Goal: Task Accomplishment & Management: Use online tool/utility

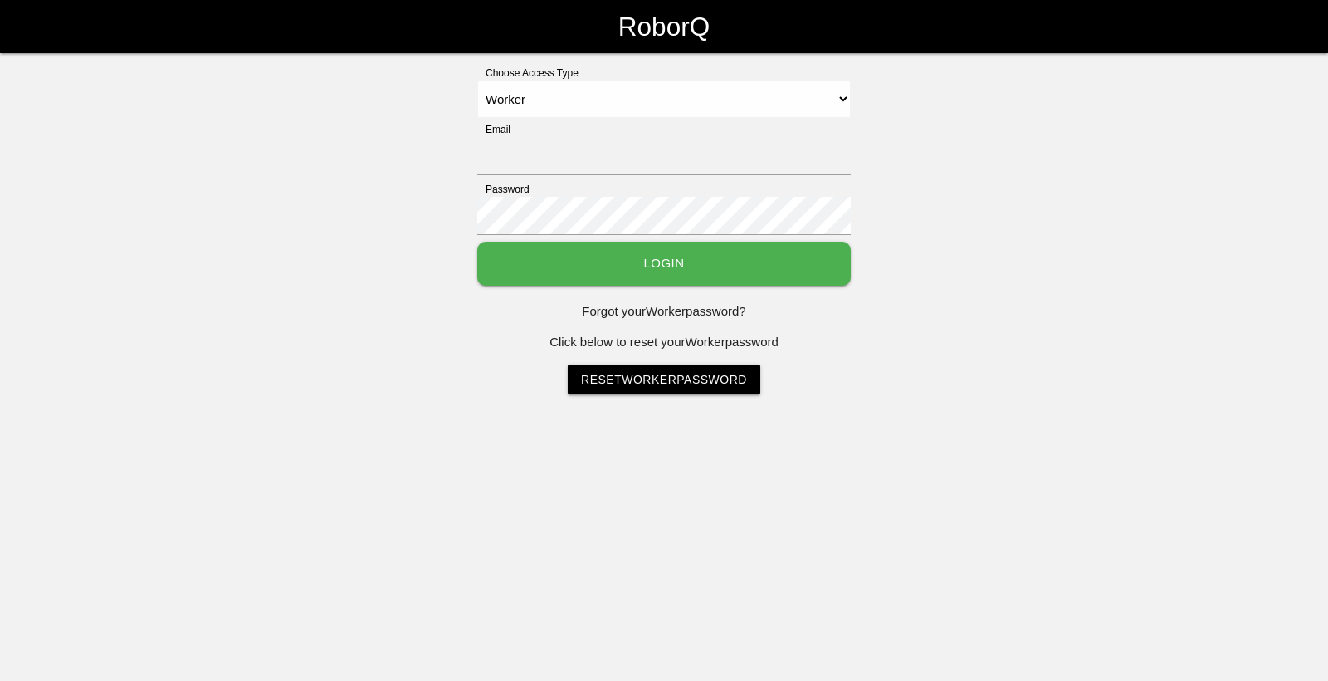
select select "Worker"
type input "[EMAIL_ADDRESS][DOMAIN_NAME]"
click at [525, 275] on button "Login" at bounding box center [664, 264] width 374 height 44
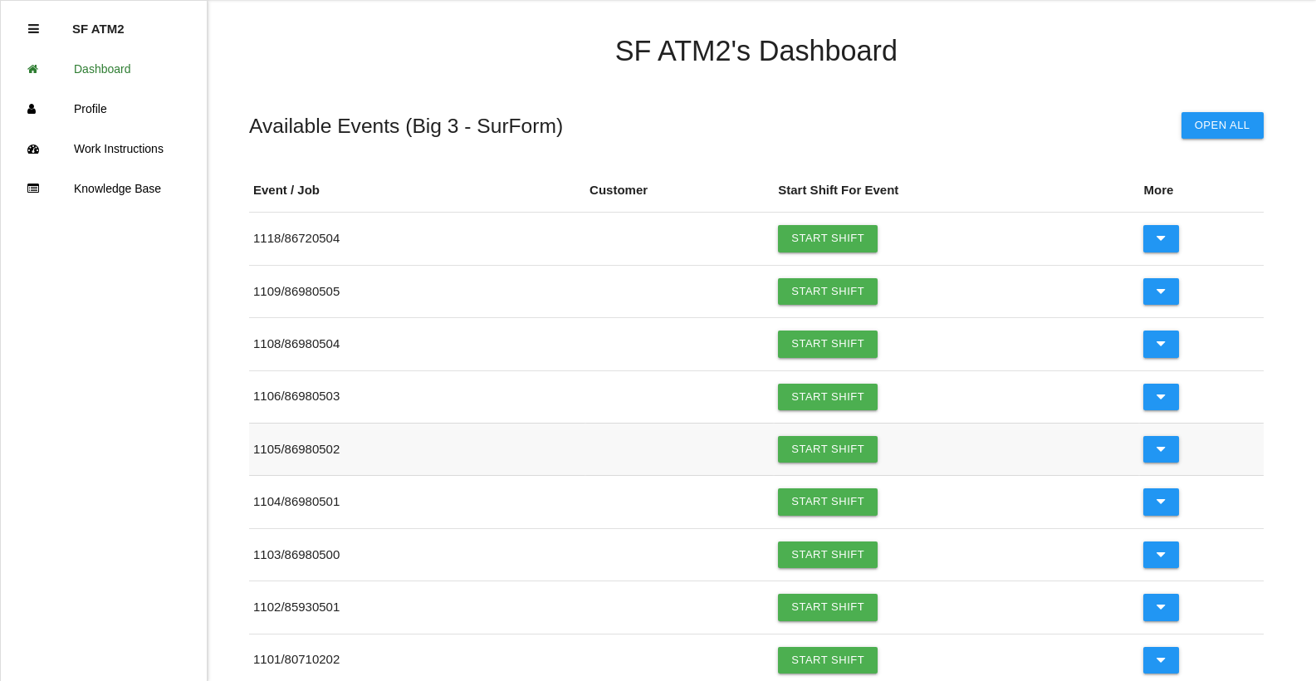
scroll to position [83, 0]
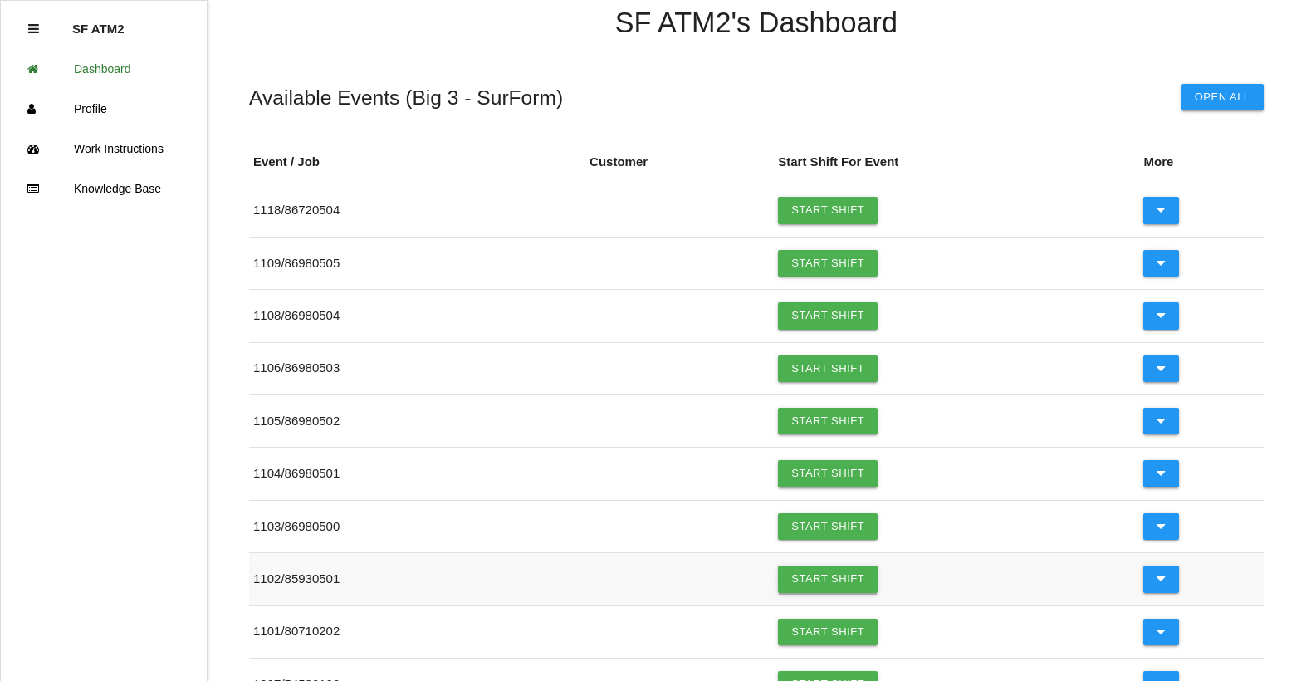
click at [827, 588] on link "Start Shift" at bounding box center [828, 578] width 100 height 27
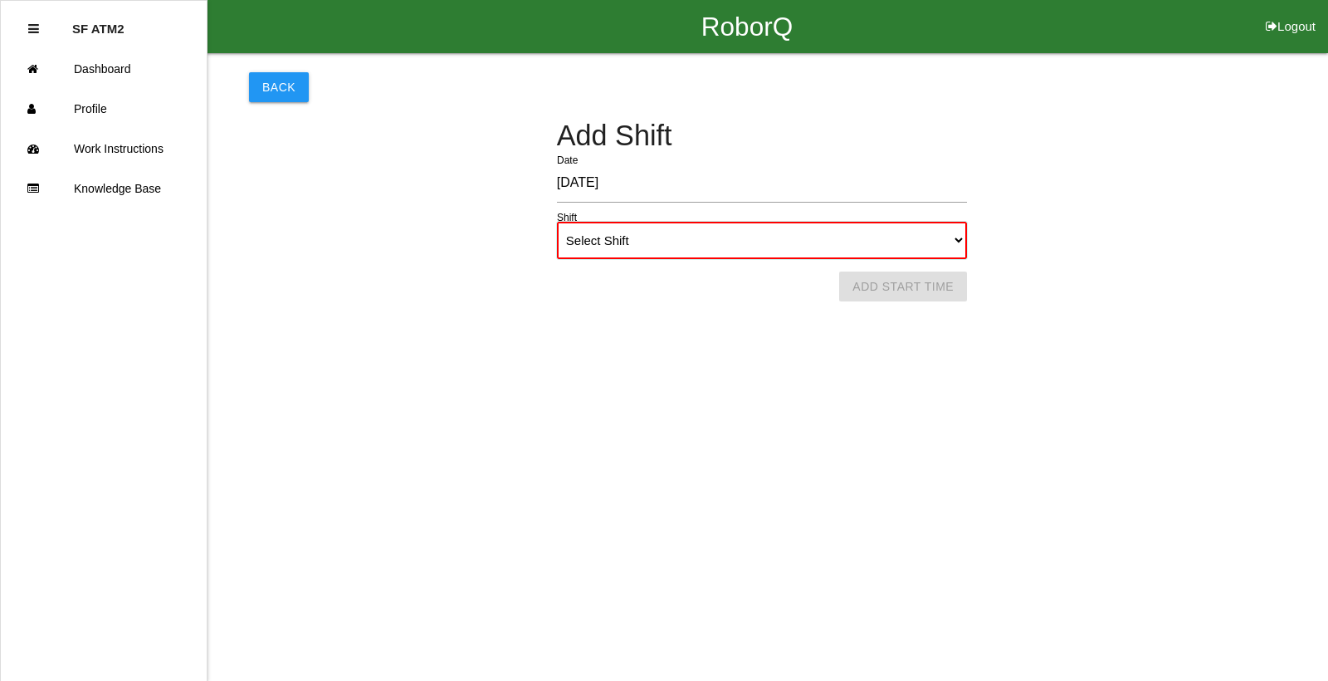
click at [960, 242] on select "Select Shift 1st Shift 2nd Shift 3rd Shift 4th Shift" at bounding box center [762, 240] width 410 height 37
select select "1"
click at [557, 222] on select "Select Shift 1st Shift 2nd Shift 3rd Shift 4th Shift" at bounding box center [762, 240] width 410 height 37
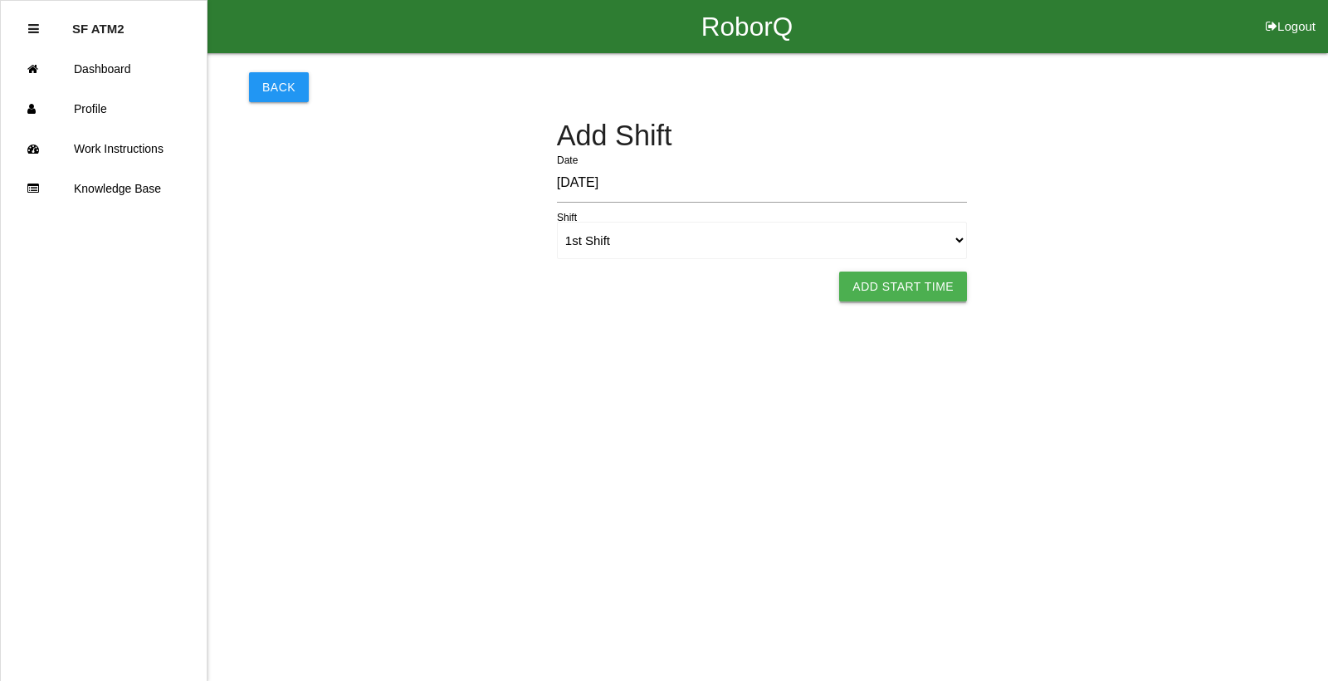
click at [912, 295] on button "Add Start Time" at bounding box center [903, 287] width 128 height 30
select select "6"
select select "11"
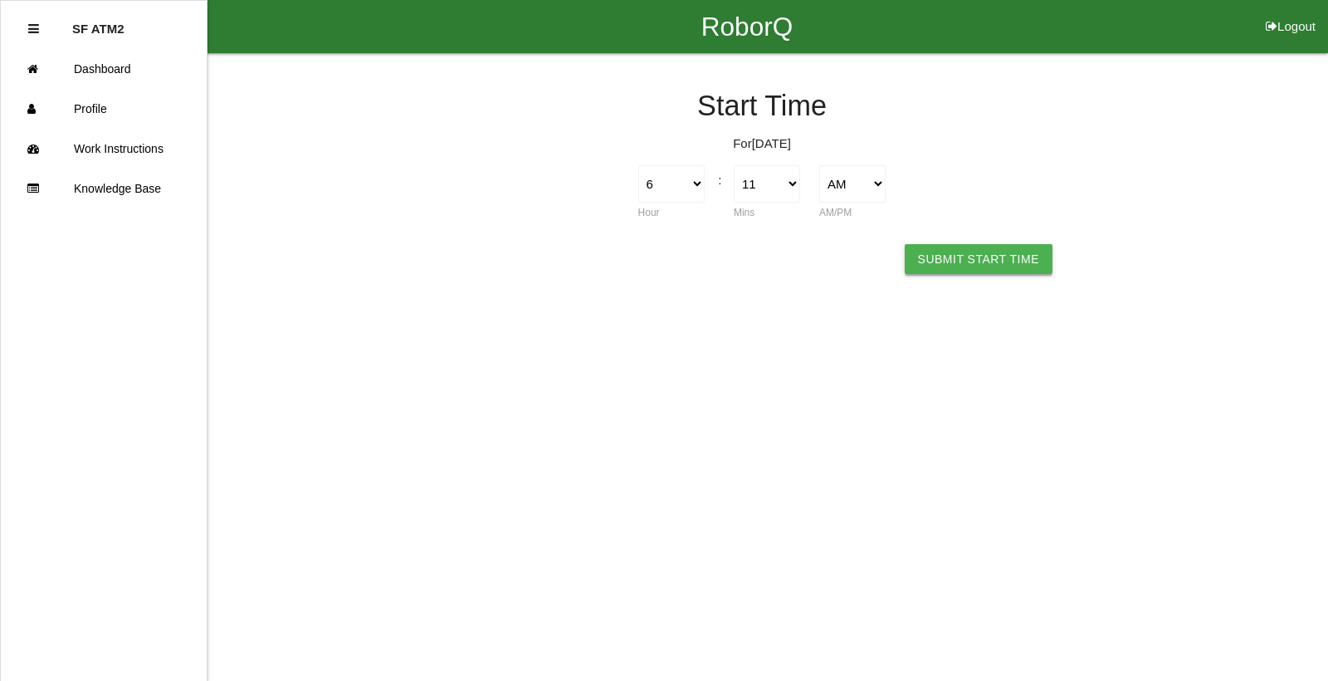
click at [934, 270] on button "Submit Start Time" at bounding box center [979, 259] width 148 height 30
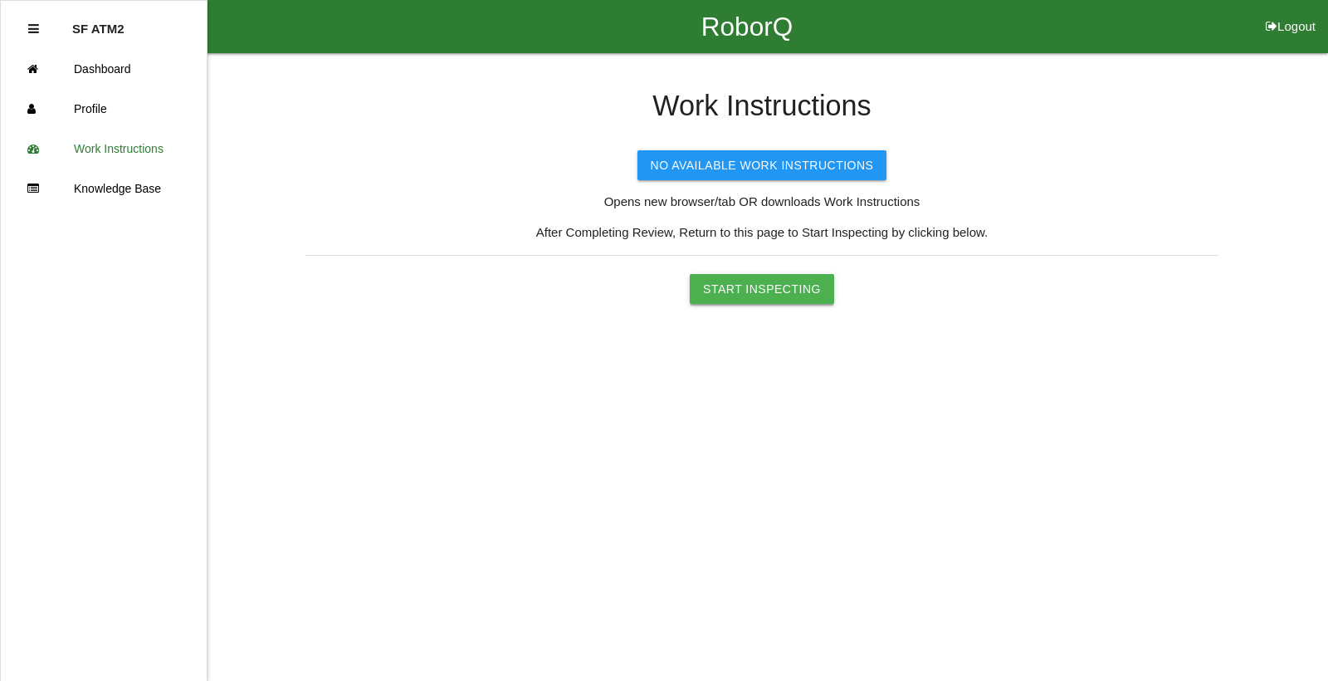
click at [739, 292] on button "Start Inspecting" at bounding box center [762, 289] width 144 height 30
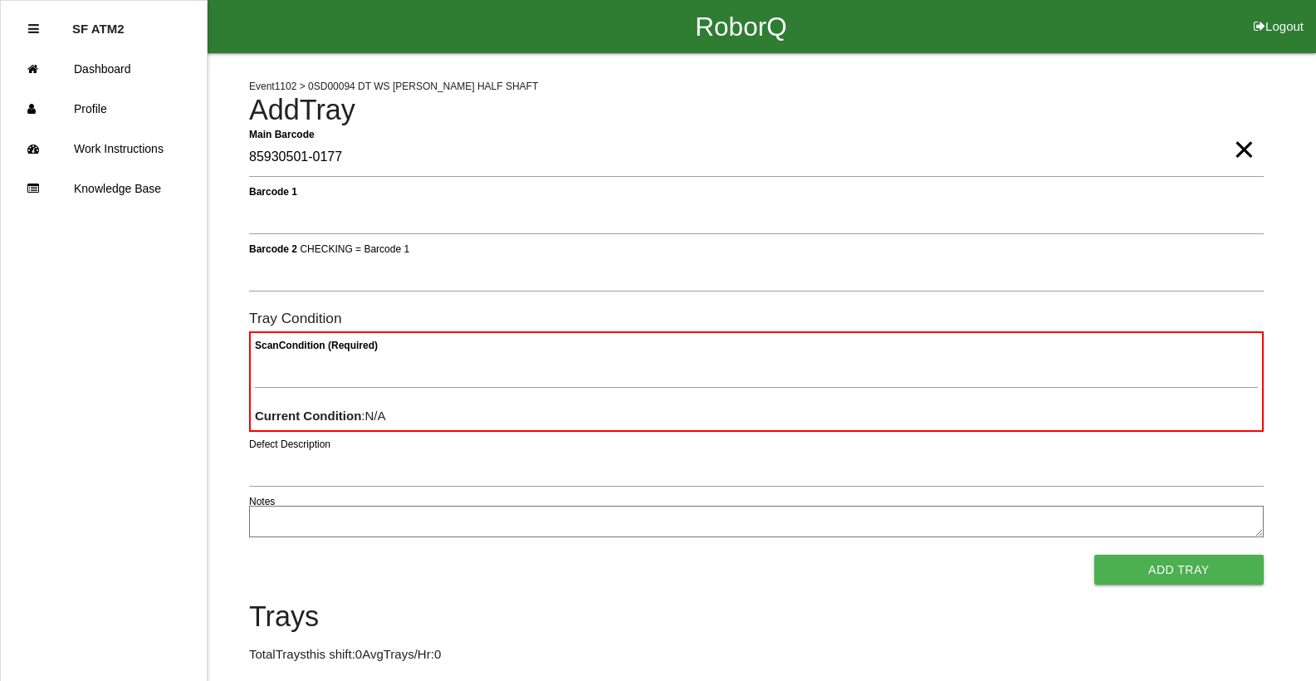
type Barcode "85930501-0177"
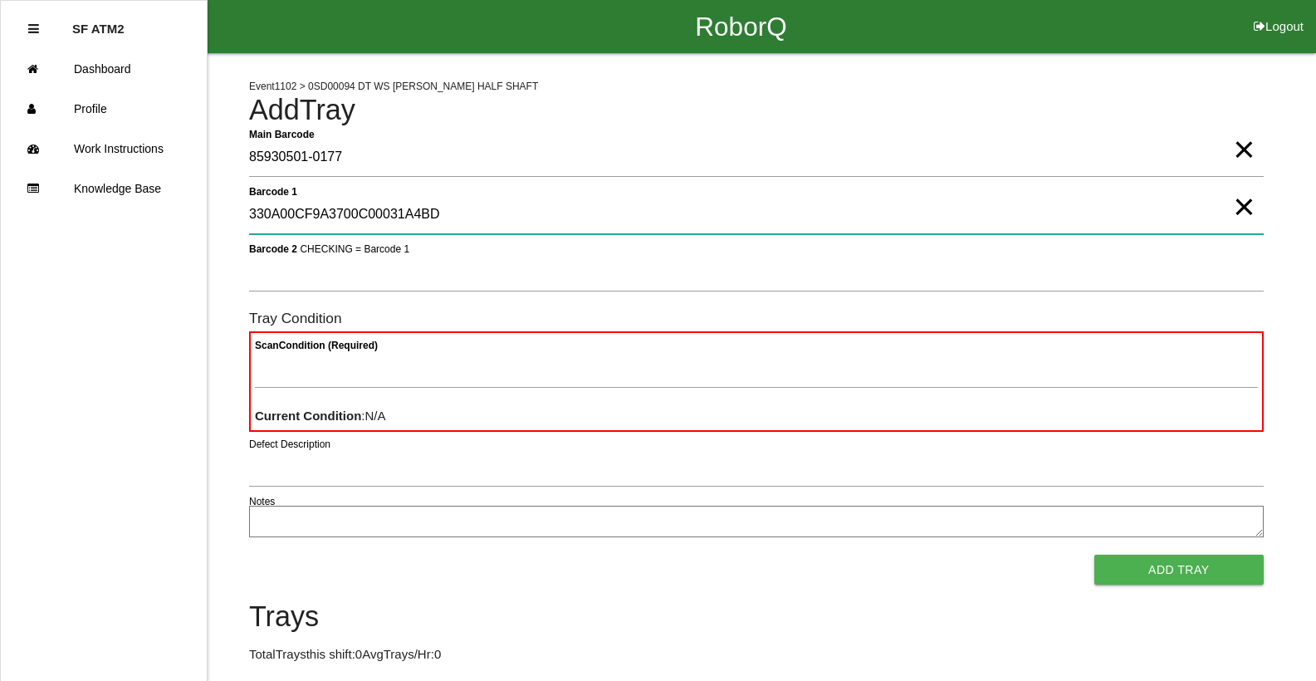
type 1 "330A00CF9A3700C00031A4BD"
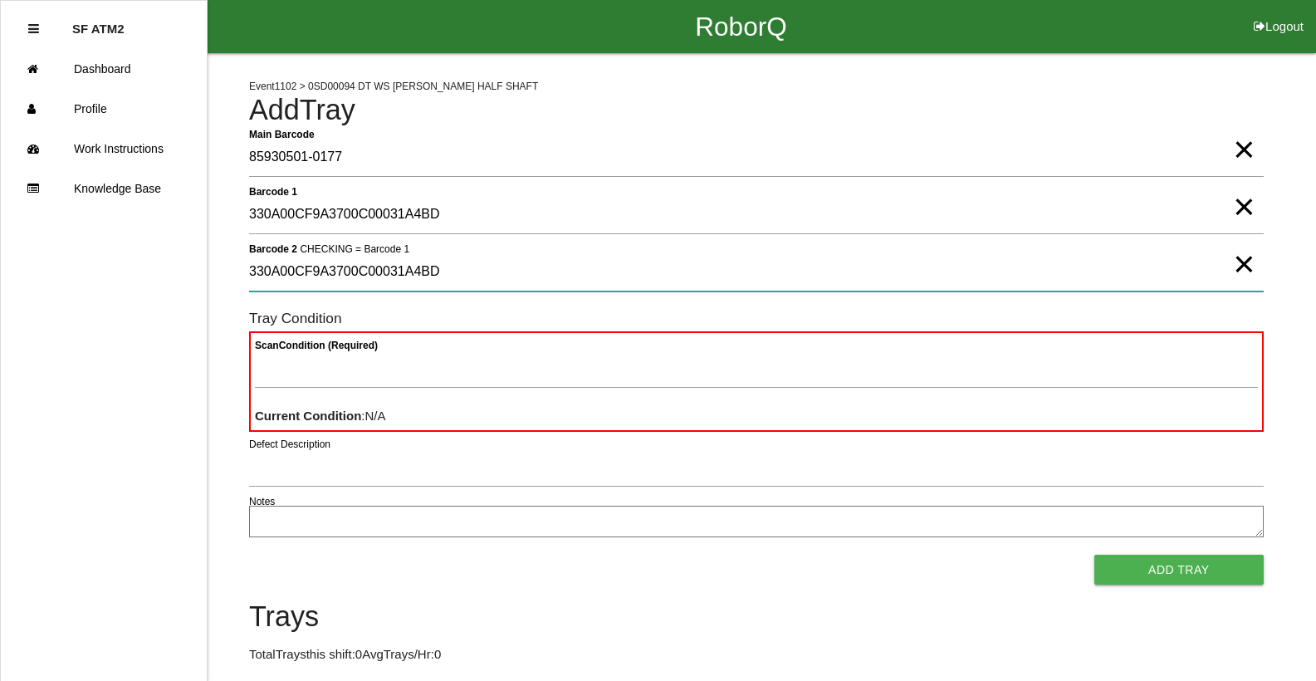
type 2 "330A00CF9A3700C00031A4BD"
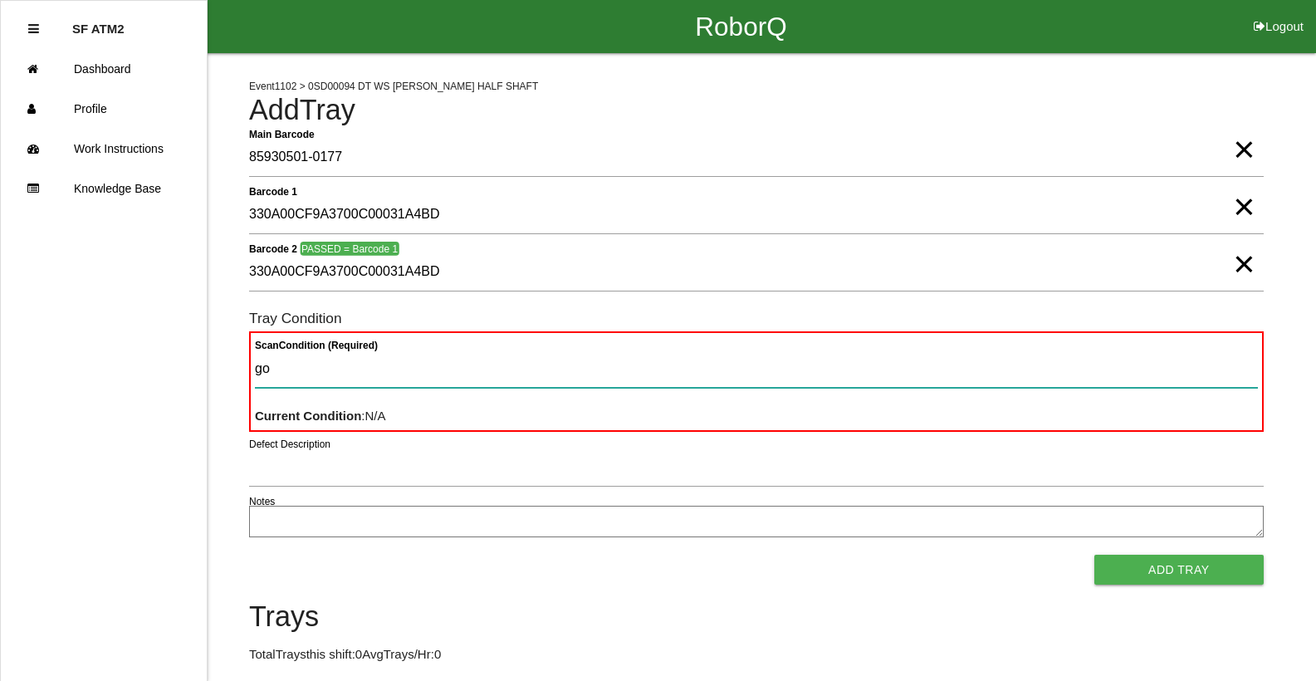
type Condition "goo"
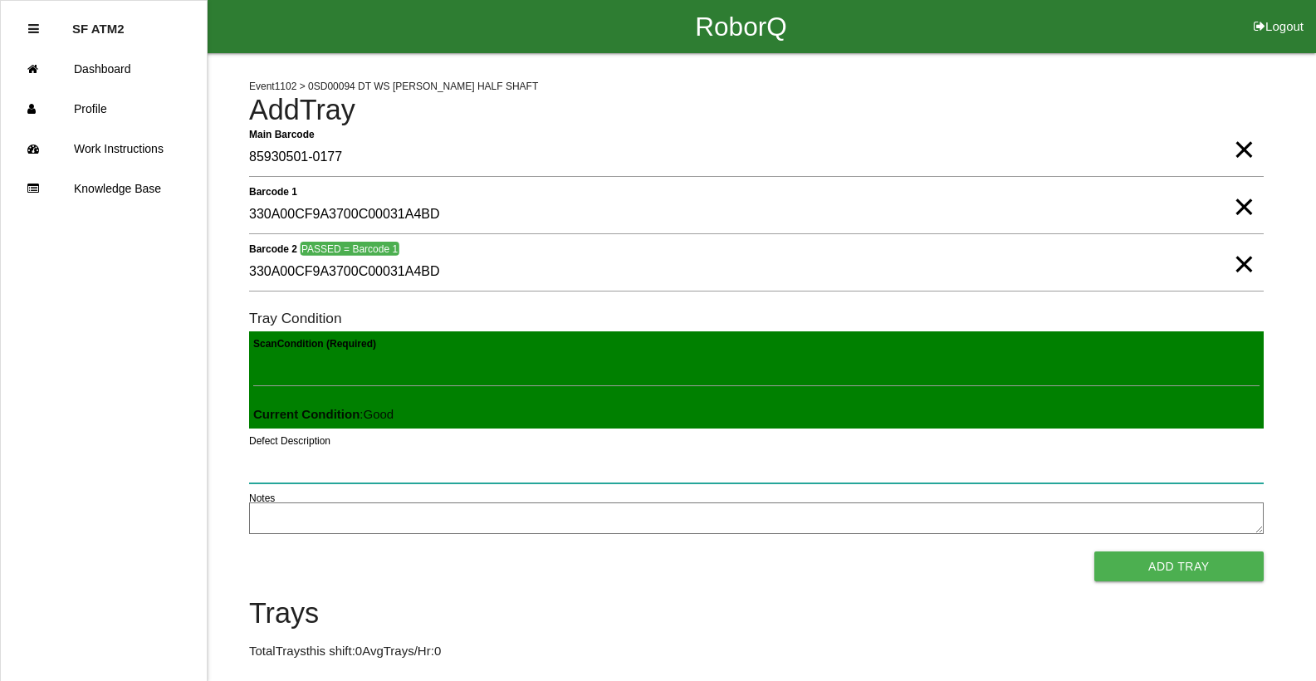
click at [1094, 551] on button "Add Tray" at bounding box center [1178, 566] width 169 height 30
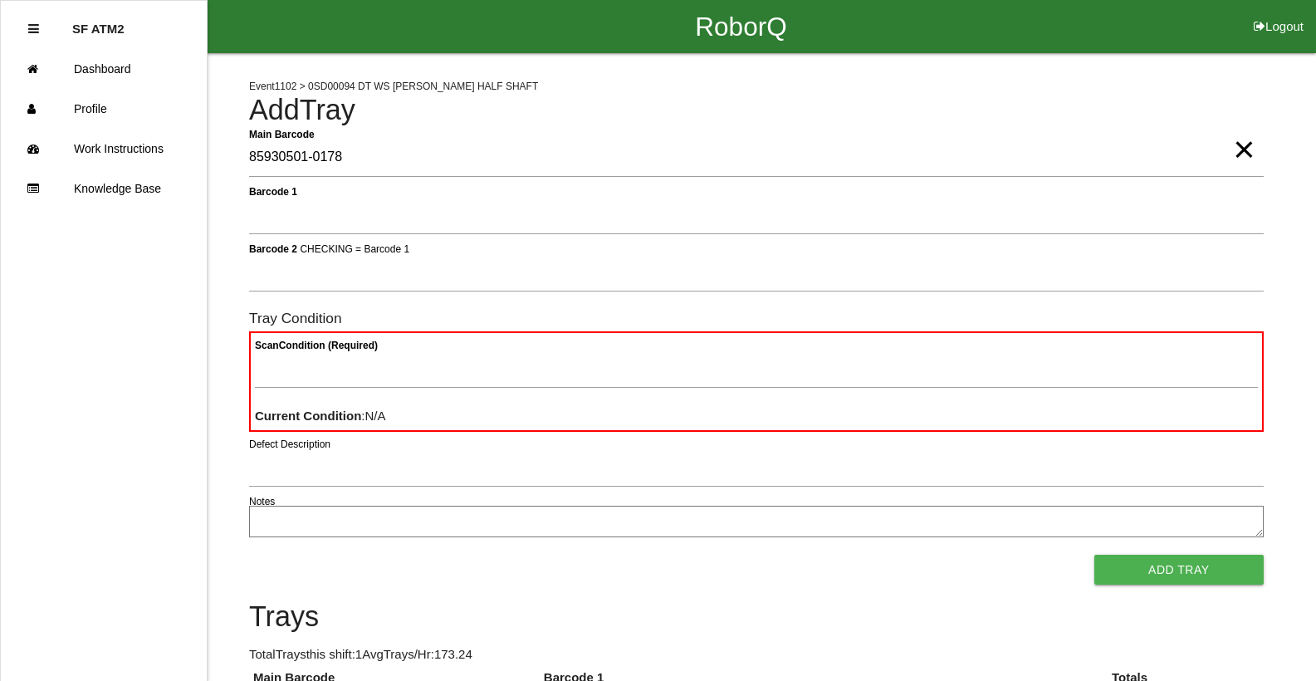
type Barcode "85930501-0178"
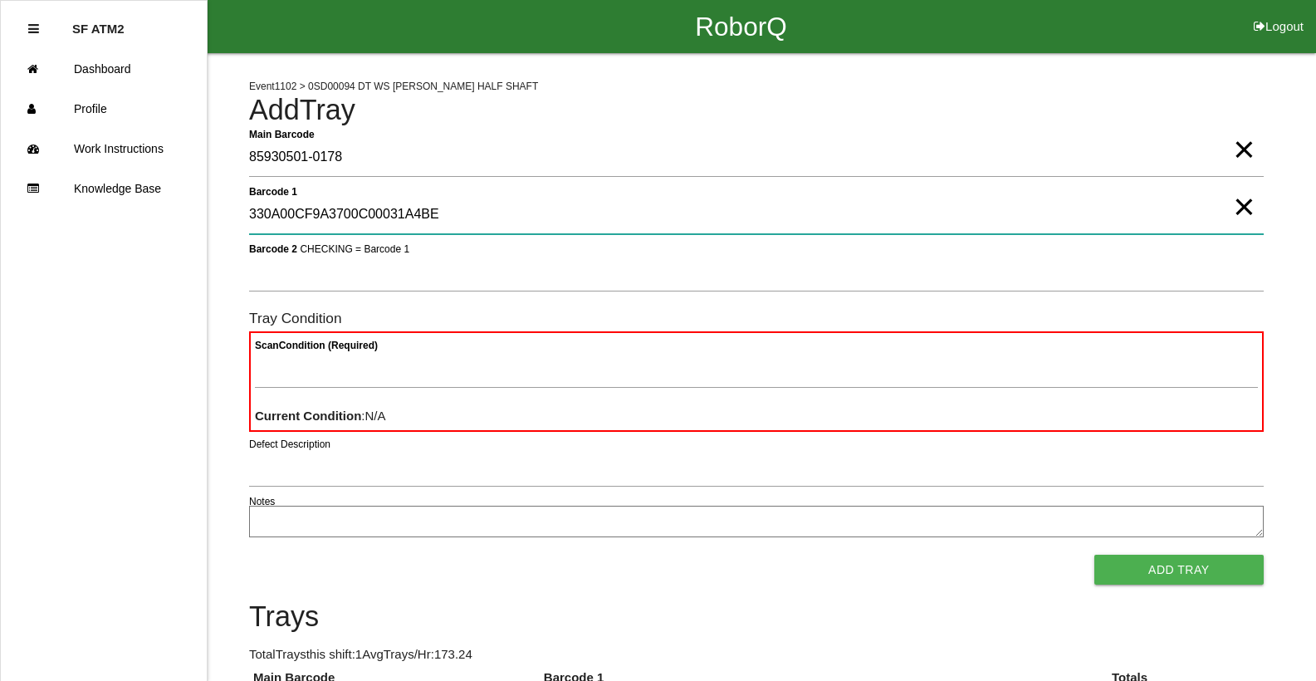
type 1 "330A00CF9A3700C00031A4BE"
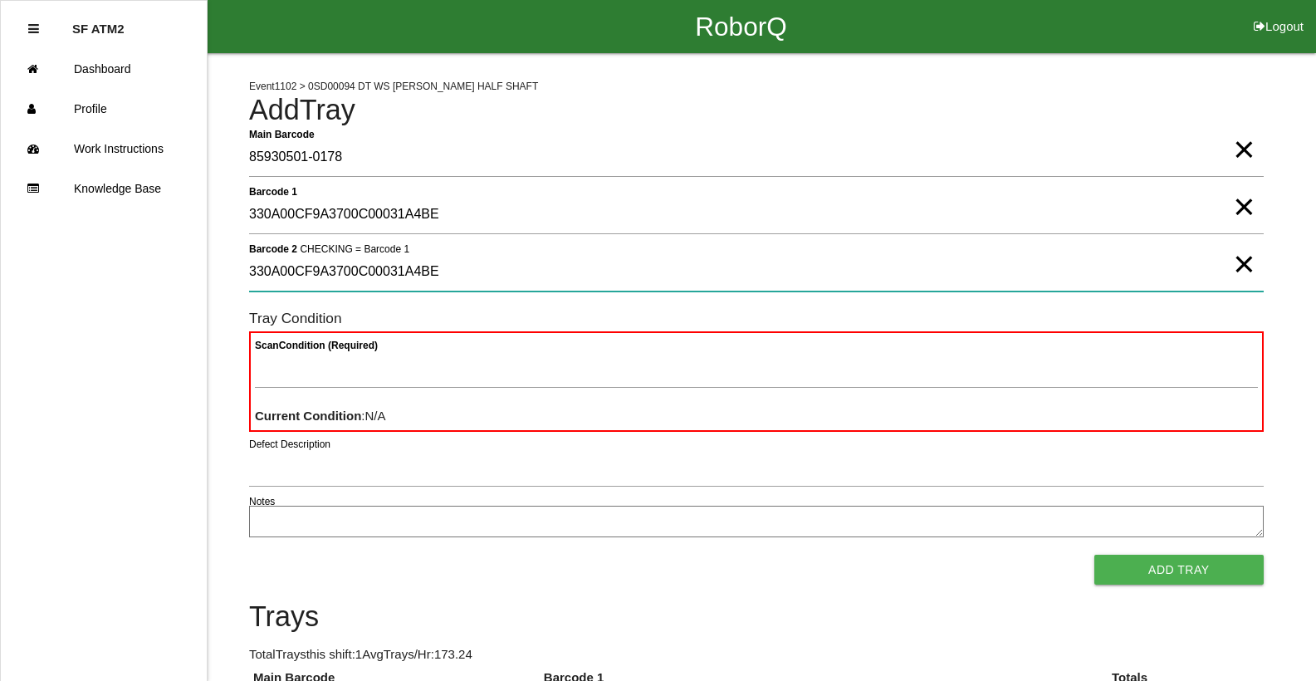
type 2 "330A00CF9A3700C00031A4BE"
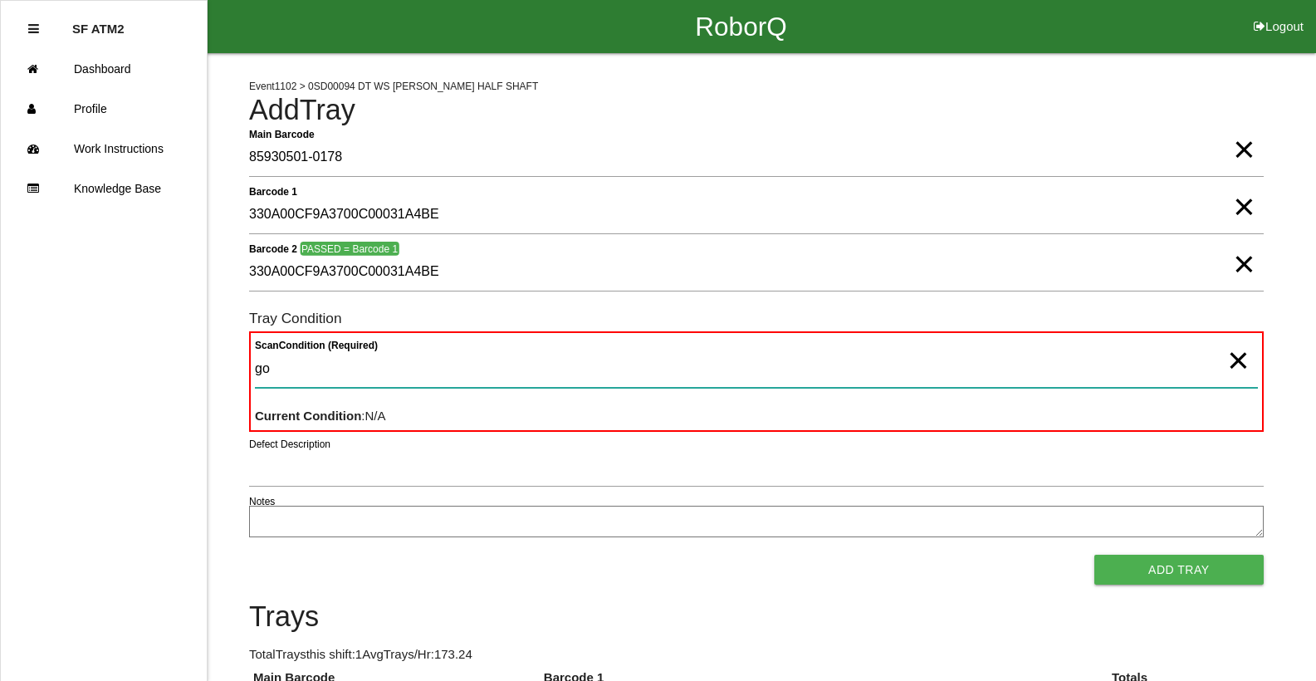
type Condition "goo"
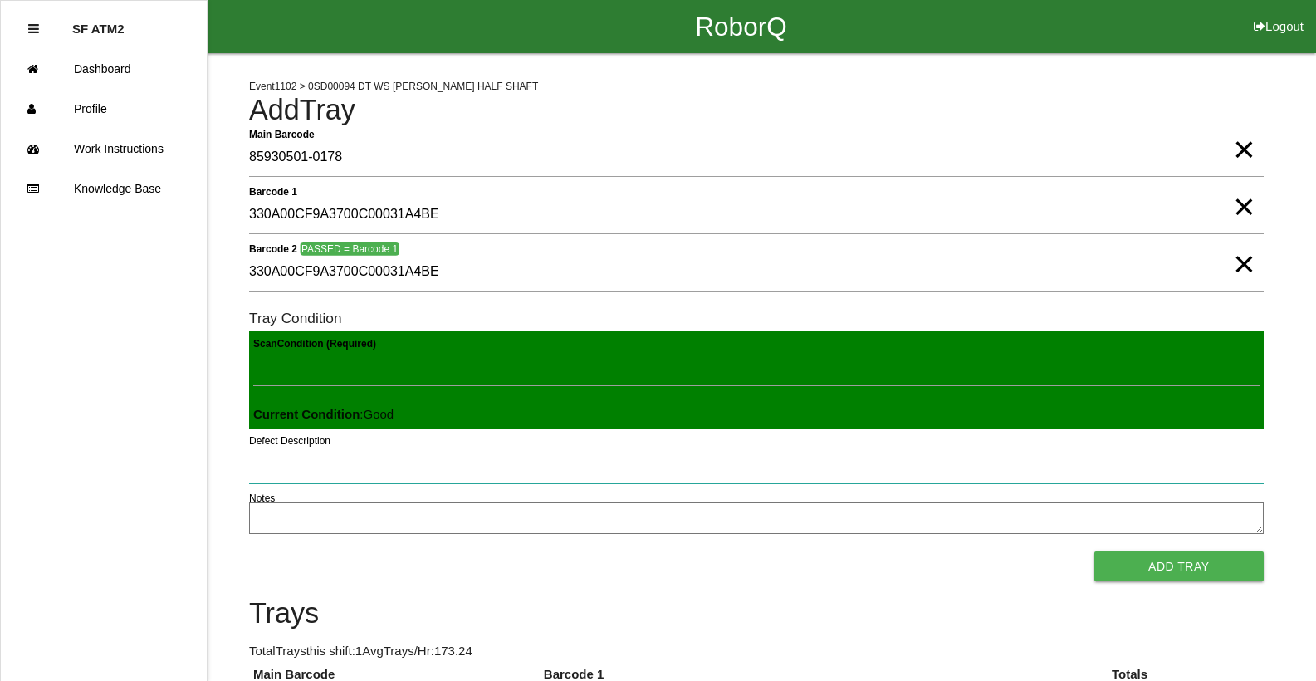
click at [1094, 551] on button "Add Tray" at bounding box center [1178, 566] width 169 height 30
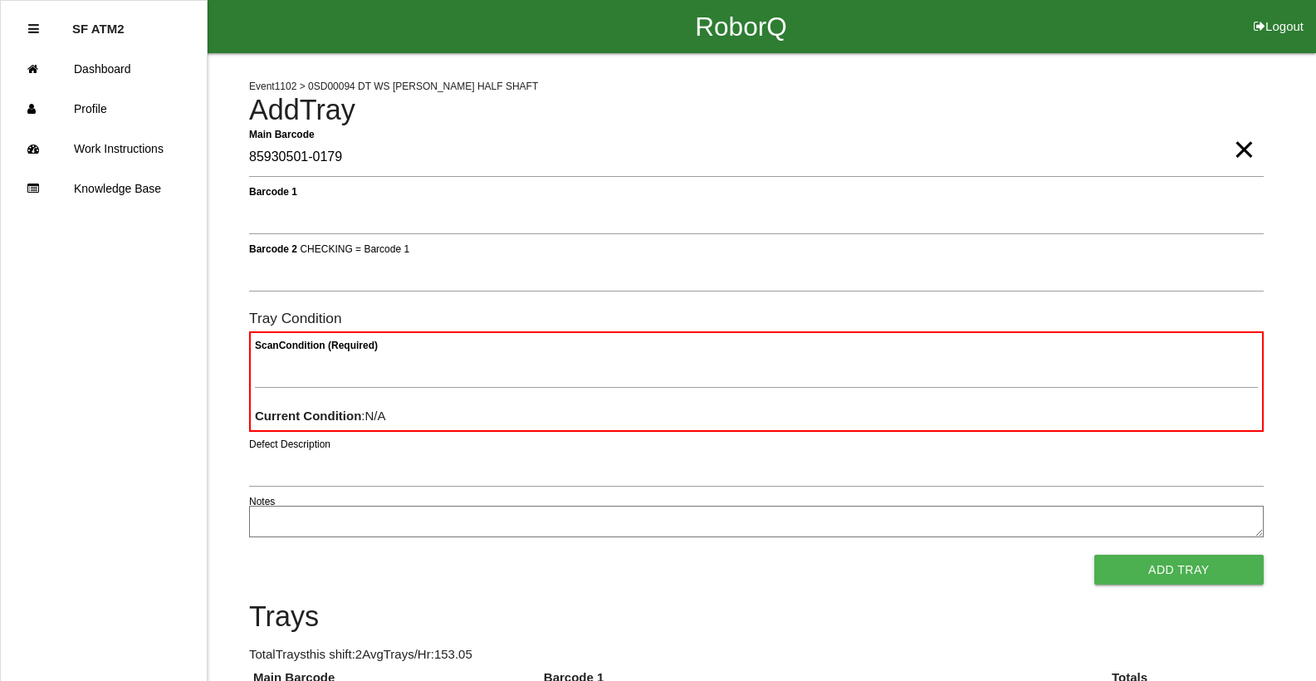
type Barcode "85930501-0179"
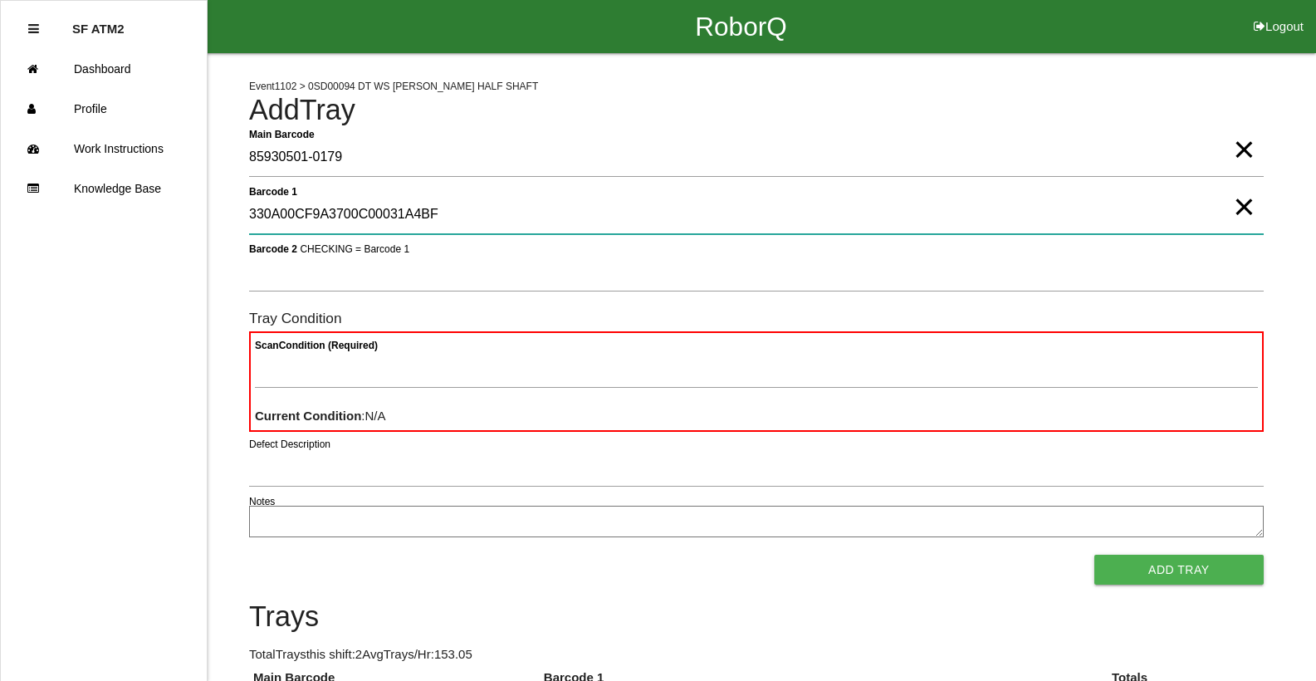
type 1 "330A00CF9A3700C00031A4BF"
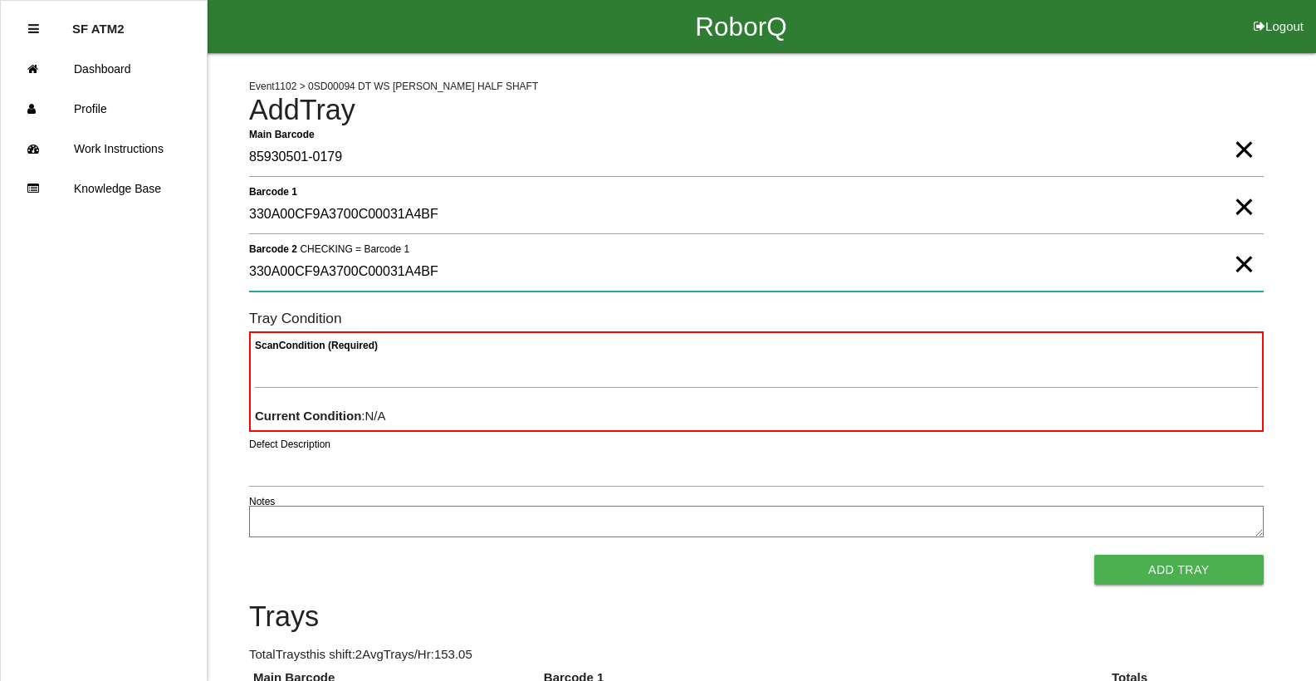
type 2 "330A00CF9A3700C00031A4BF"
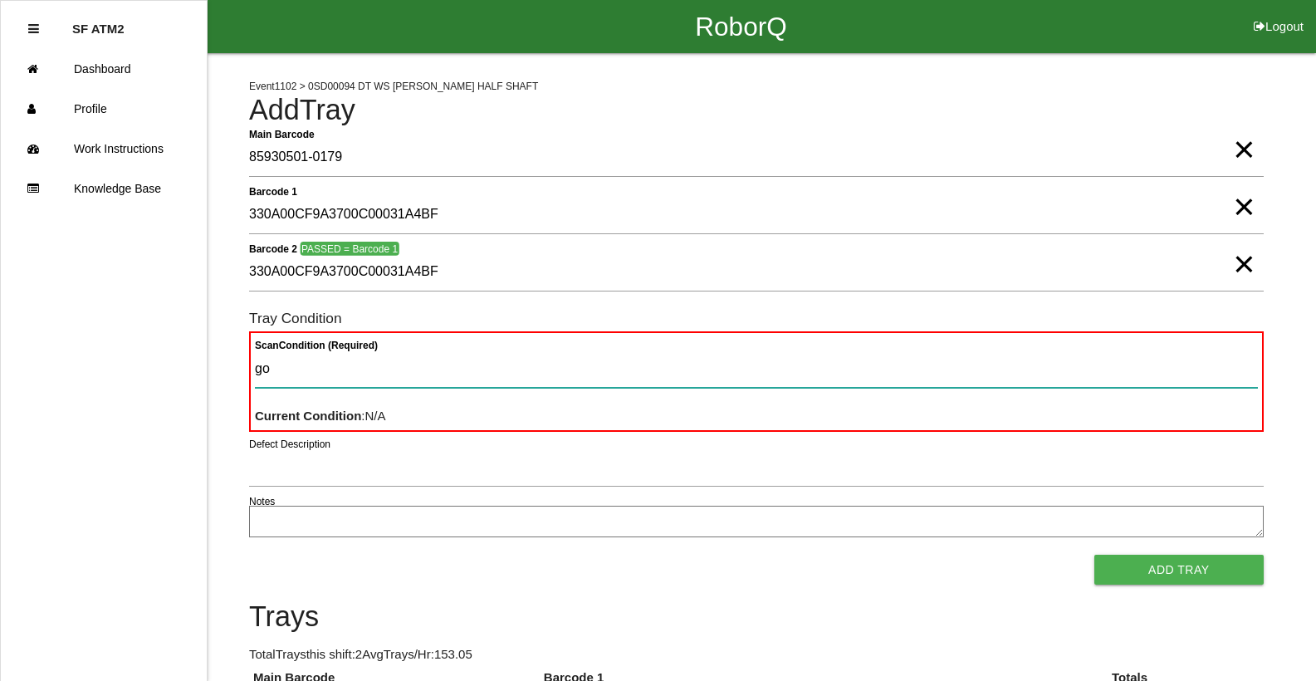
type Condition "goo"
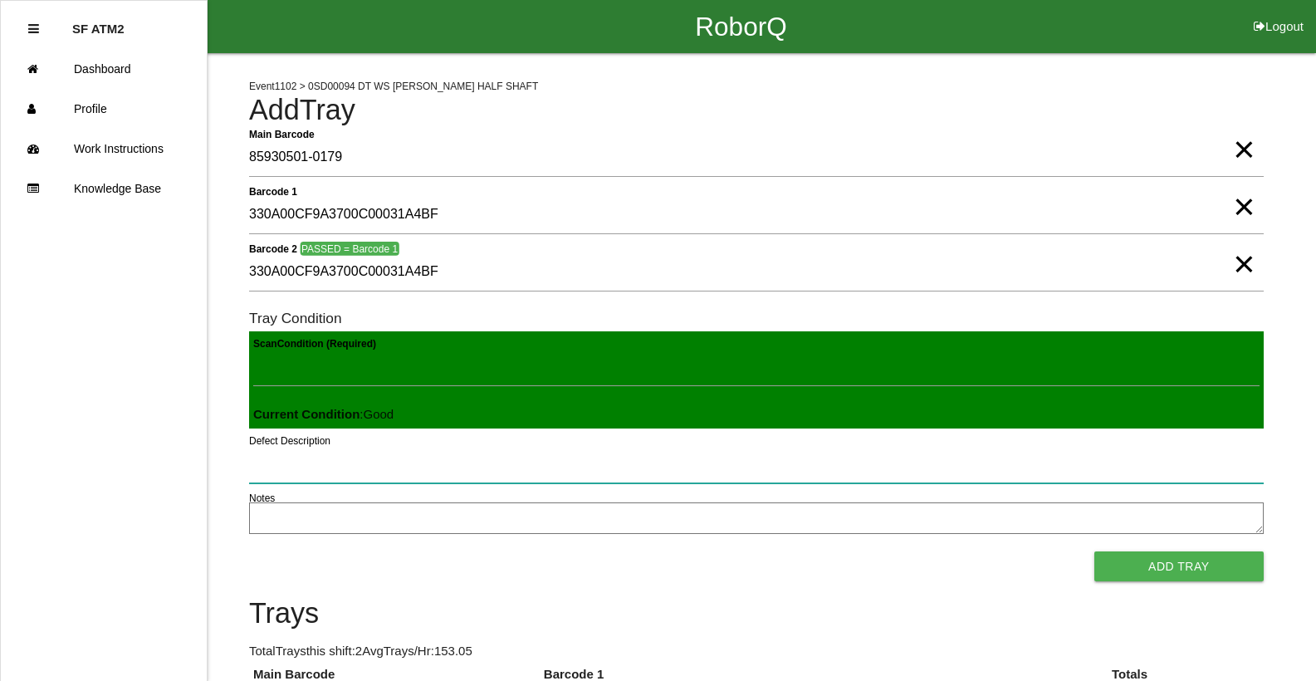
click at [1094, 551] on button "Add Tray" at bounding box center [1178, 566] width 169 height 30
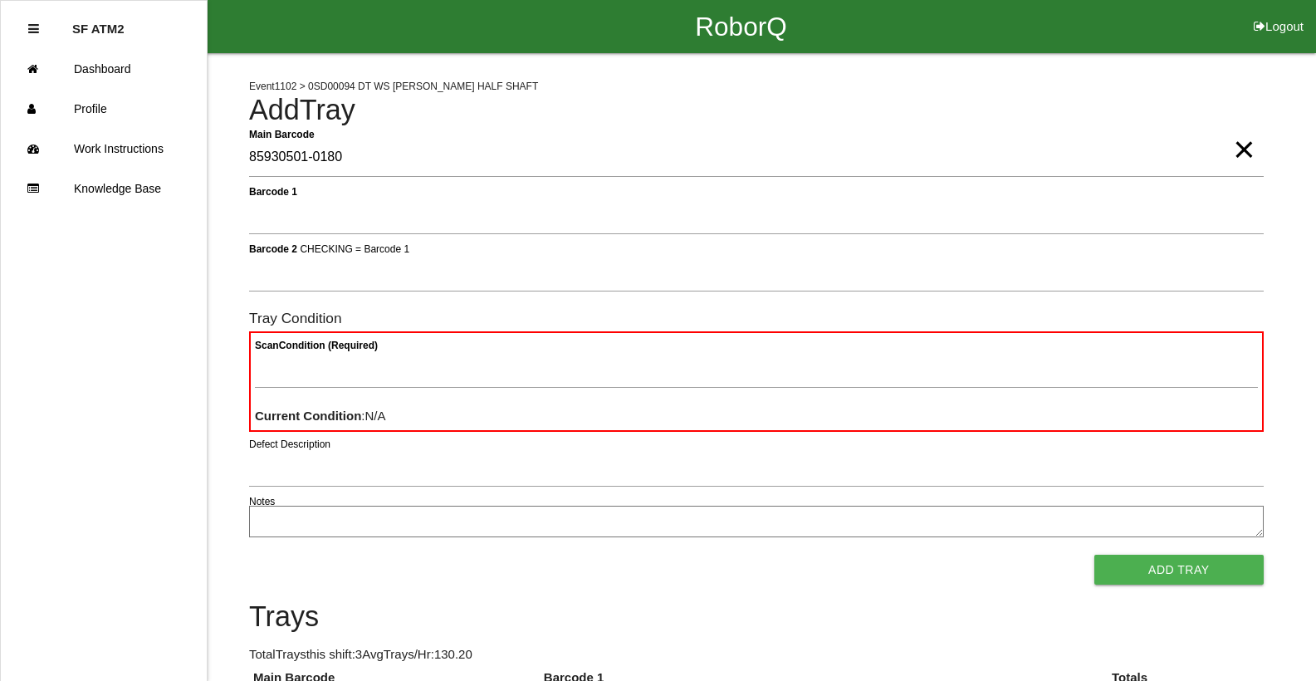
type Barcode "85930501-0180"
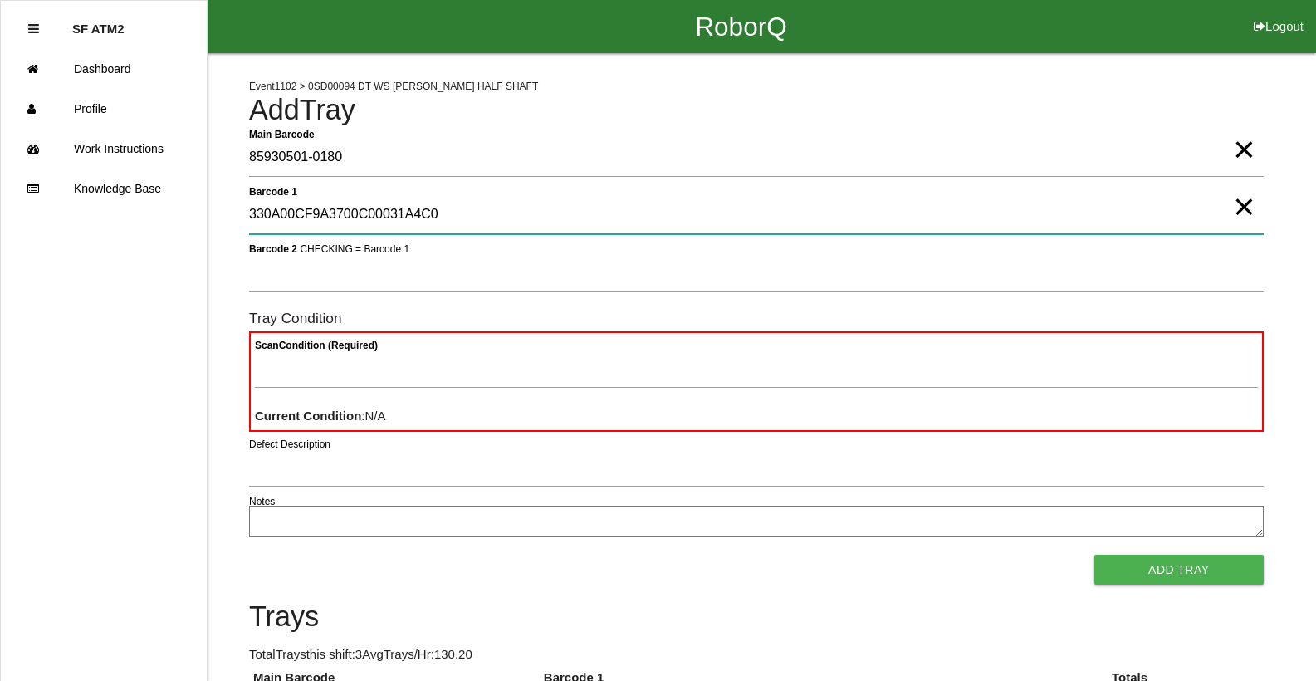
type 1 "330A00CF9A3700C00031A4C0"
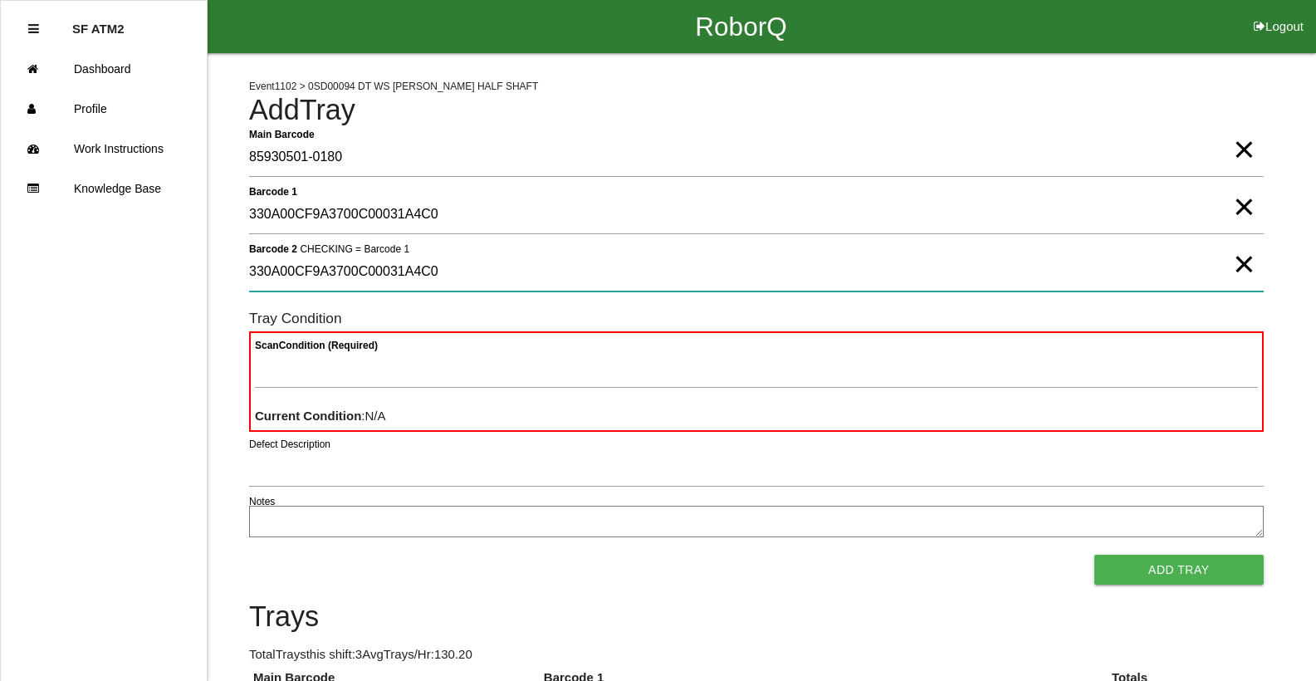
type 2 "330A00CF9A3700C00031A4C0"
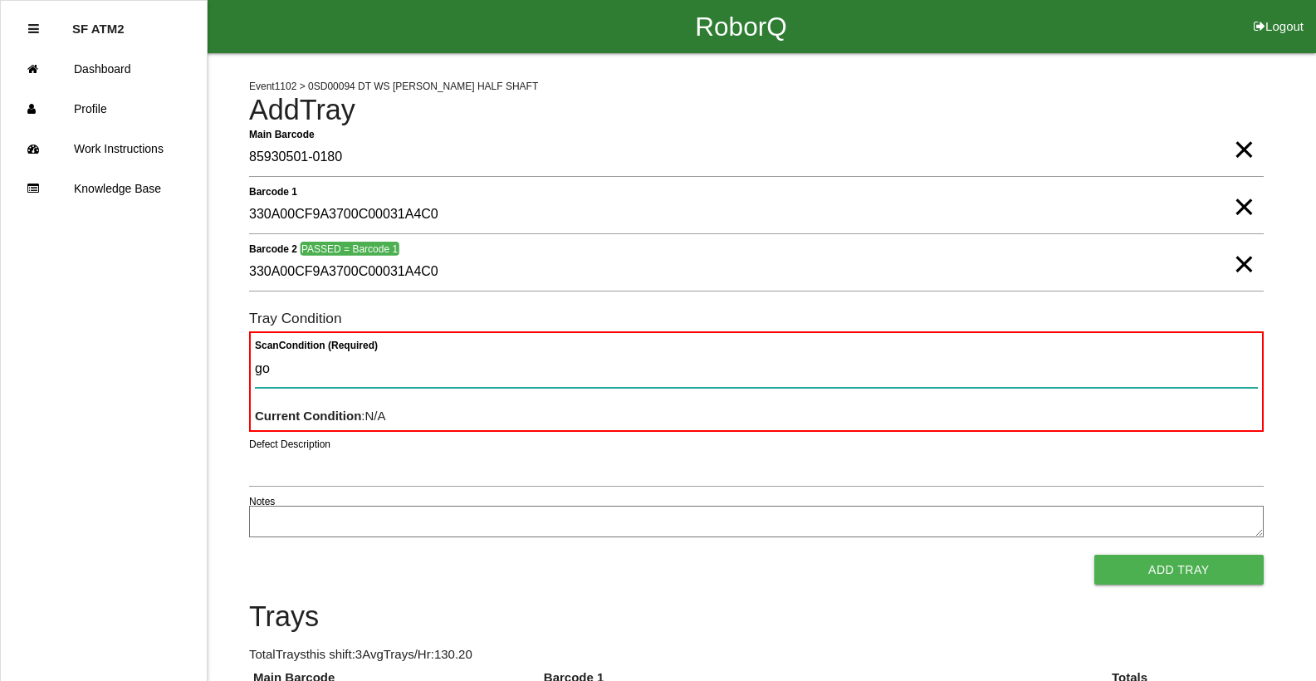
type Condition "goo"
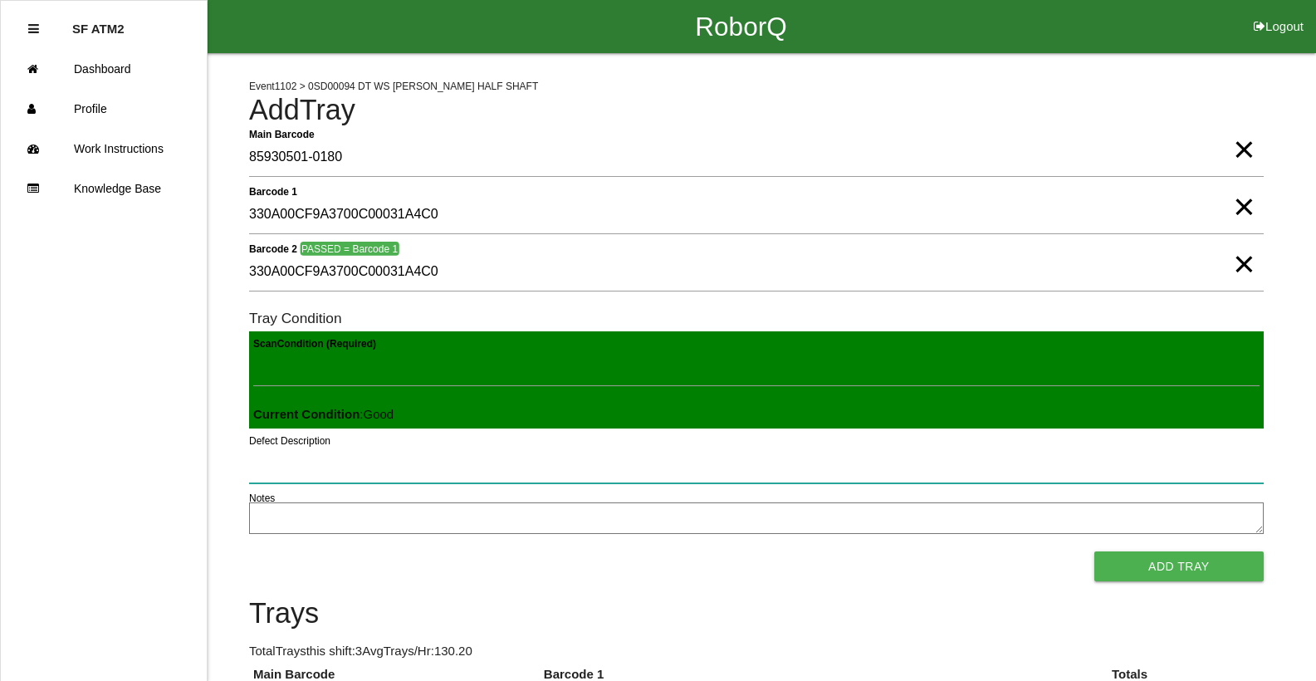
click at [1094, 551] on button "Add Tray" at bounding box center [1178, 566] width 169 height 30
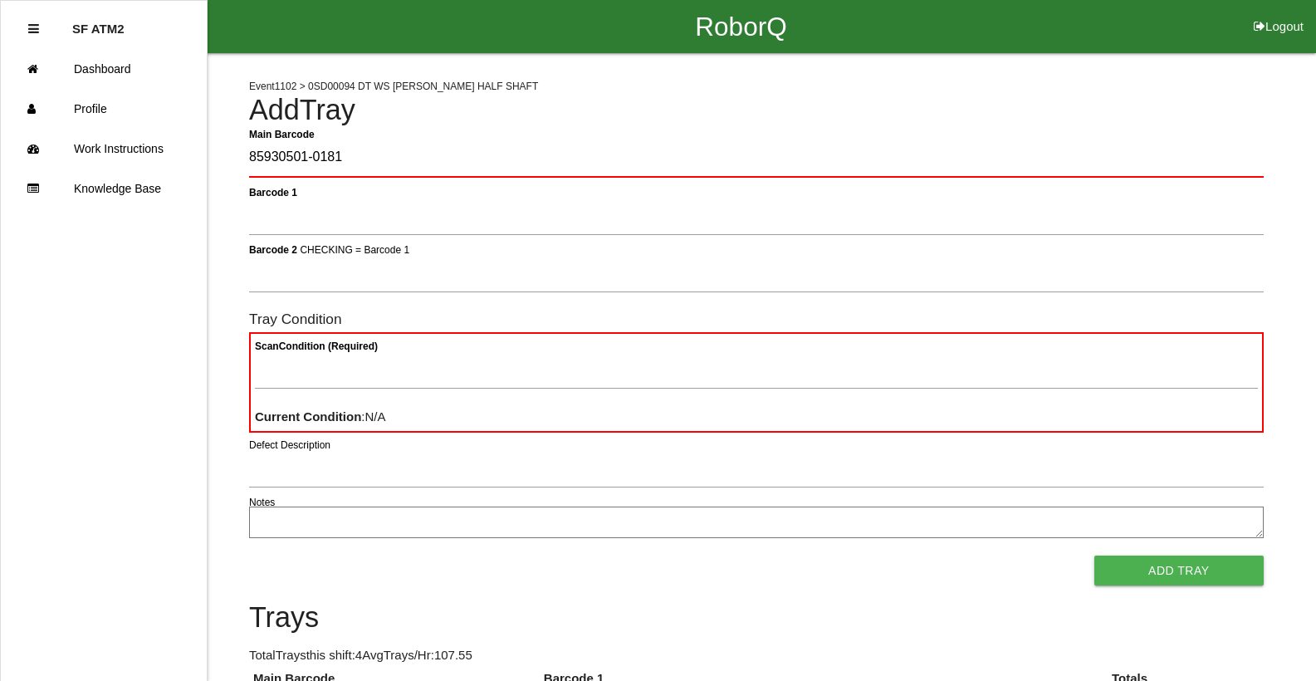
type Barcode "85930501-0181"
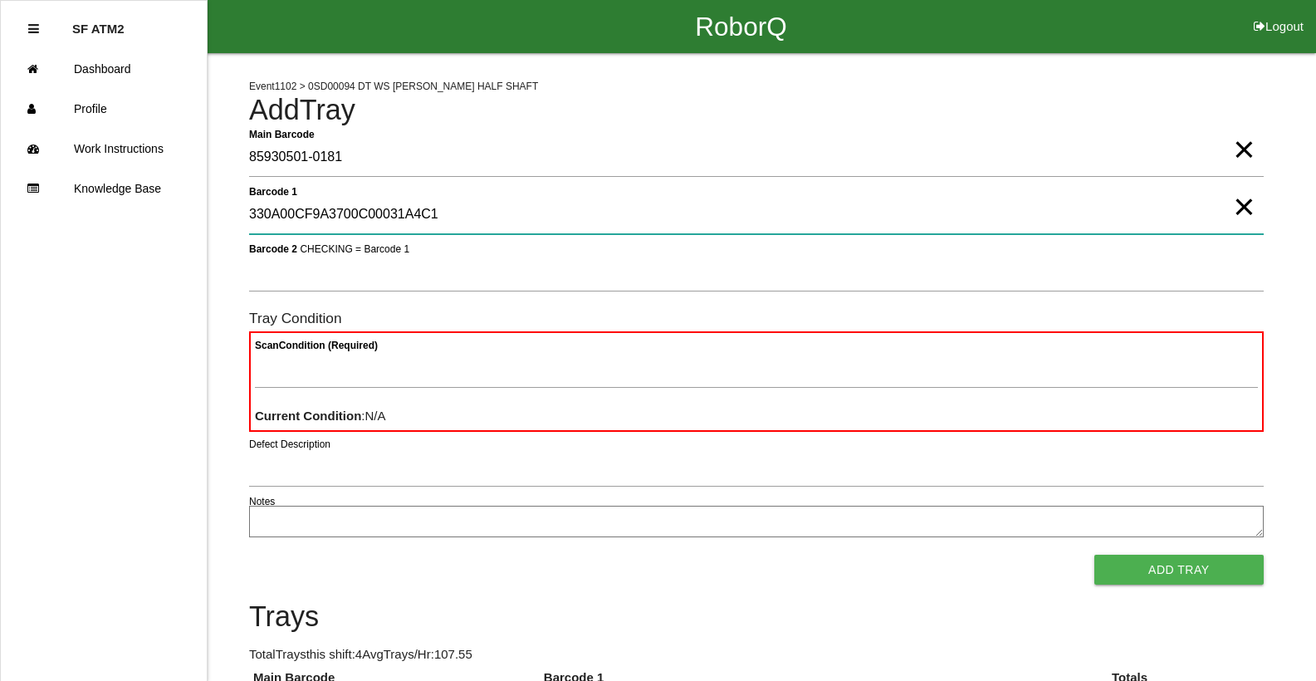
type 1 "330A00CF9A3700C00031A4C1"
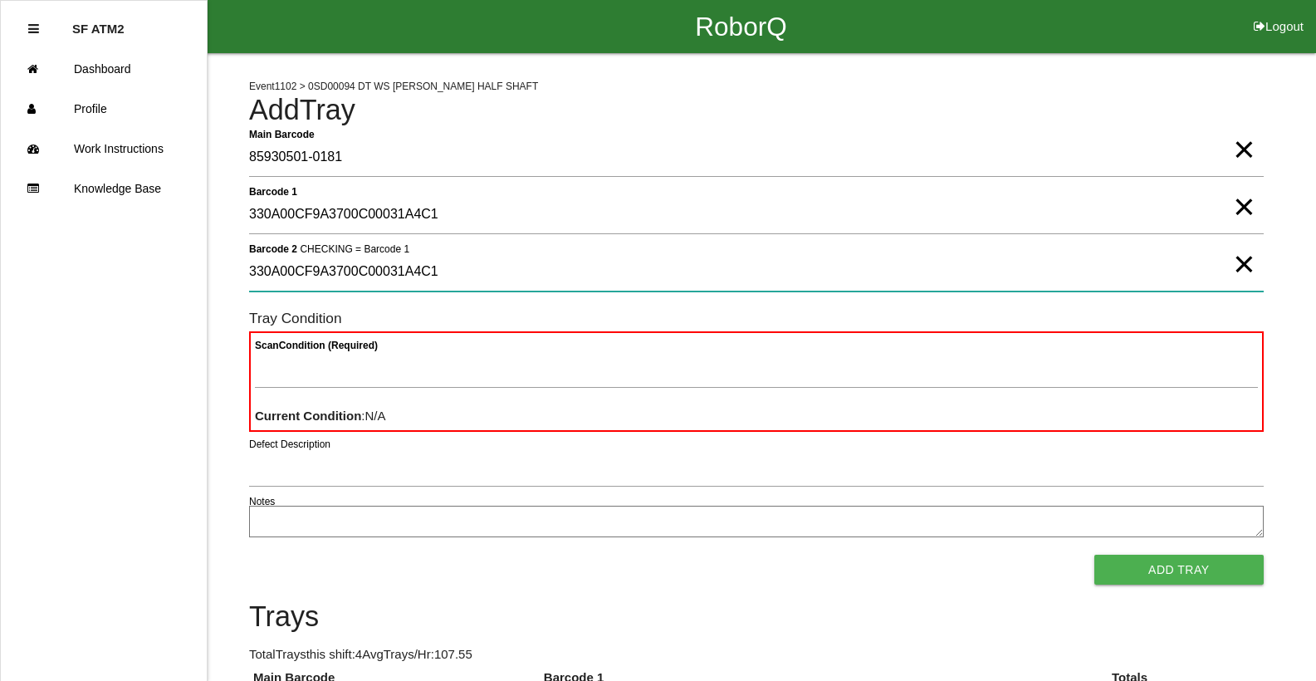
type 2 "330A00CF9A3700C00031A4C1"
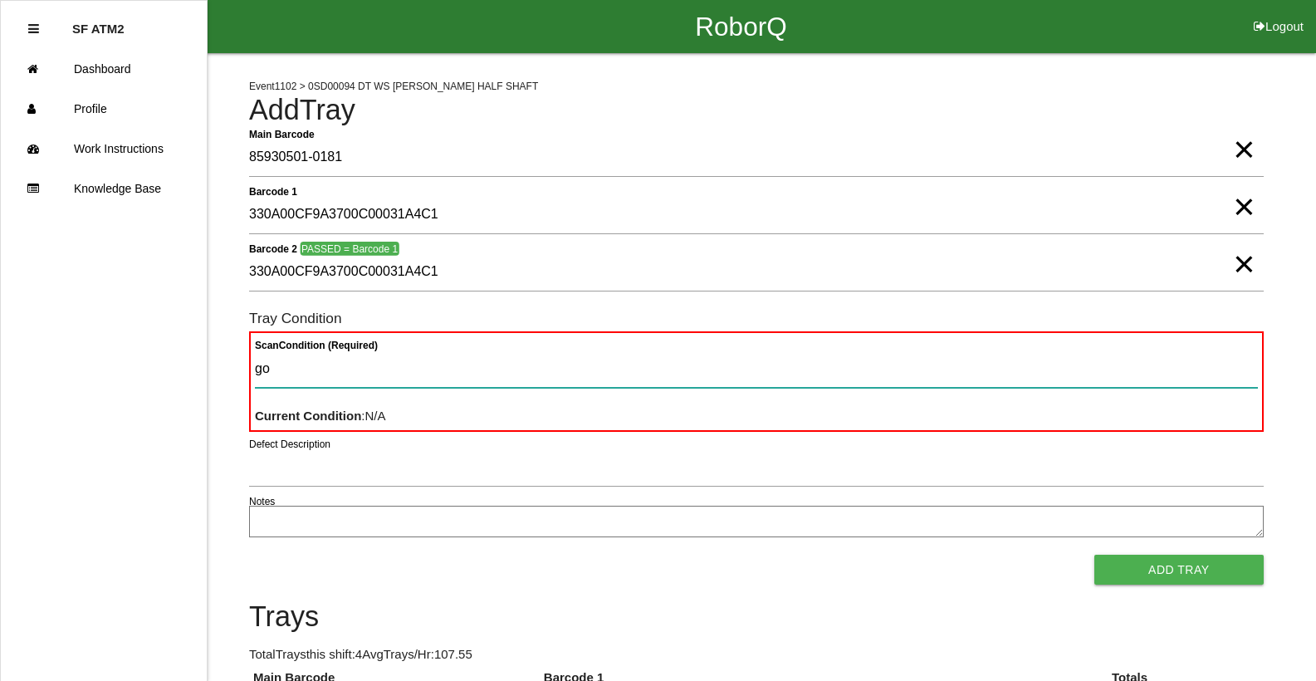
type Condition "goo"
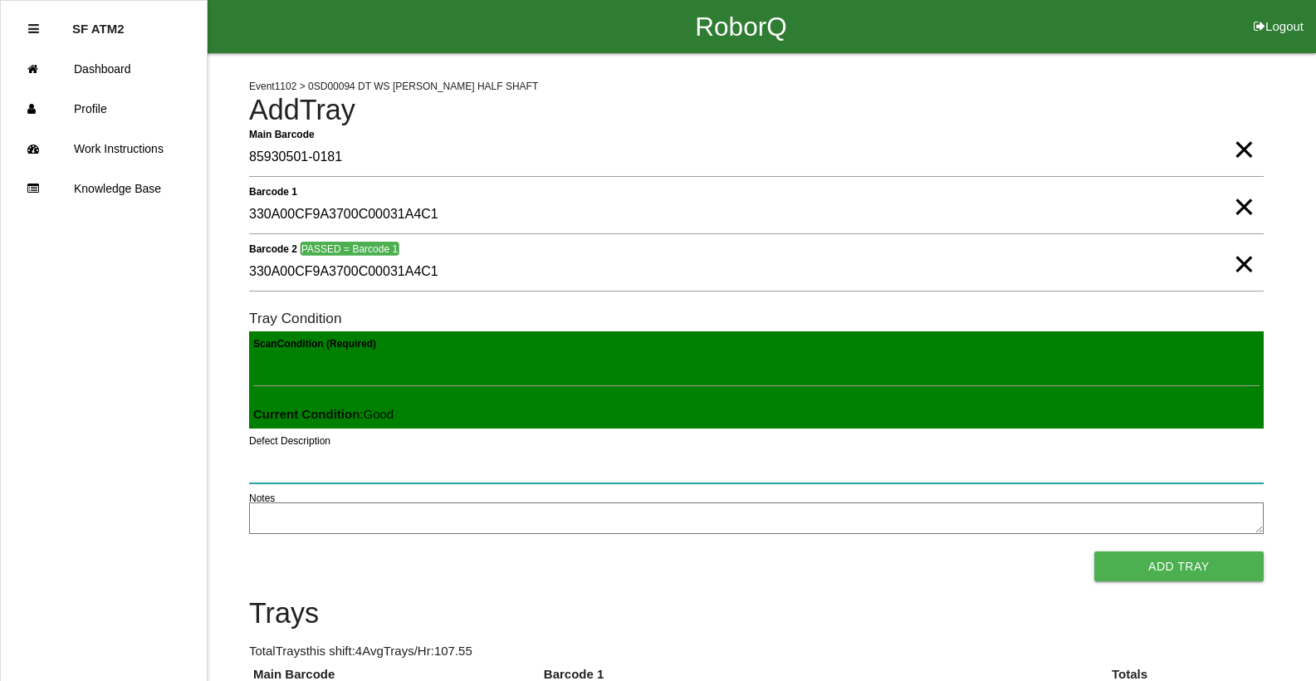
click at [1094, 551] on button "Add Tray" at bounding box center [1178, 566] width 169 height 30
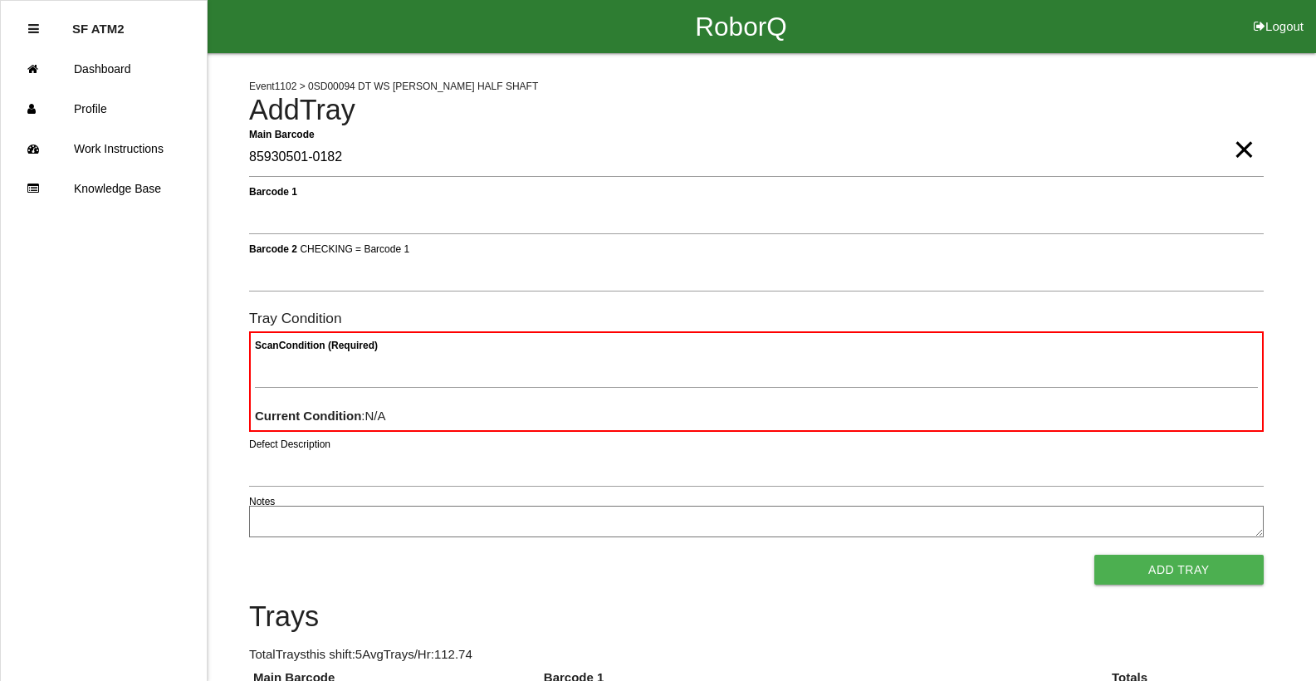
type Barcode "85930501-0182"
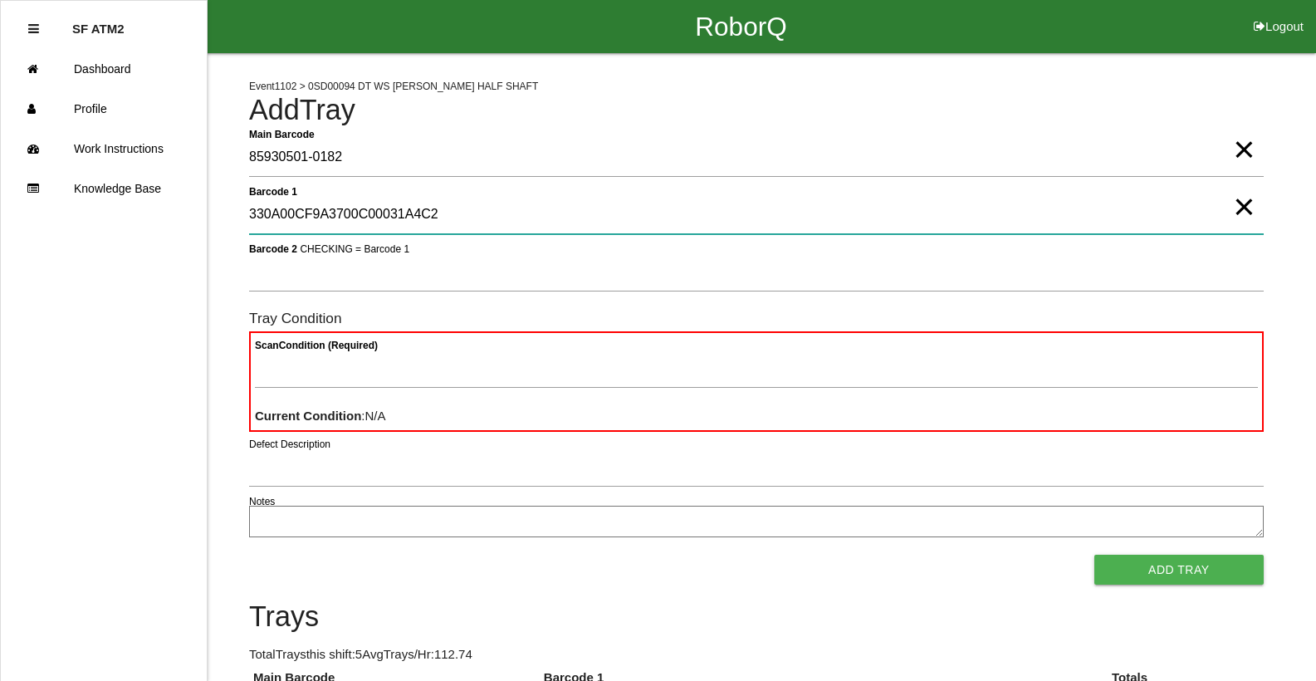
type 1 "330A00CF9A3700C00031A4C2"
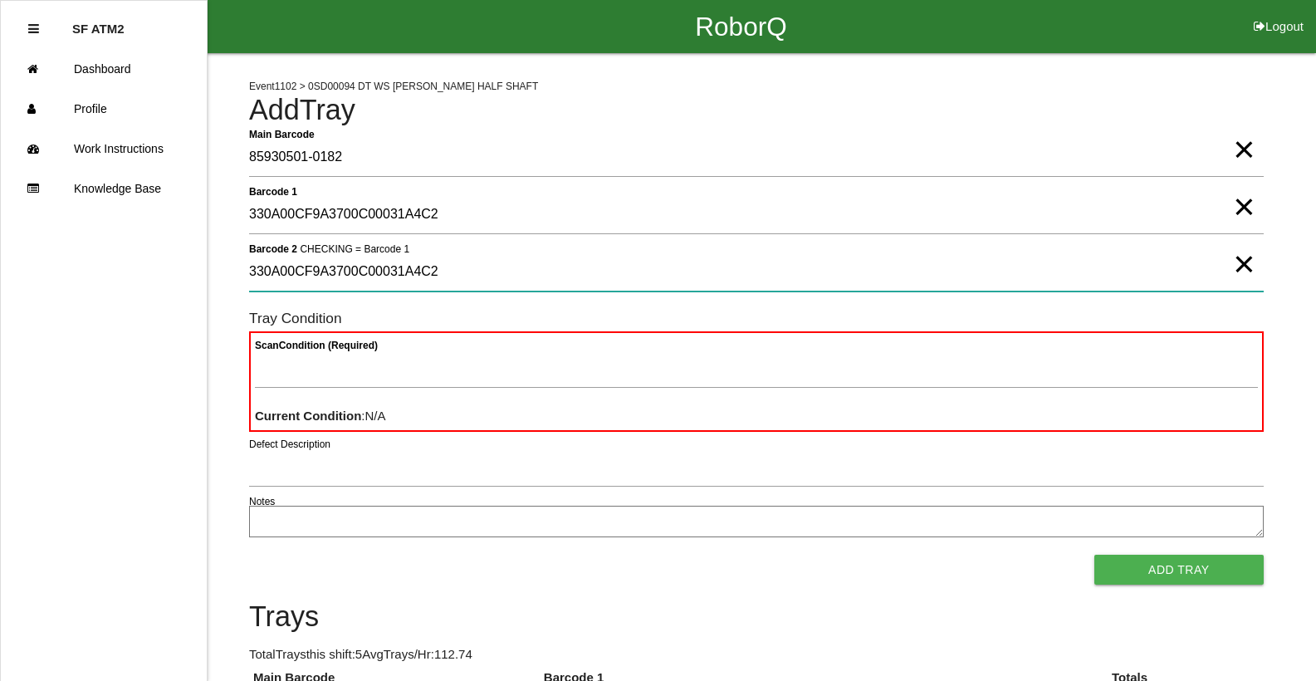
type 2 "330A00CF9A3700C00031A4C2"
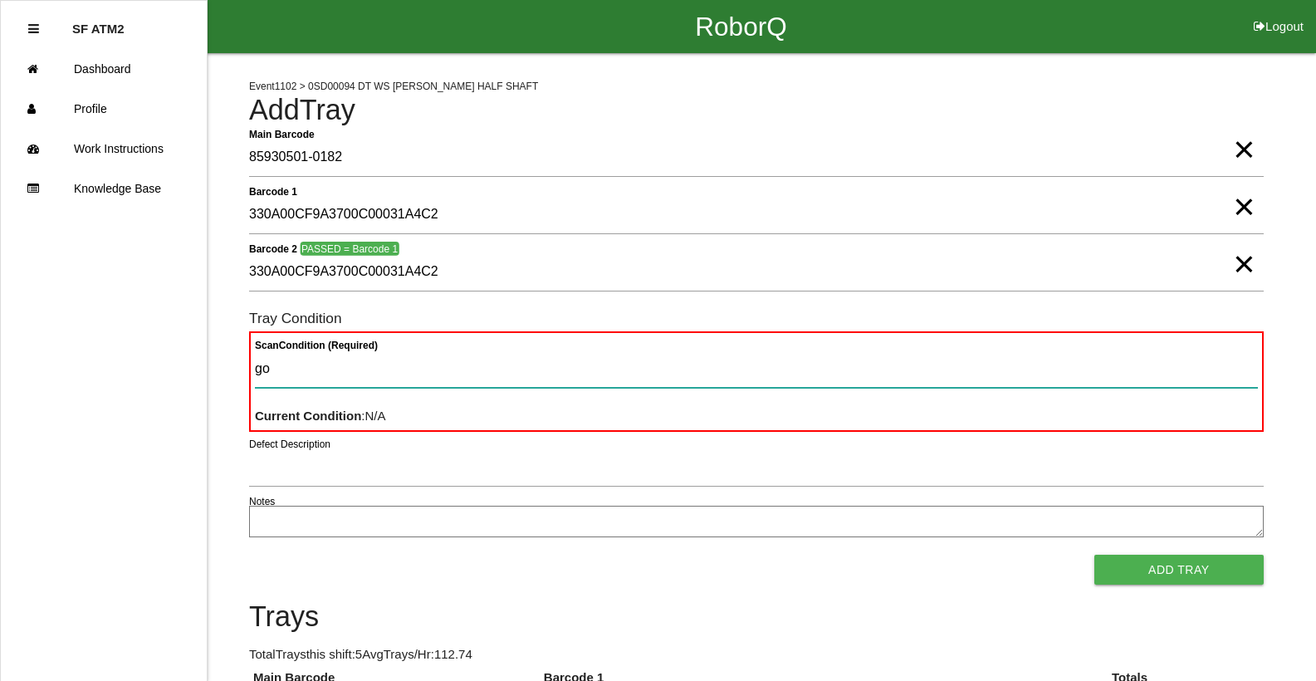
type Condition "goo"
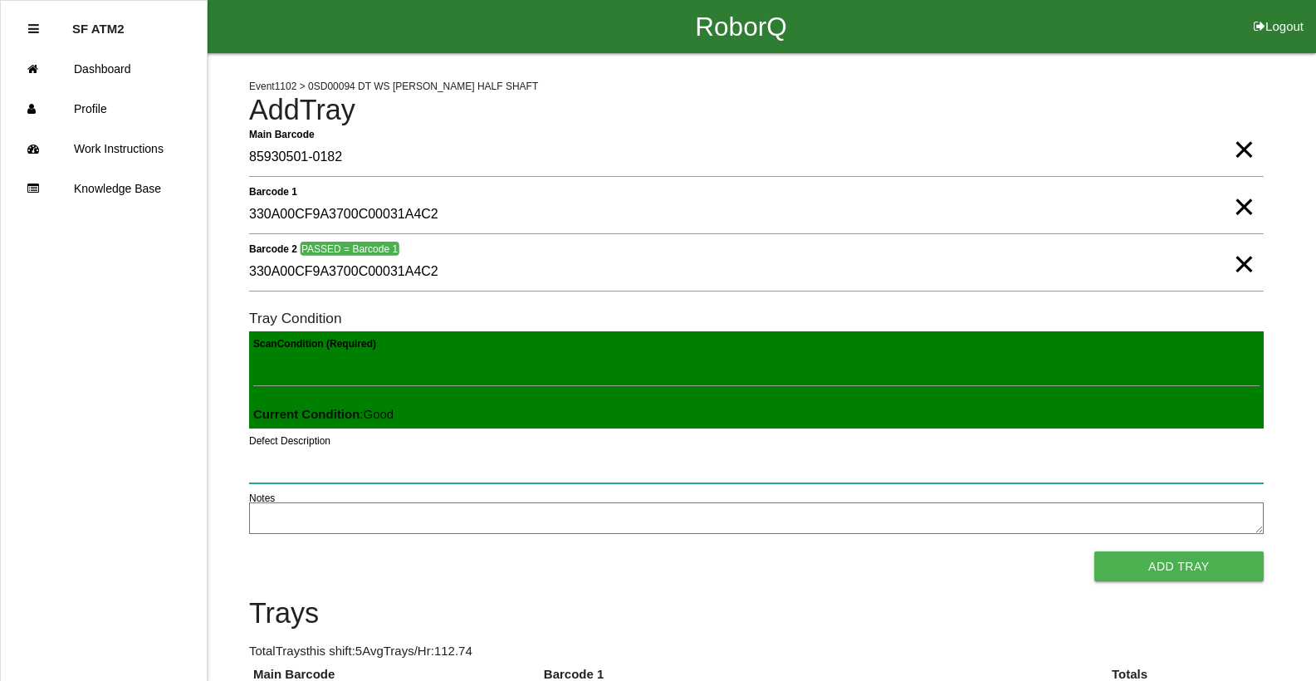
click at [1094, 551] on button "Add Tray" at bounding box center [1178, 566] width 169 height 30
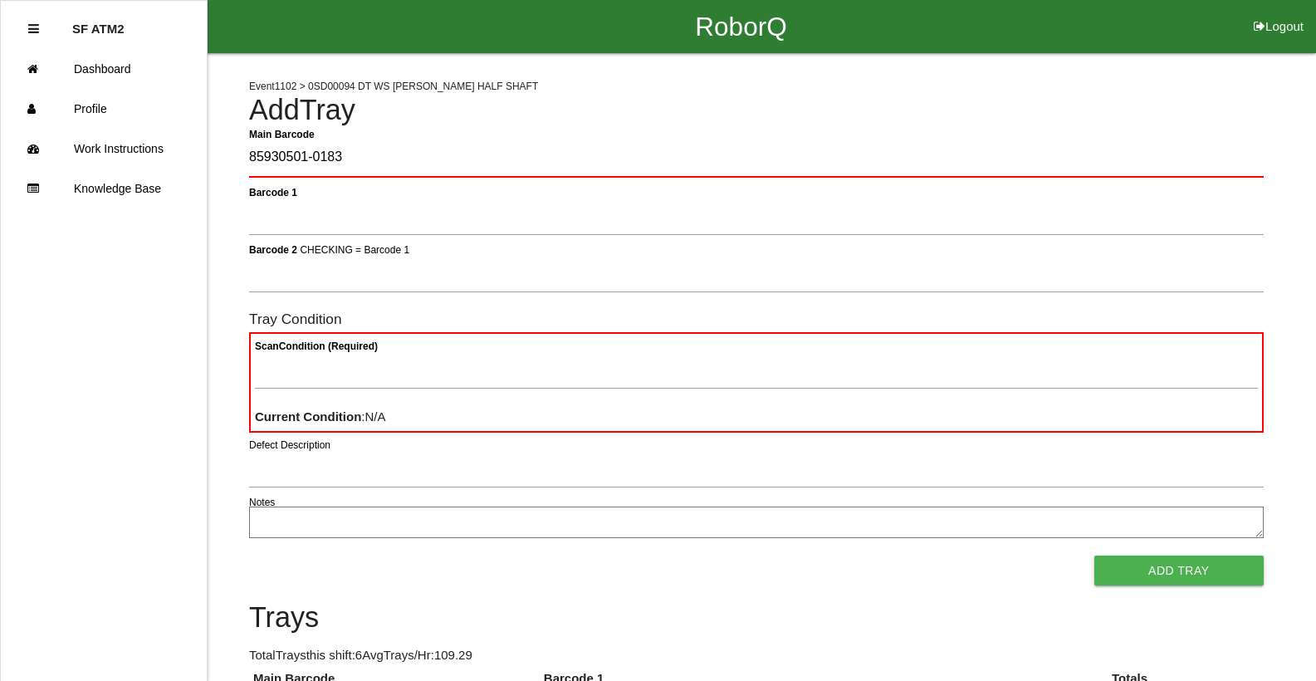
type Barcode "85930501-0183"
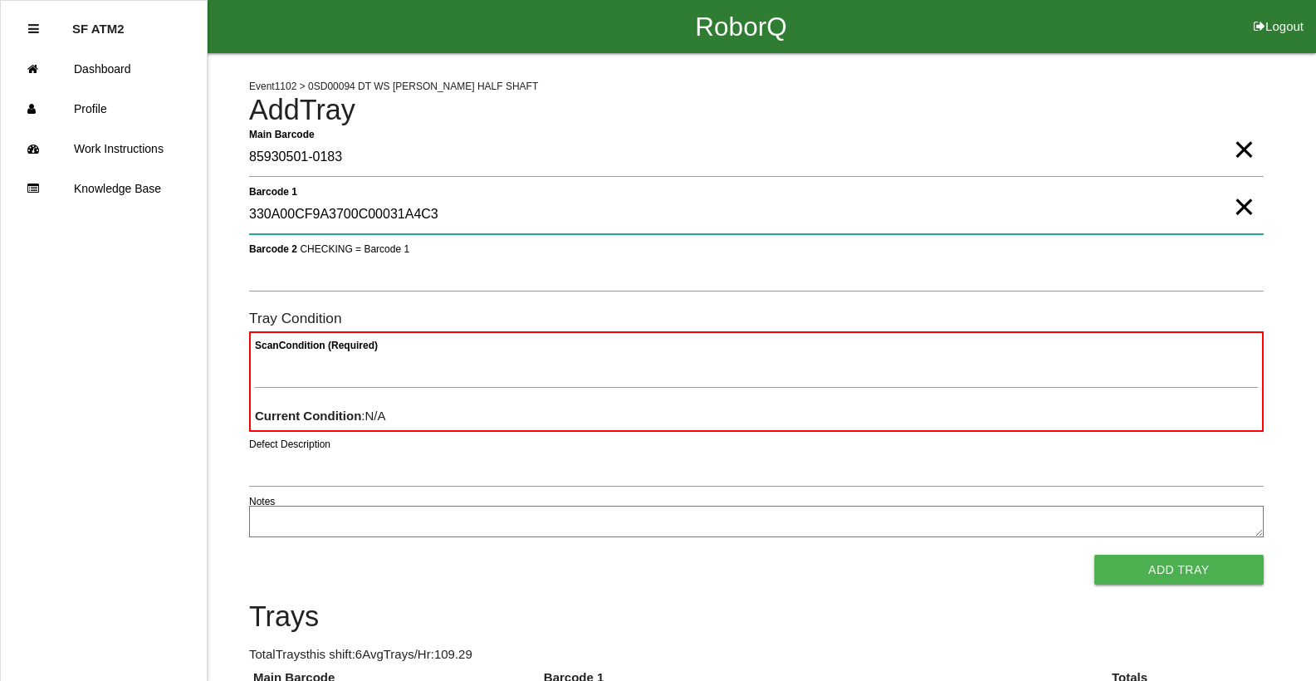
type 1 "330A00CF9A3700C00031A4C3"
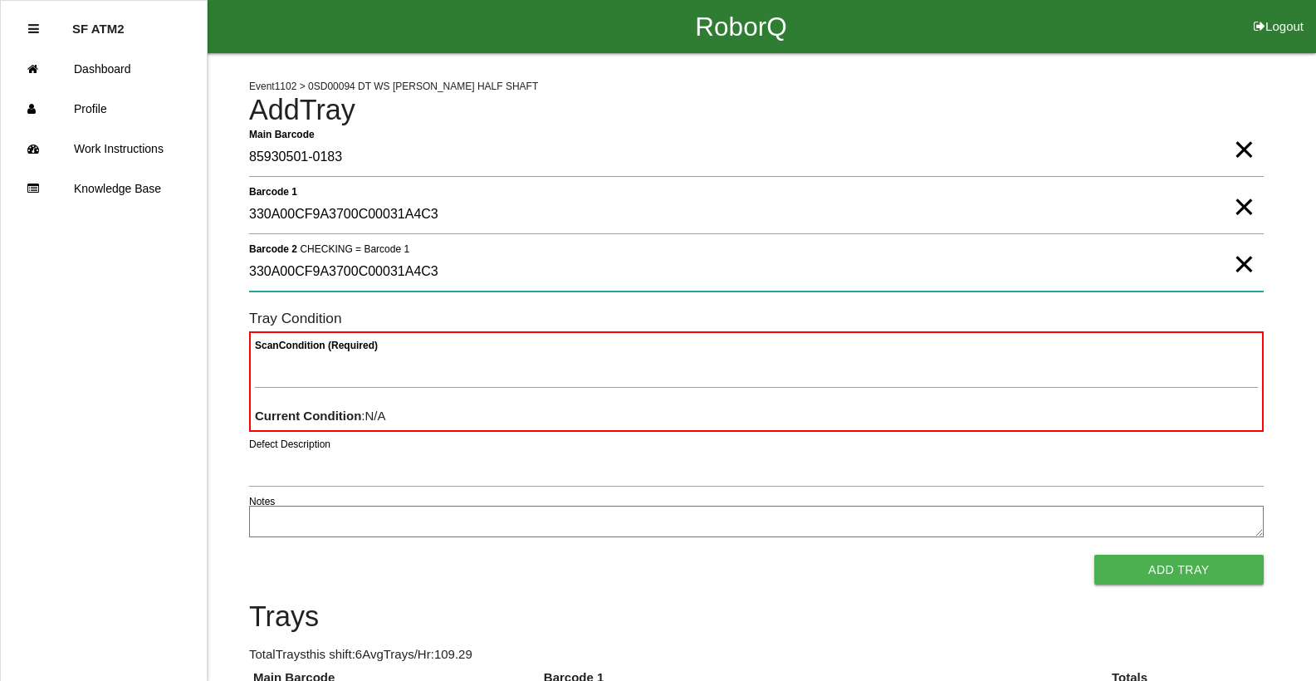
type 2 "330A00CF9A3700C00031A4C3"
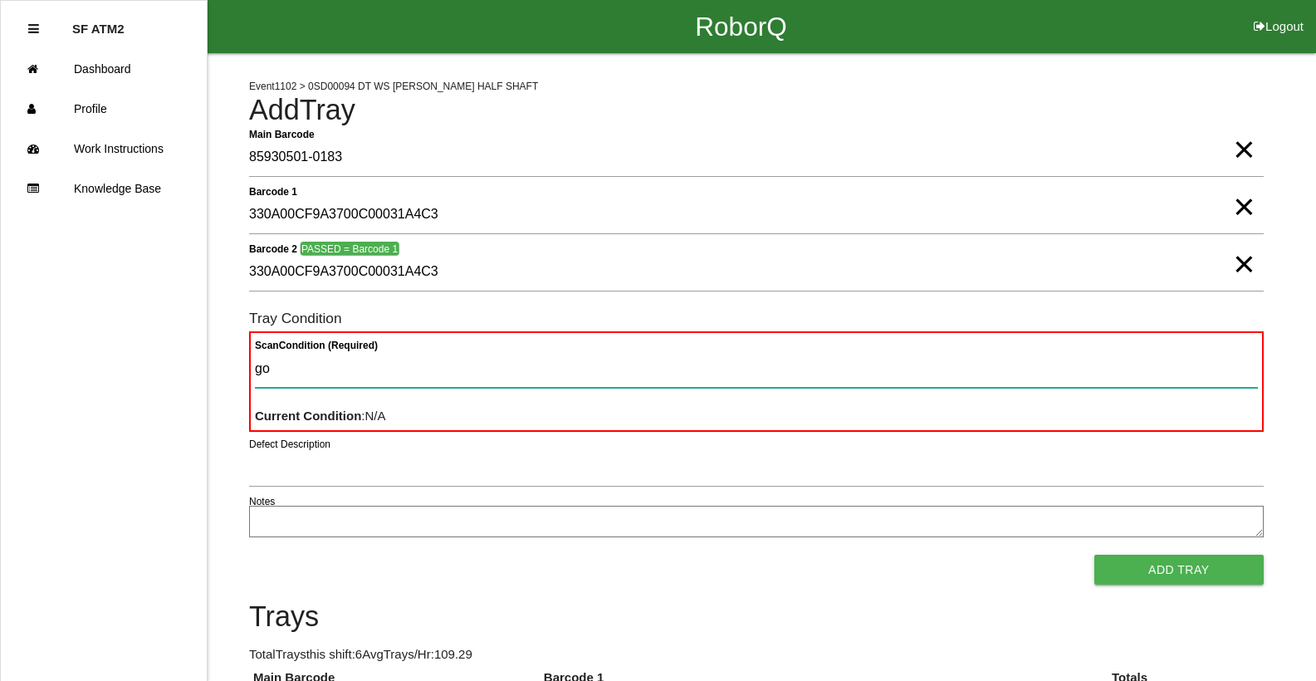
type Condition "goo"
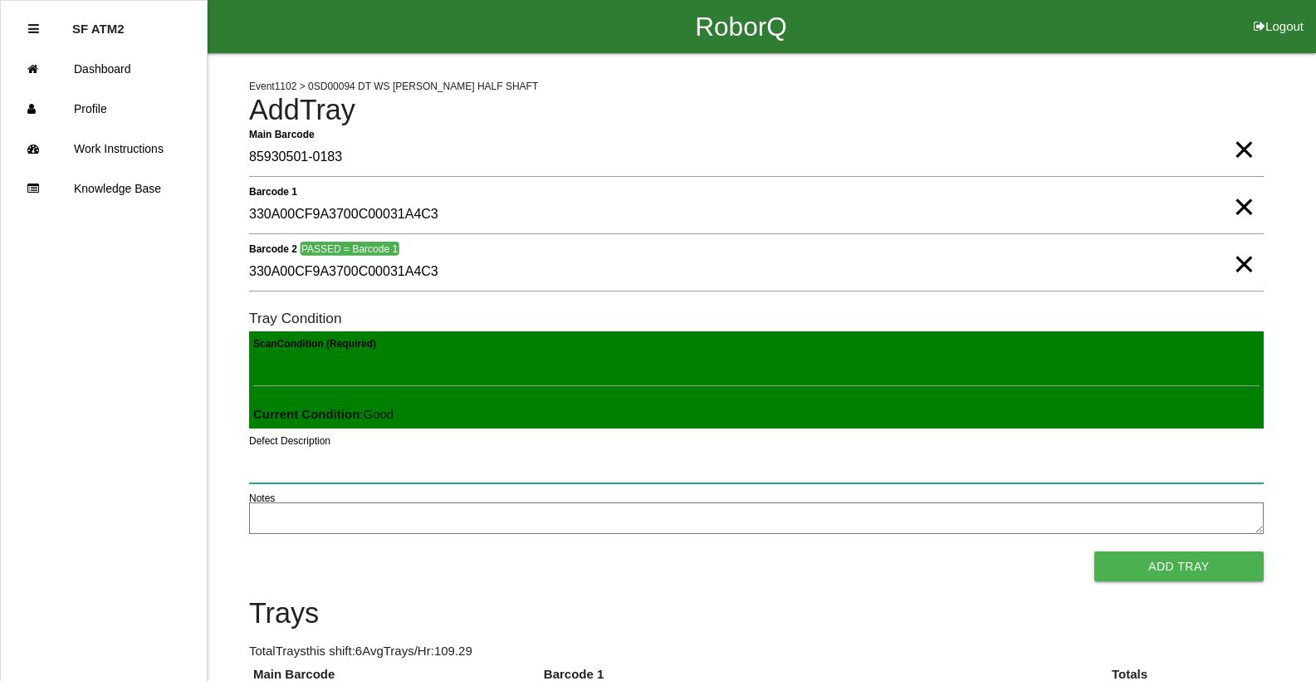
click at [1094, 551] on button "Add Tray" at bounding box center [1178, 566] width 169 height 30
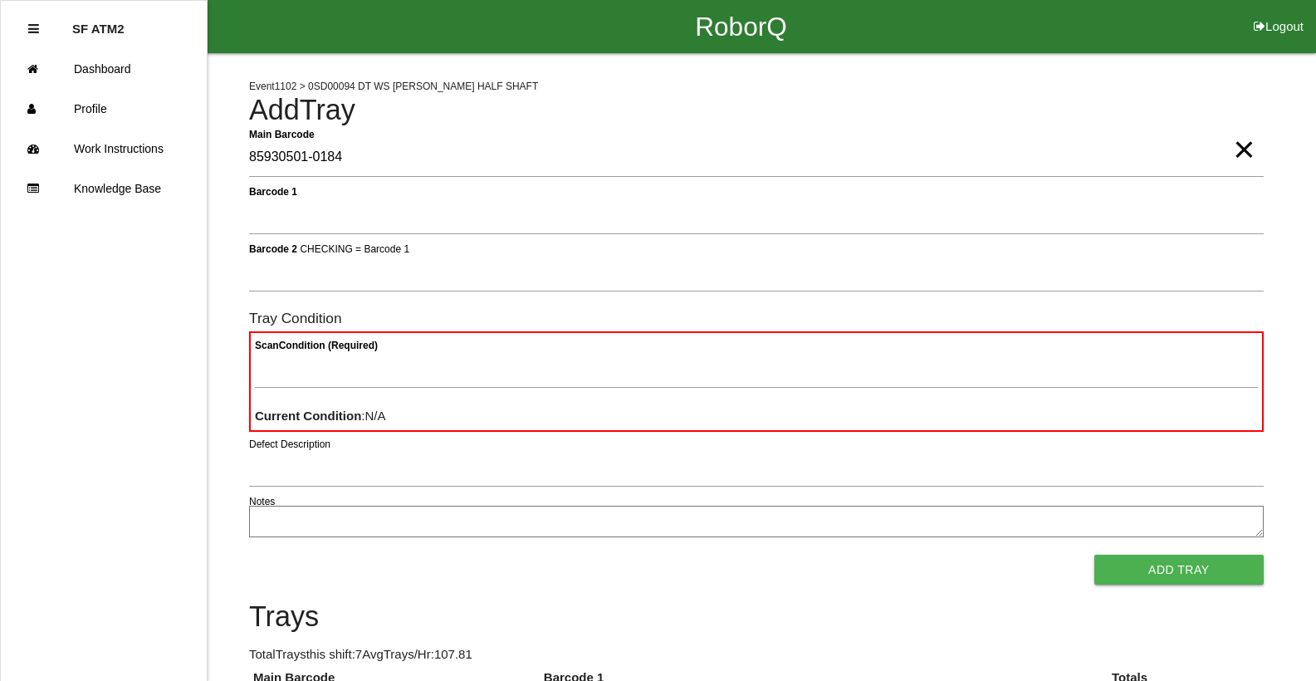
type Barcode "85930501-0184"
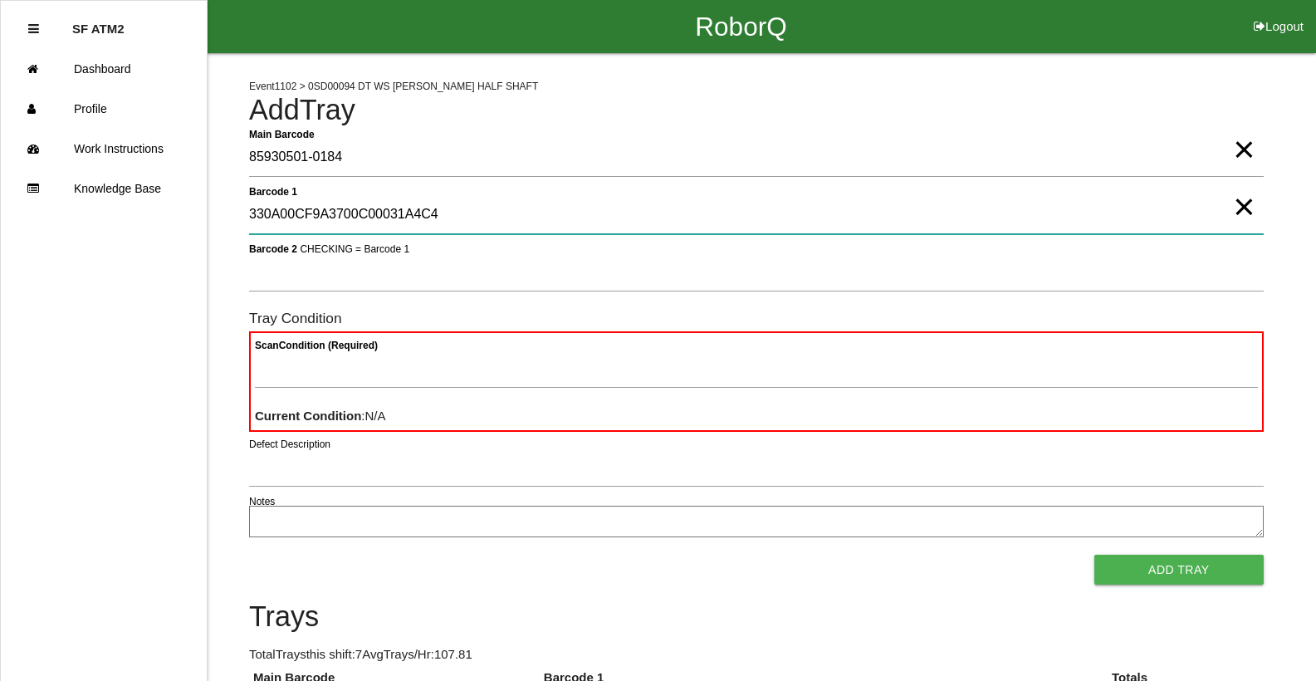
type 1 "330A00CF9A3700C00031A4C4"
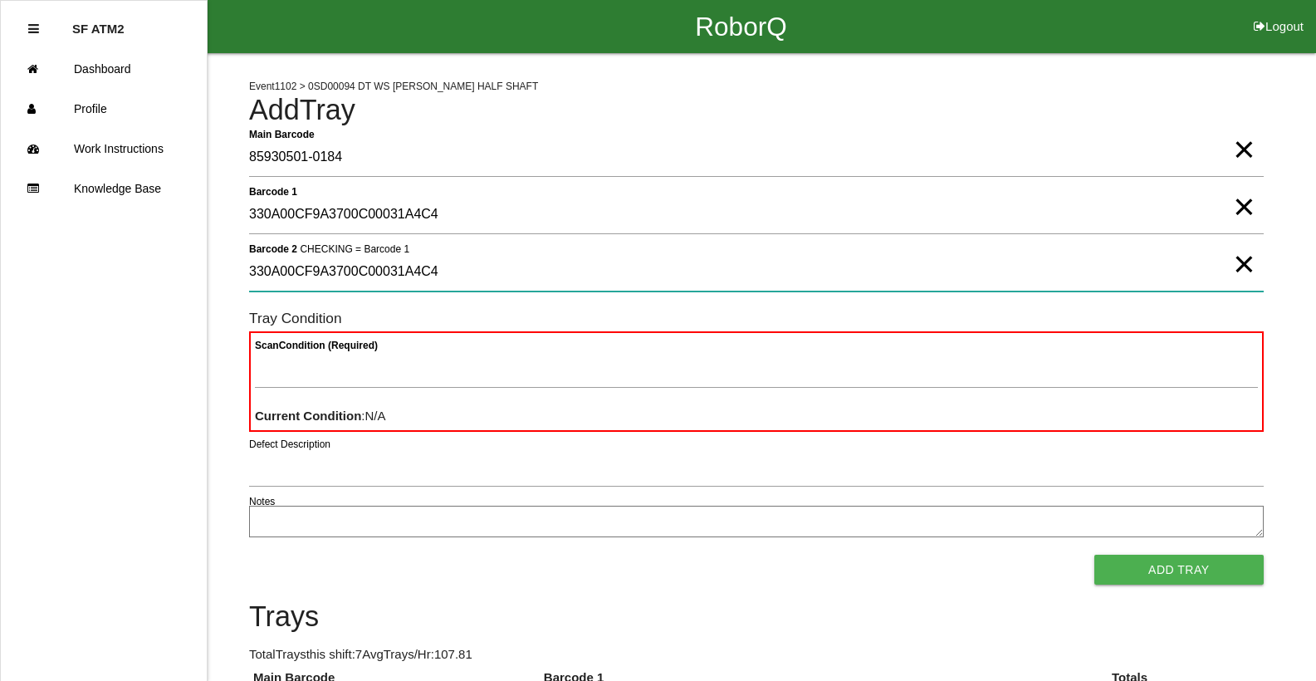
type 2 "330A00CF9A3700C00031A4C4"
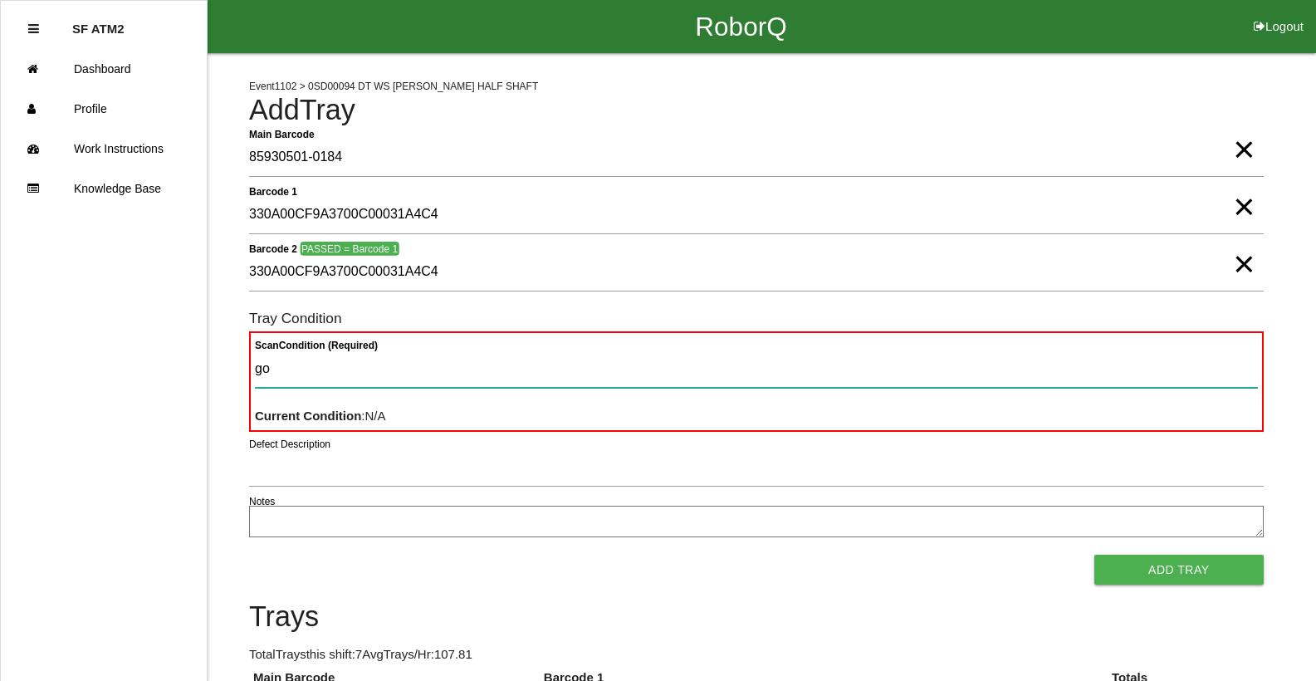
type Condition "goo"
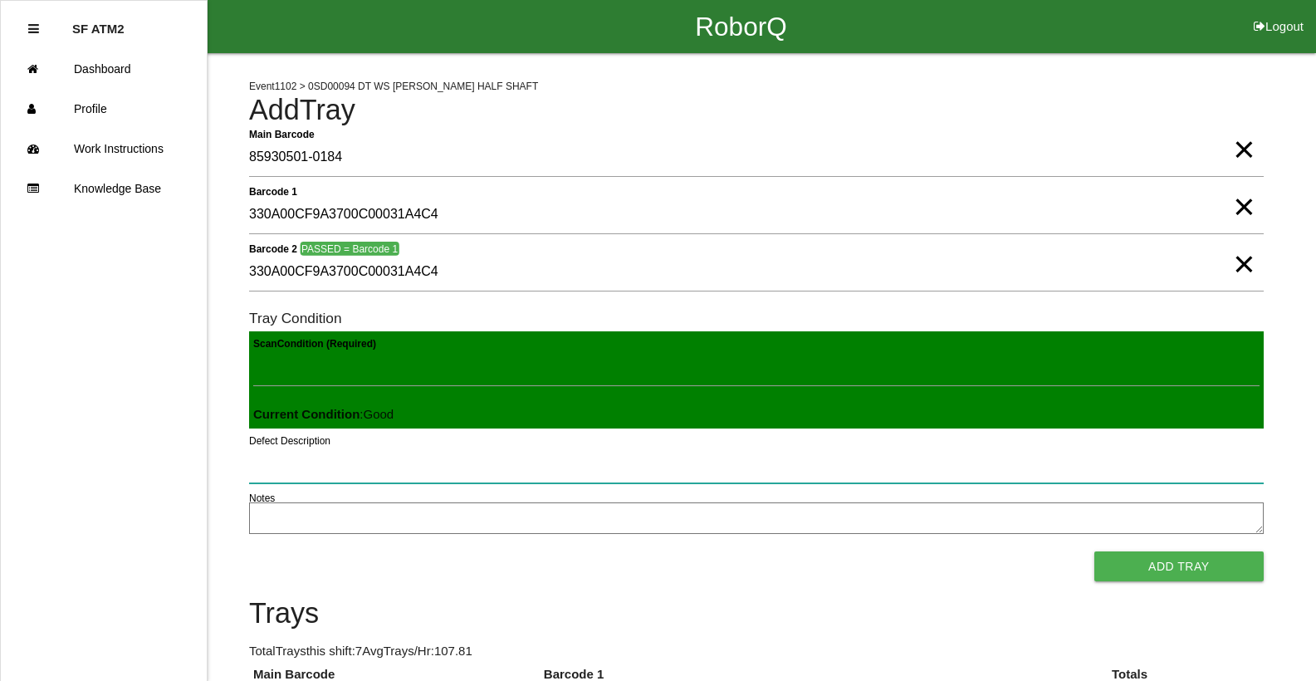
click at [1094, 551] on button "Add Tray" at bounding box center [1178, 566] width 169 height 30
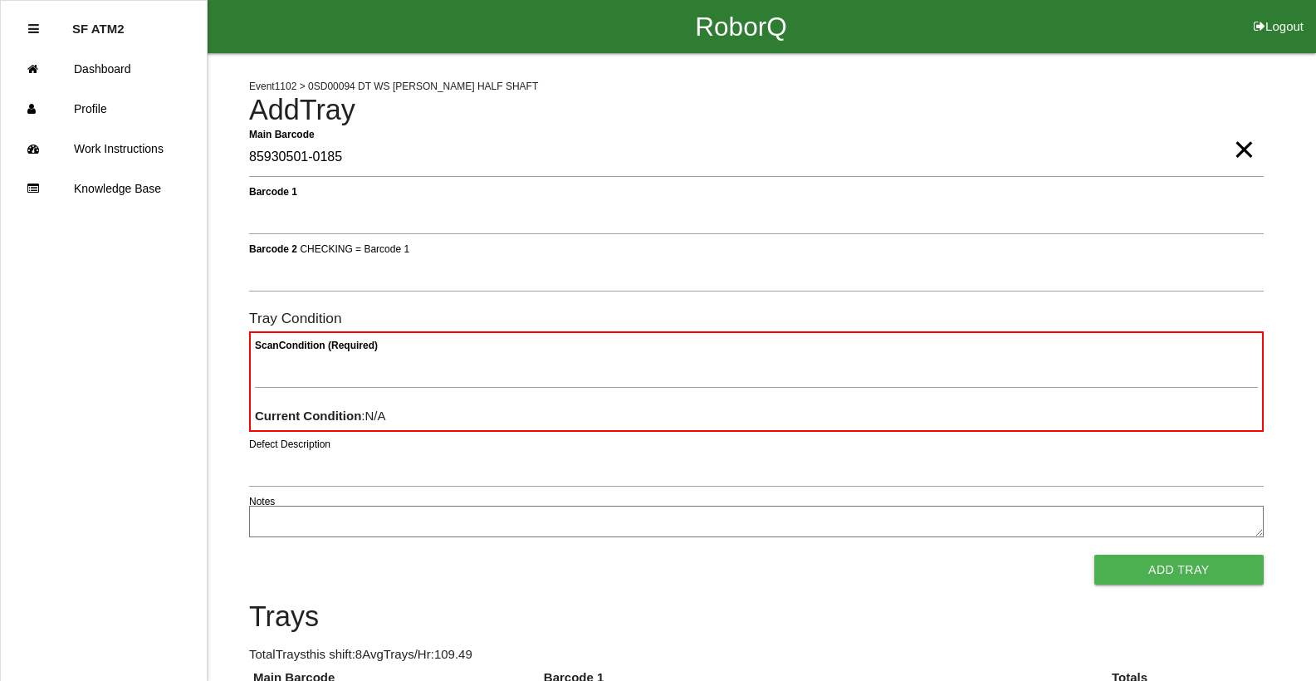
type Barcode "85930501-0185"
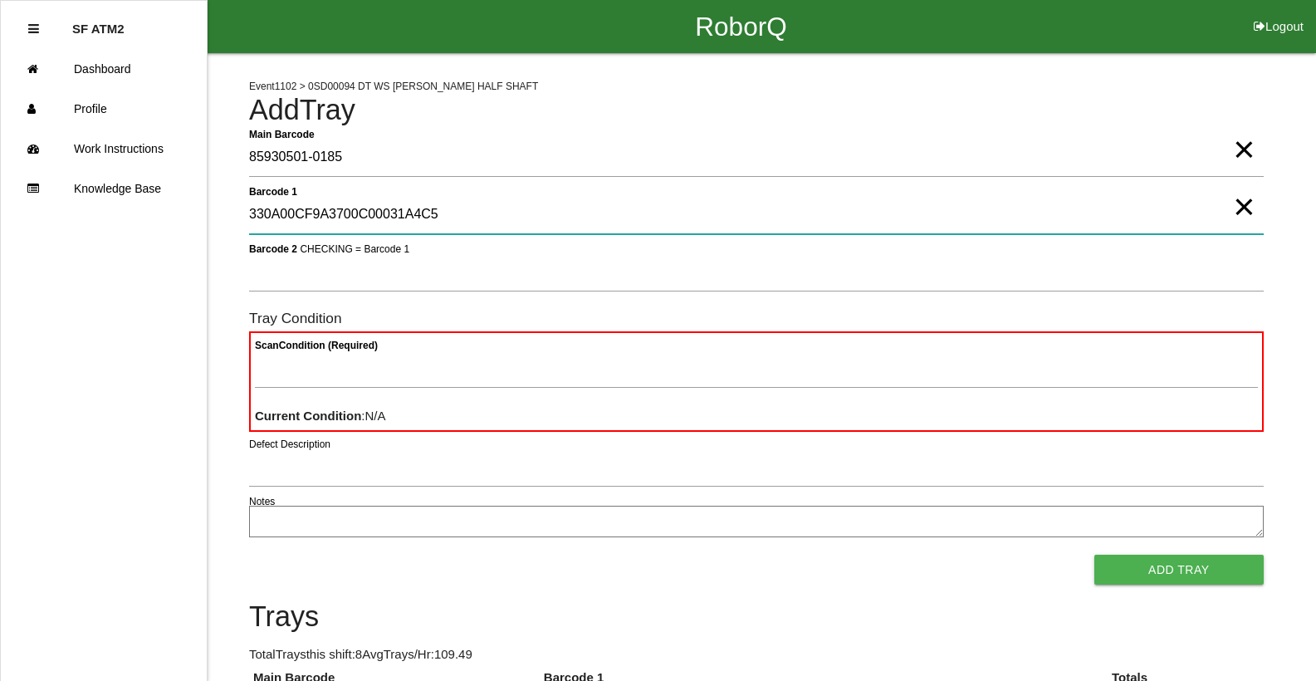
type 1 "330A00CF9A3700C00031A4C5"
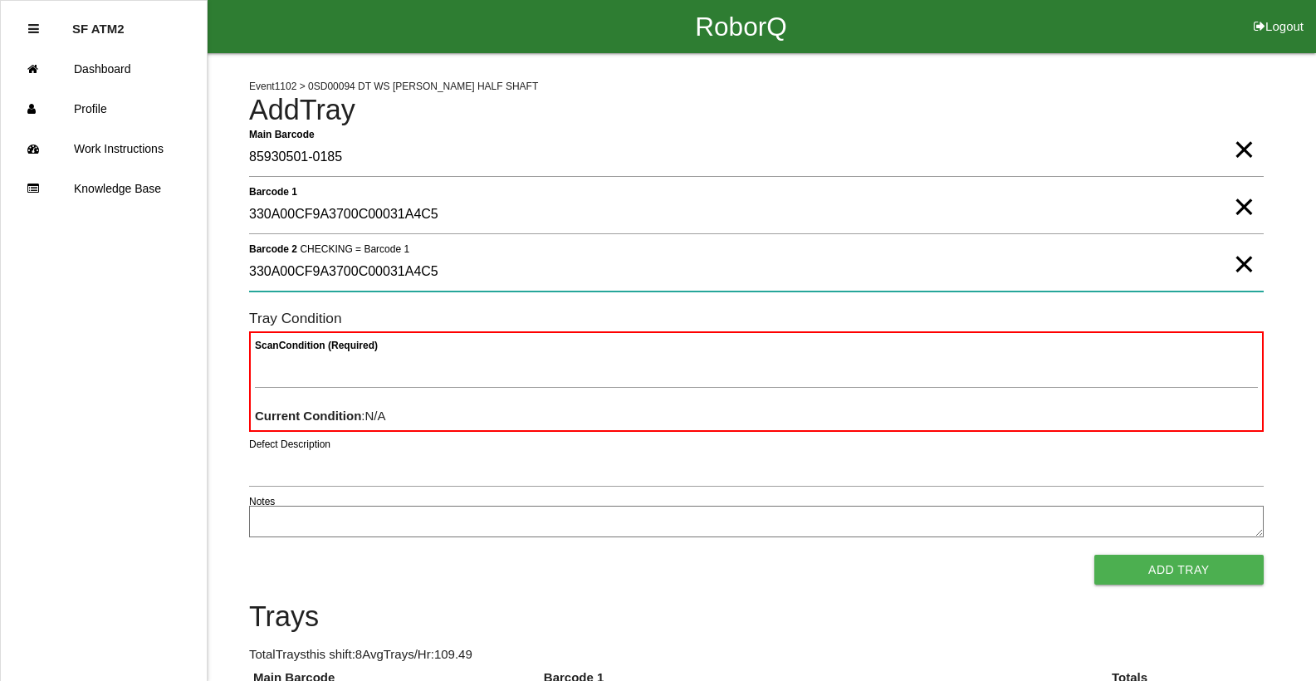
type 2 "330A00CF9A3700C00031A4C5"
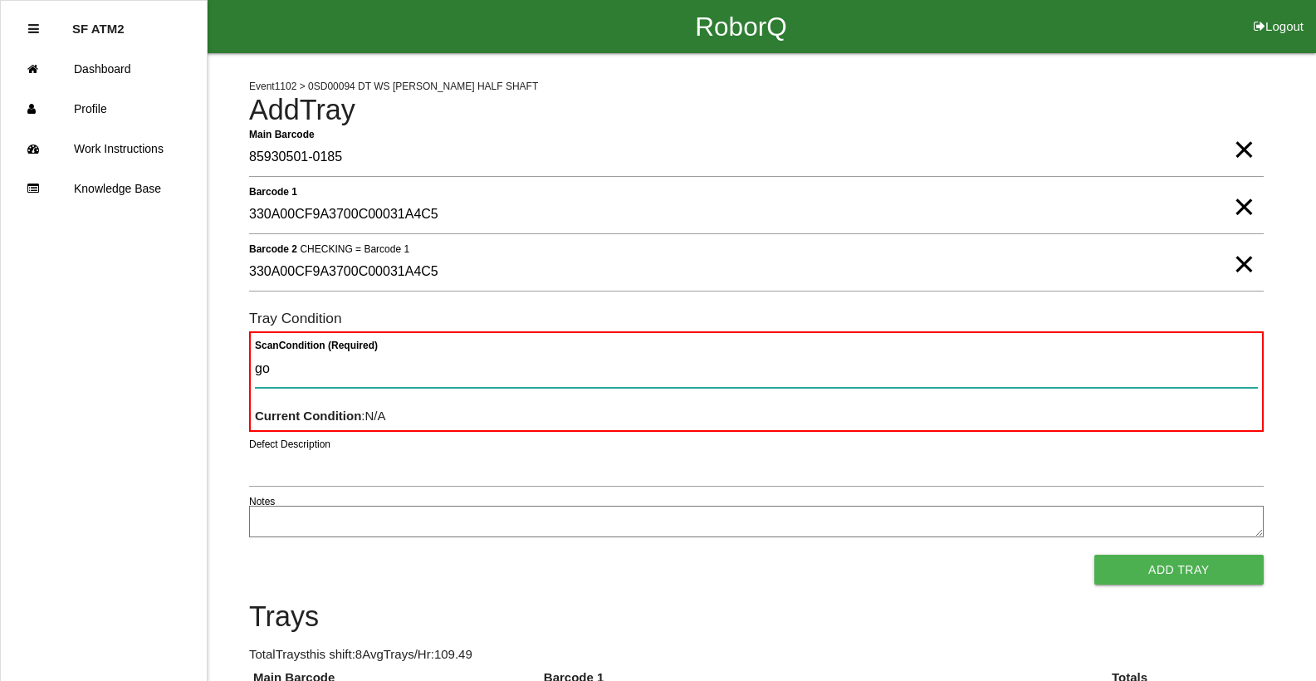
type Condition "goo"
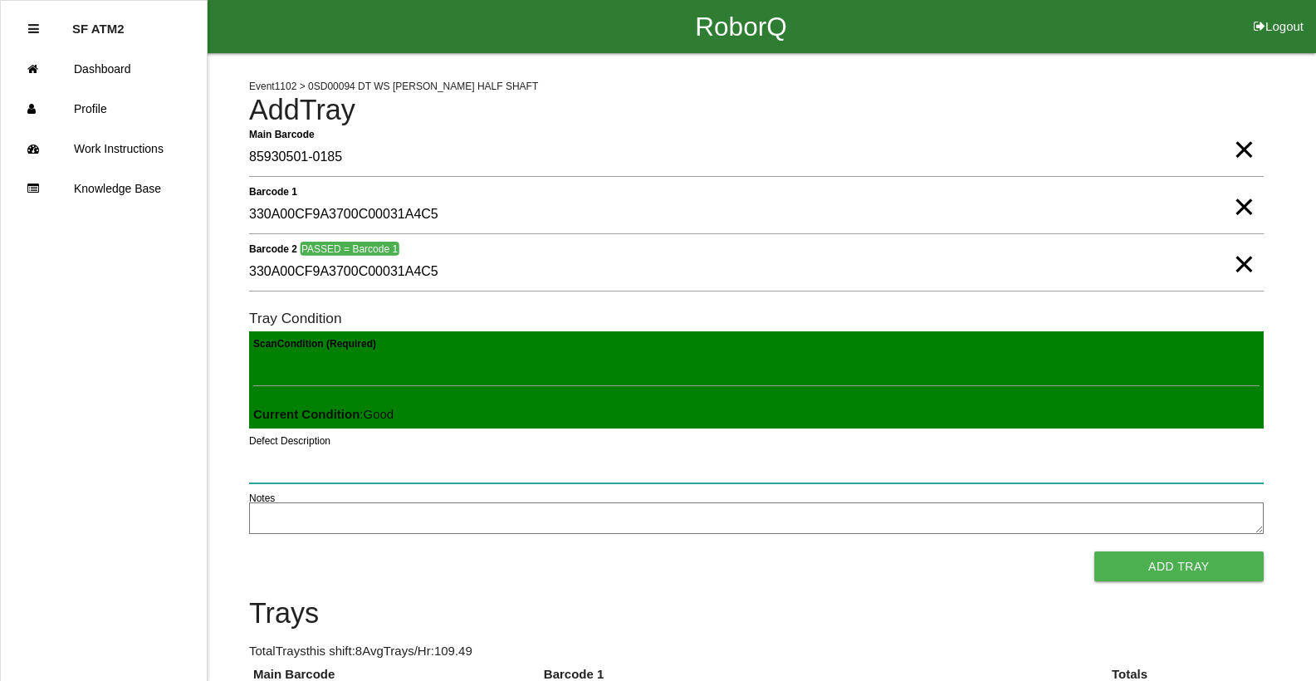
click at [1094, 551] on button "Add Tray" at bounding box center [1178, 566] width 169 height 30
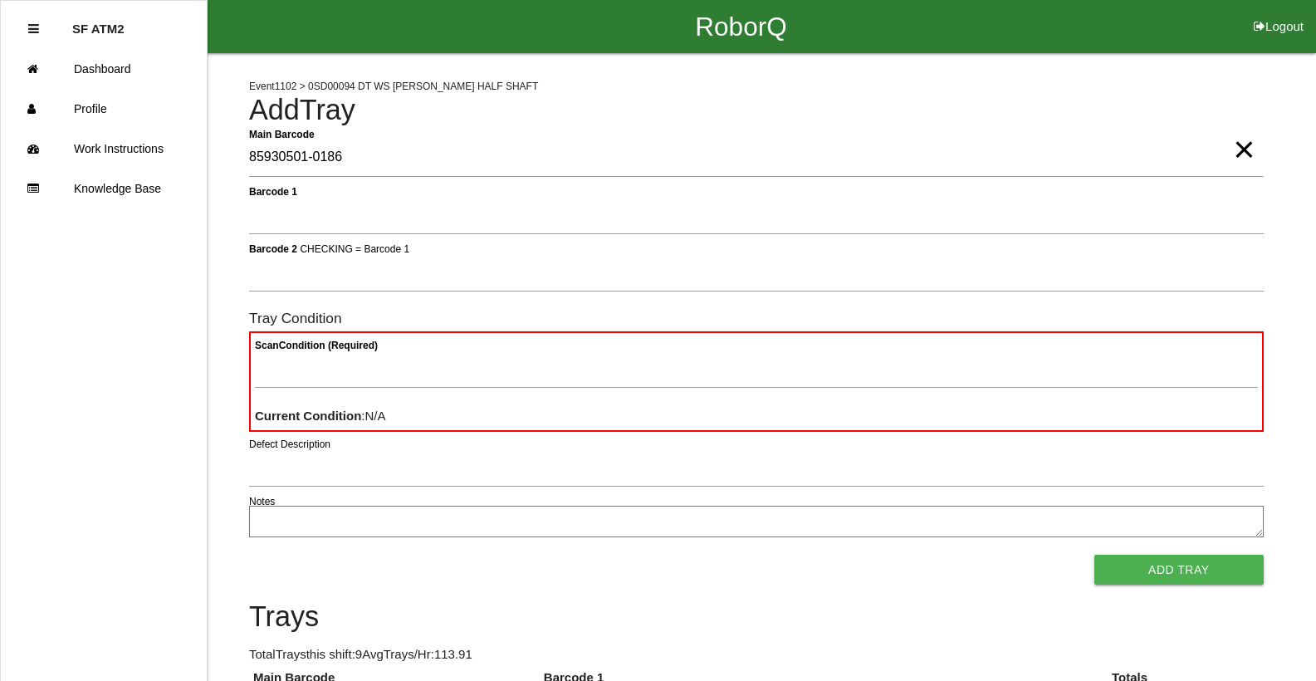
type Barcode "85930501-0186"
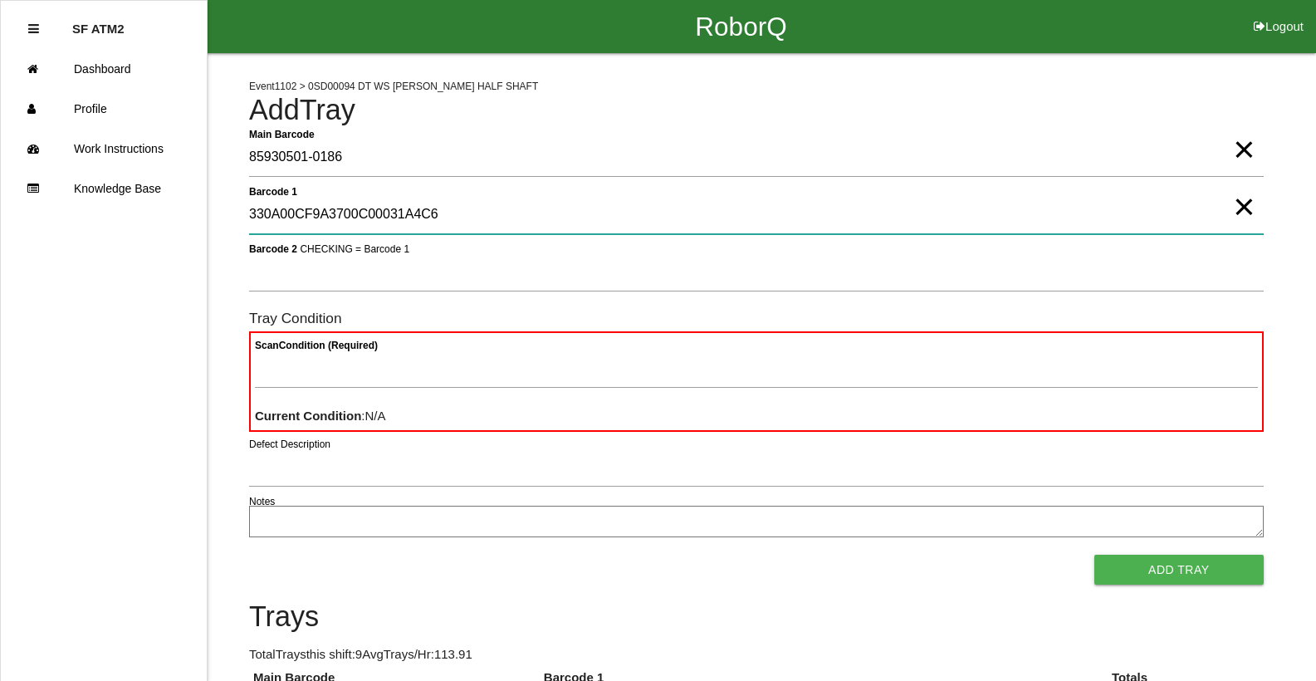
type 1 "330A00CF9A3700C00031A4C6"
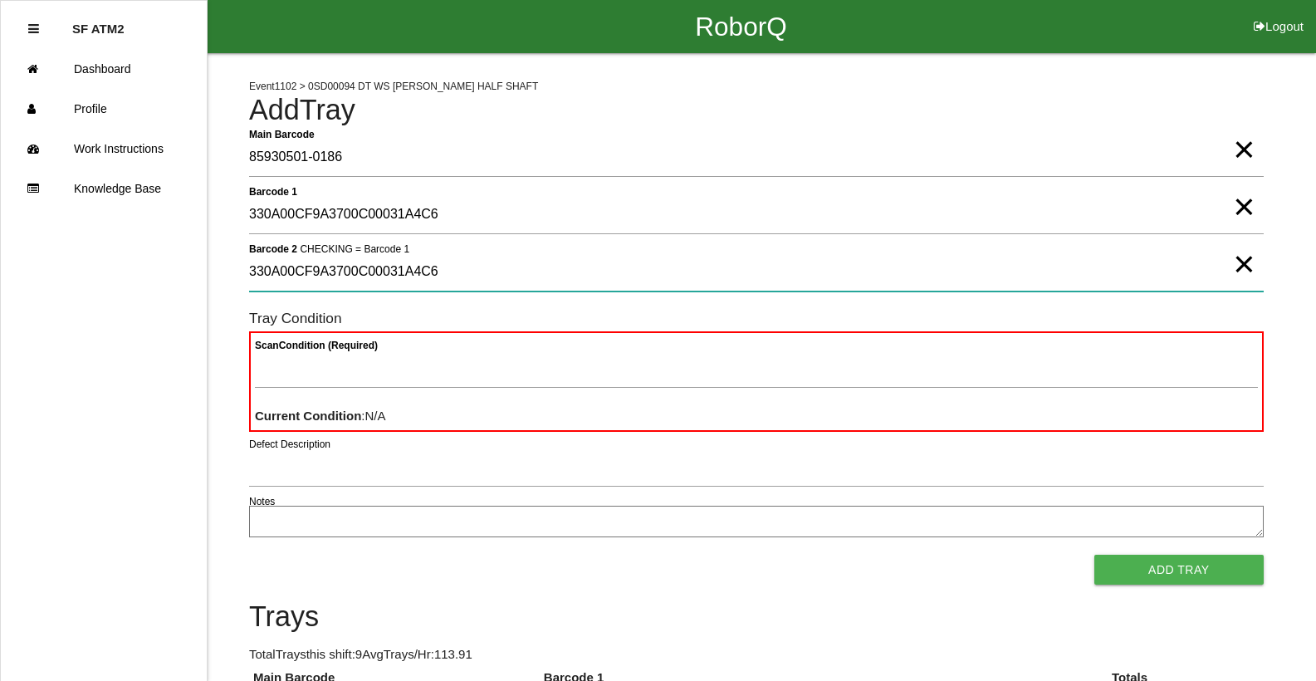
type 2 "330A00CF9A3700C00031A4C6"
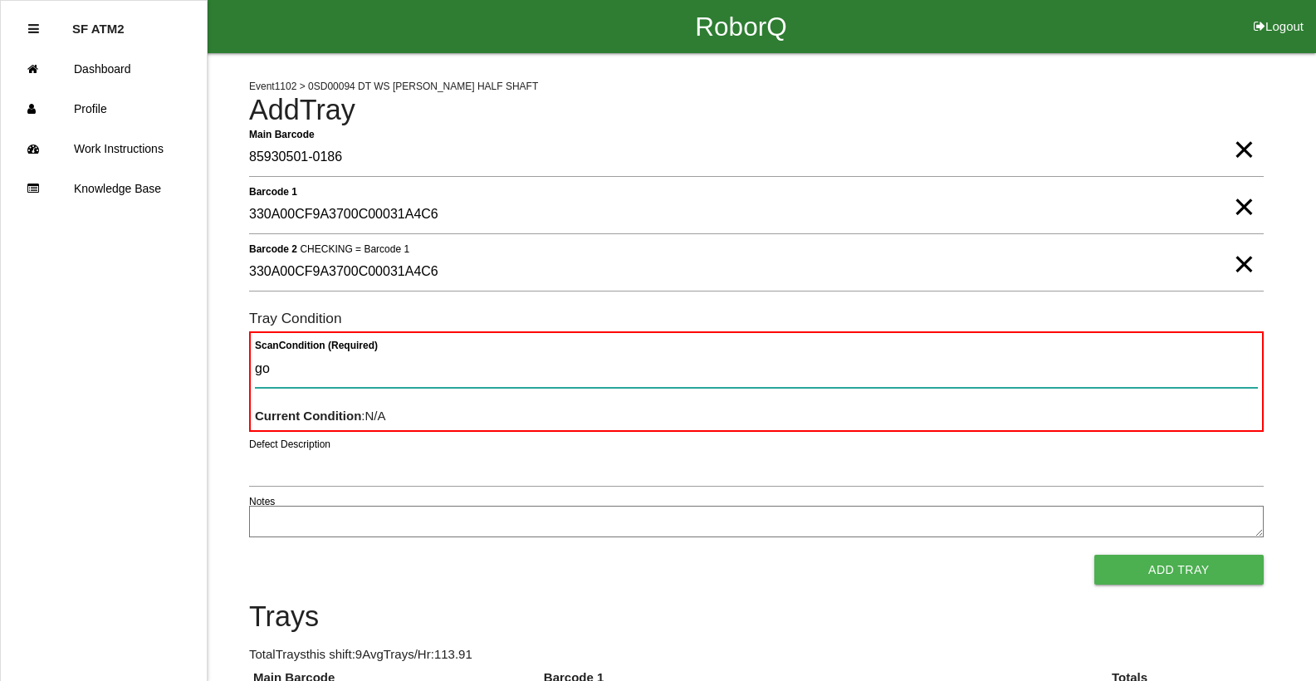
type Condition "goo"
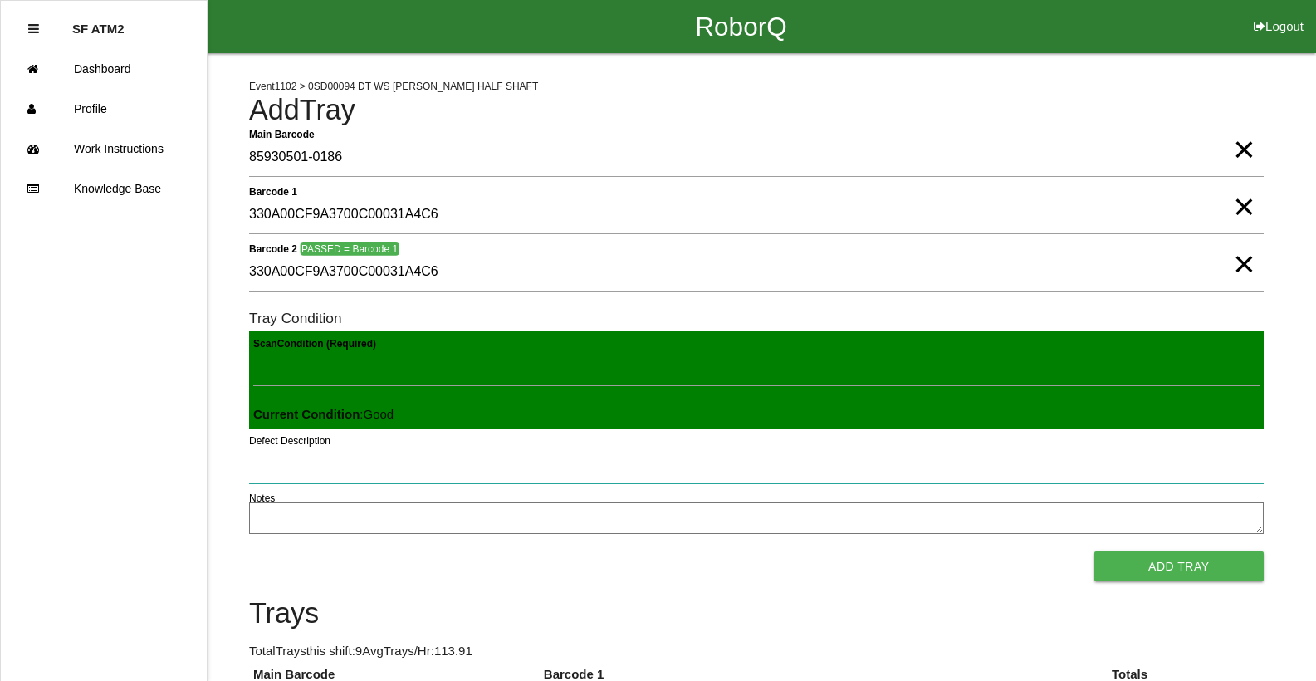
click at [1094, 551] on button "Add Tray" at bounding box center [1178, 566] width 169 height 30
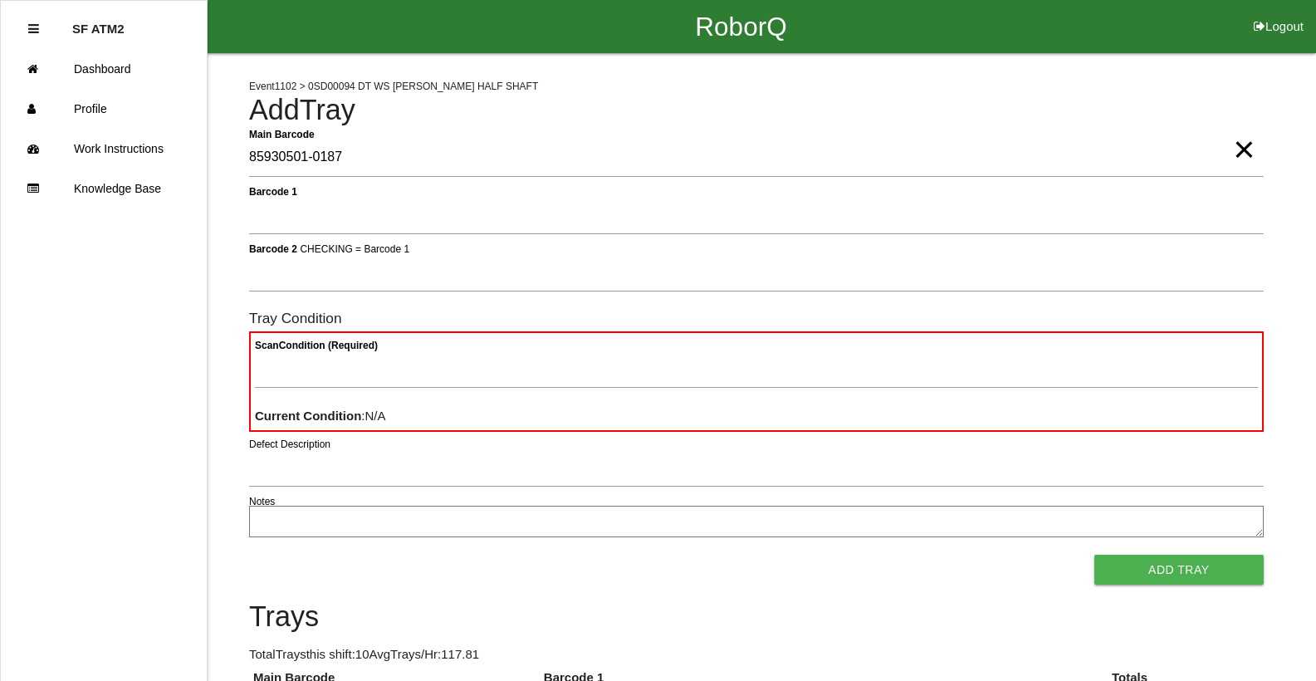
type Barcode "85930501-0187"
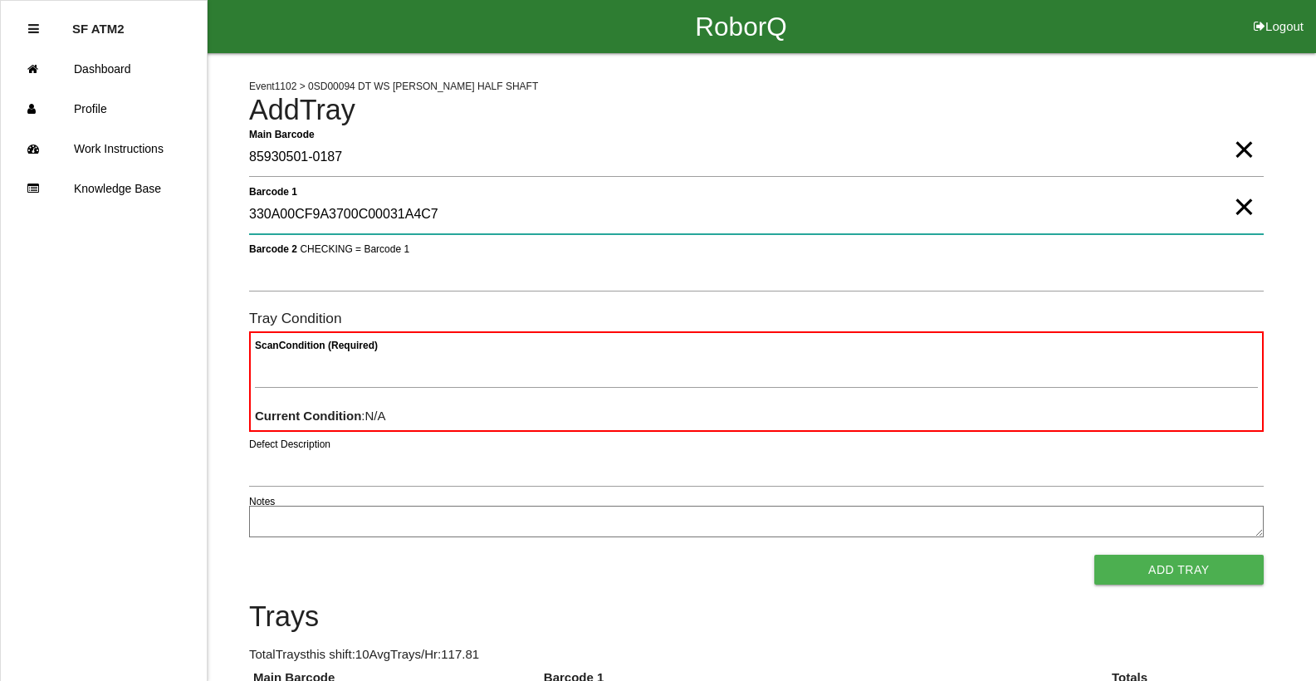
type 1 "330A00CF9A3700C00031A4C7"
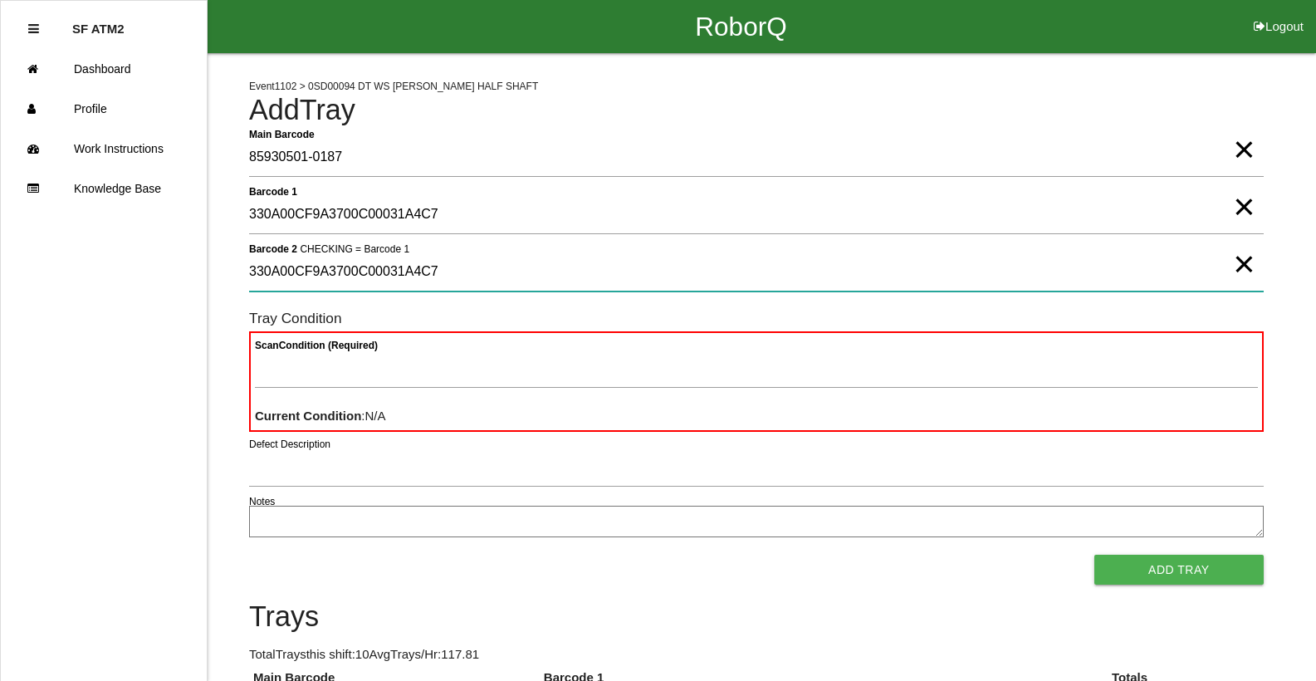
type 2 "330A00CF9A3700C00031A4C7"
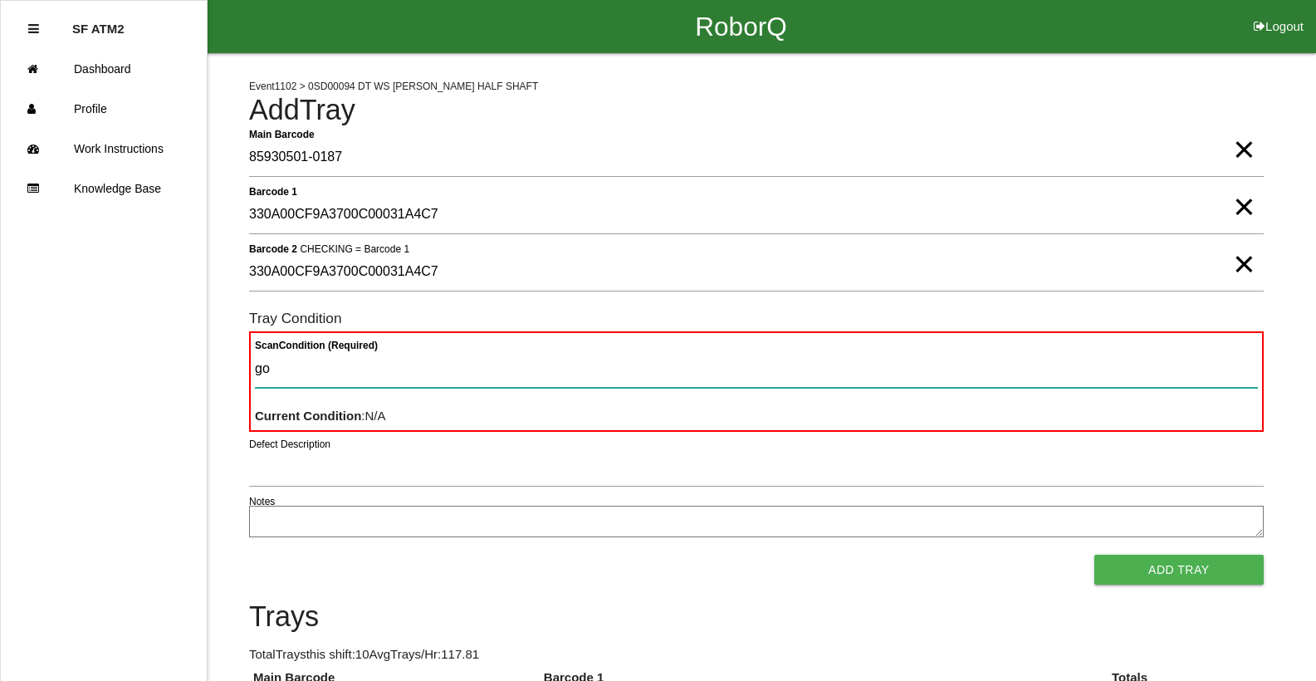
type Condition "goo"
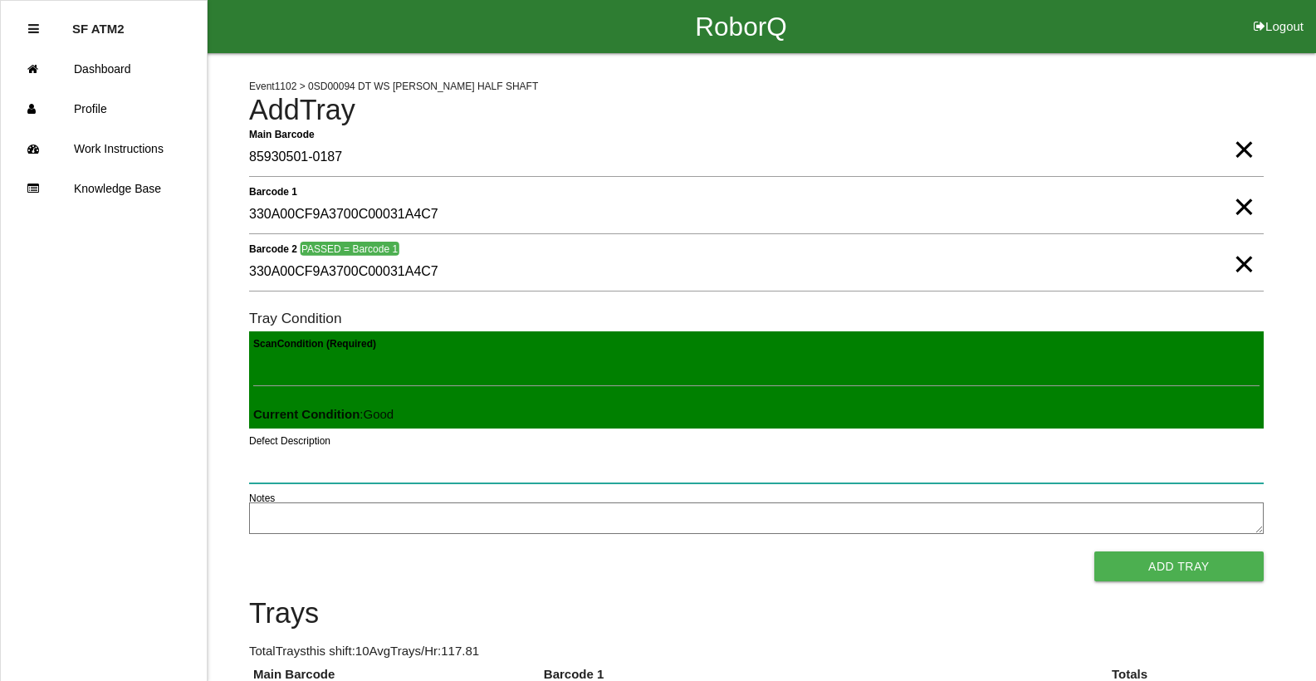
click at [1094, 551] on button "Add Tray" at bounding box center [1178, 566] width 169 height 30
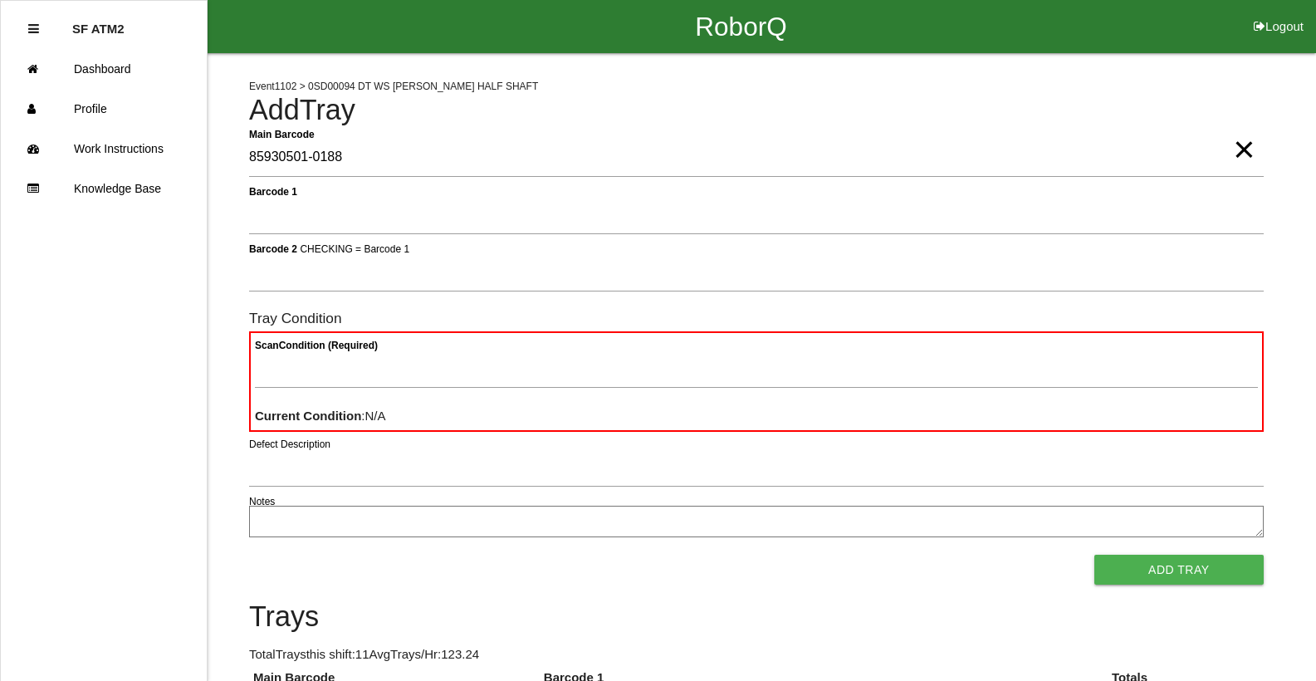
type Barcode "85930501-0188"
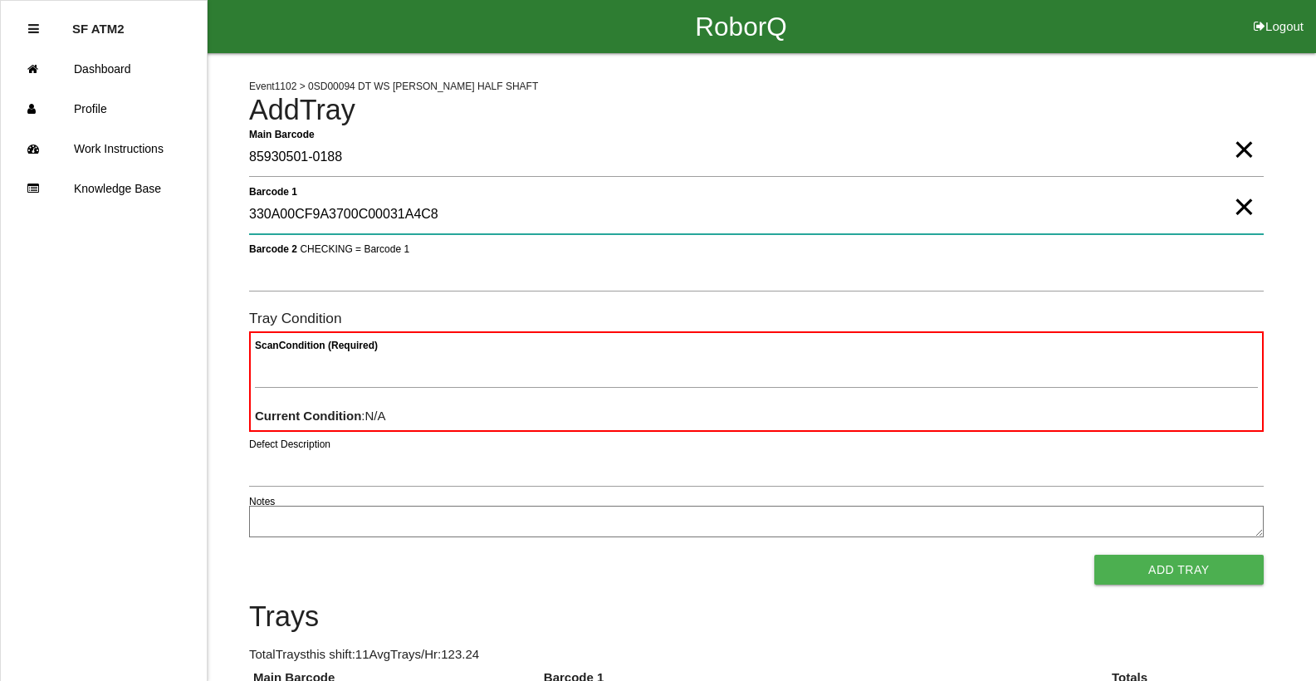
type 1 "330A00CF9A3700C00031A4C8"
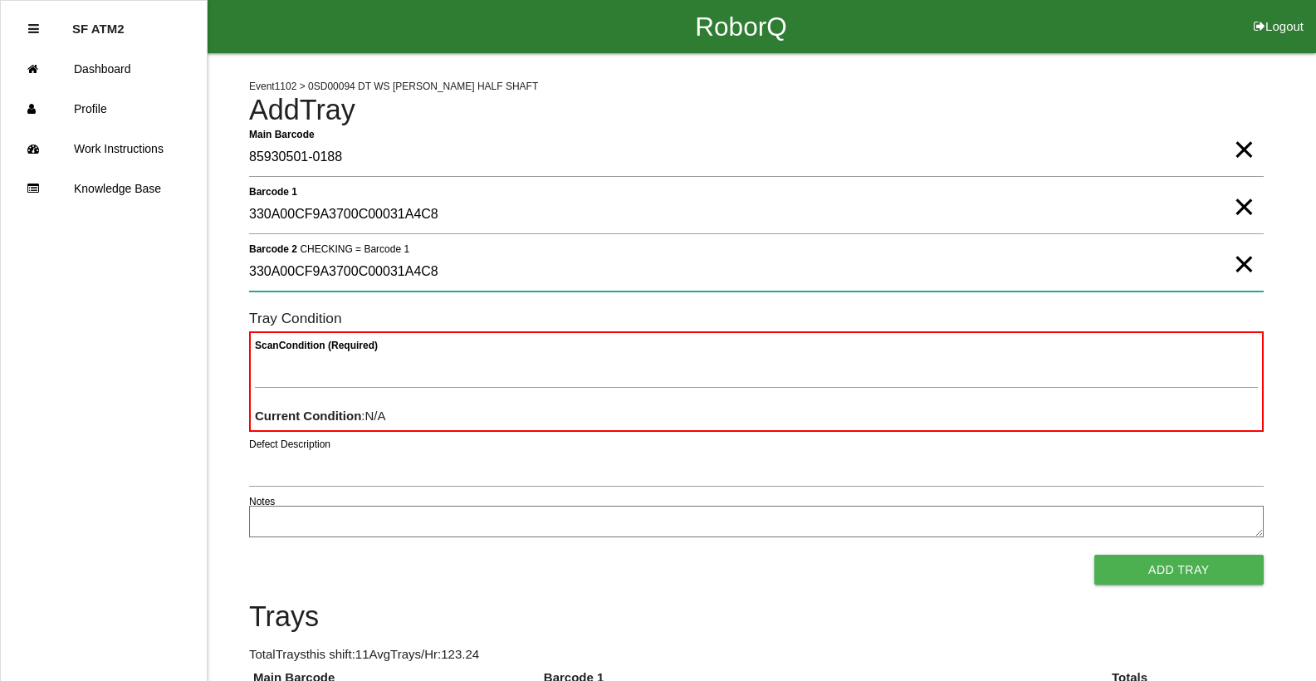
type 2 "330A00CF9A3700C00031A4C8"
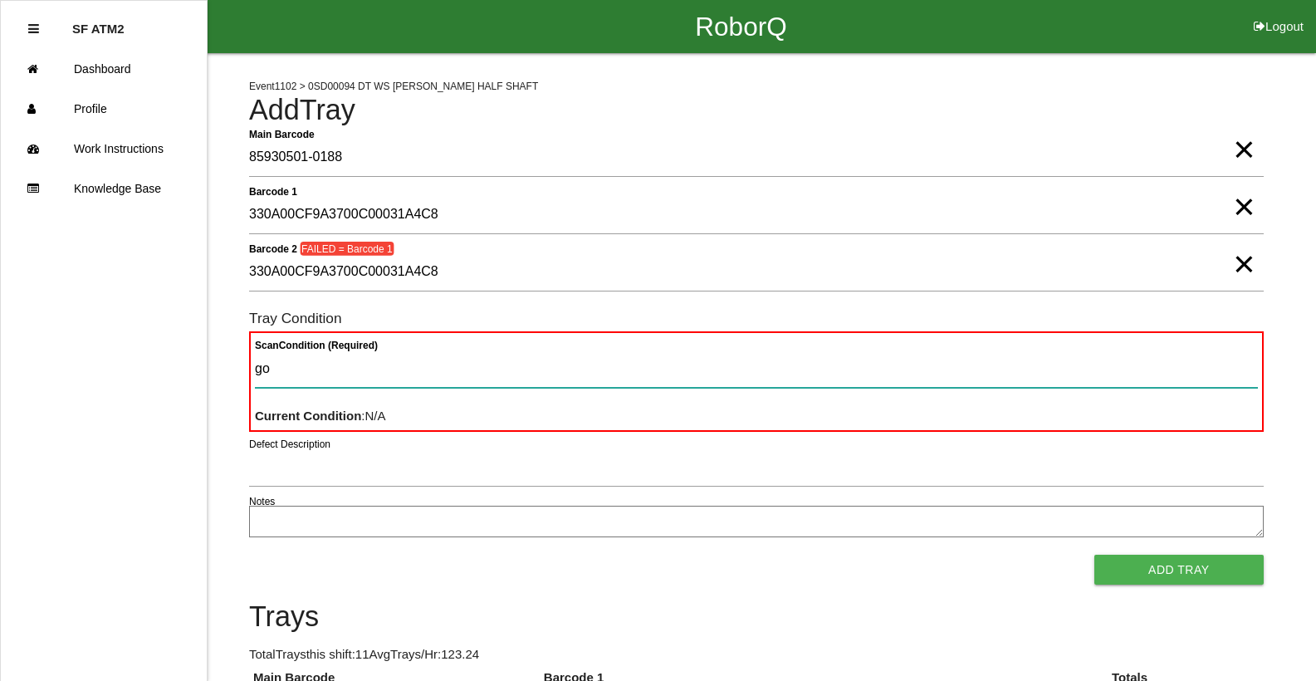
type Condition "goo"
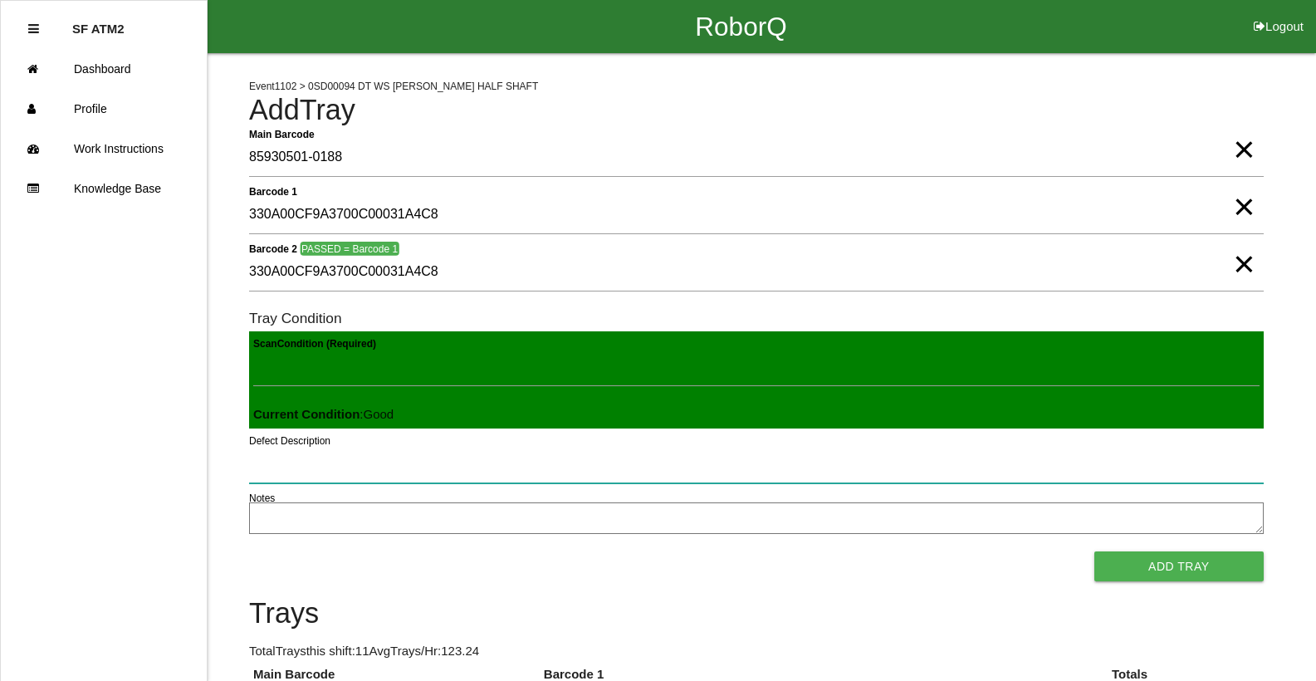
click at [1094, 551] on button "Add Tray" at bounding box center [1178, 566] width 169 height 30
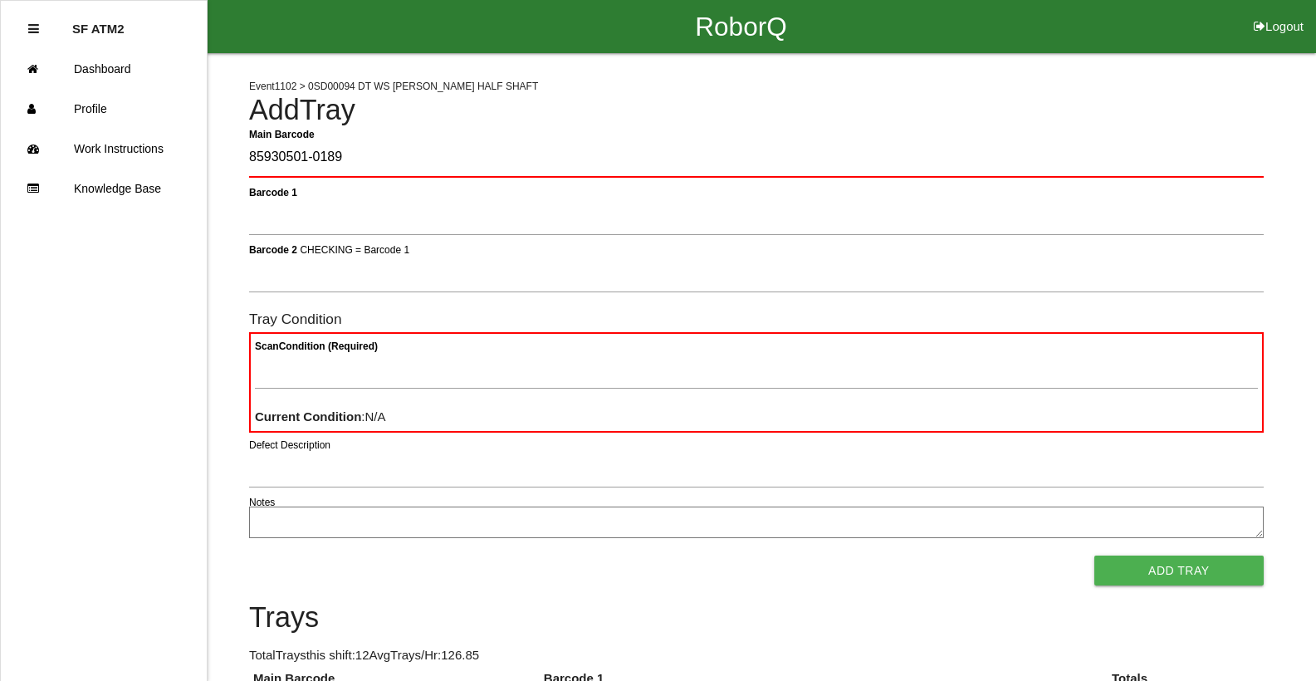
type Barcode "85930501-0189"
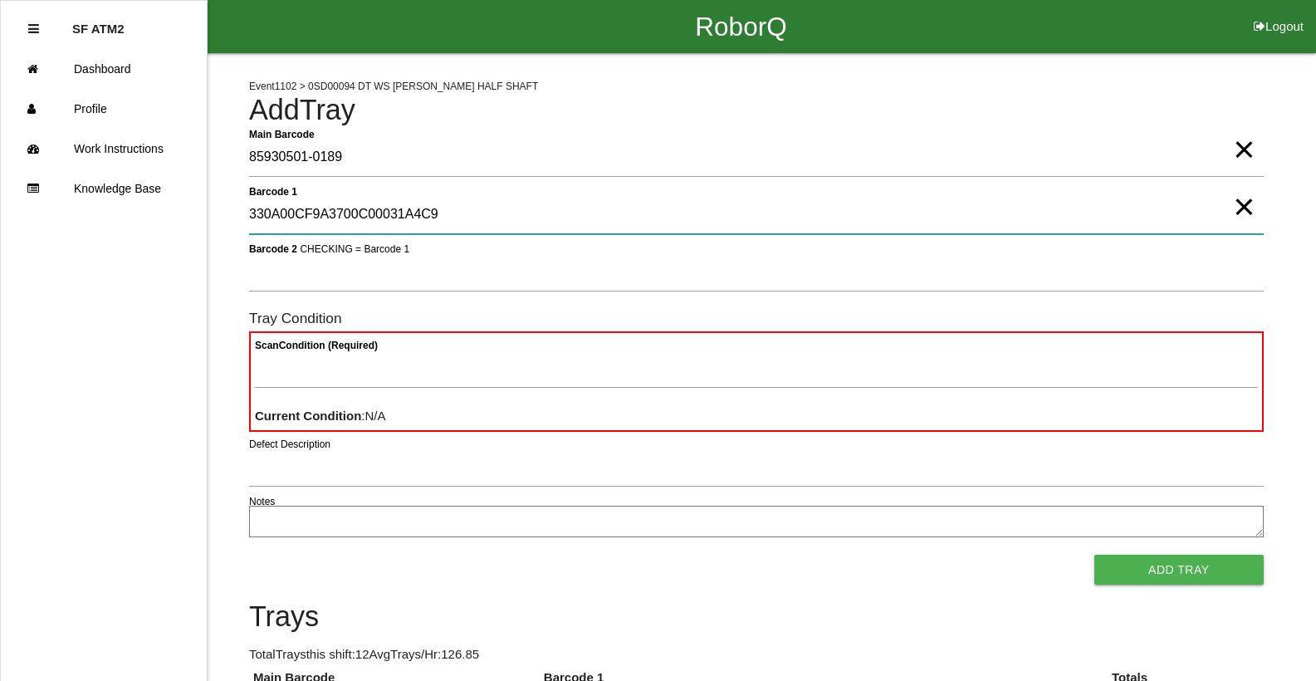
type 1 "330A00CF9A3700C00031A4C9"
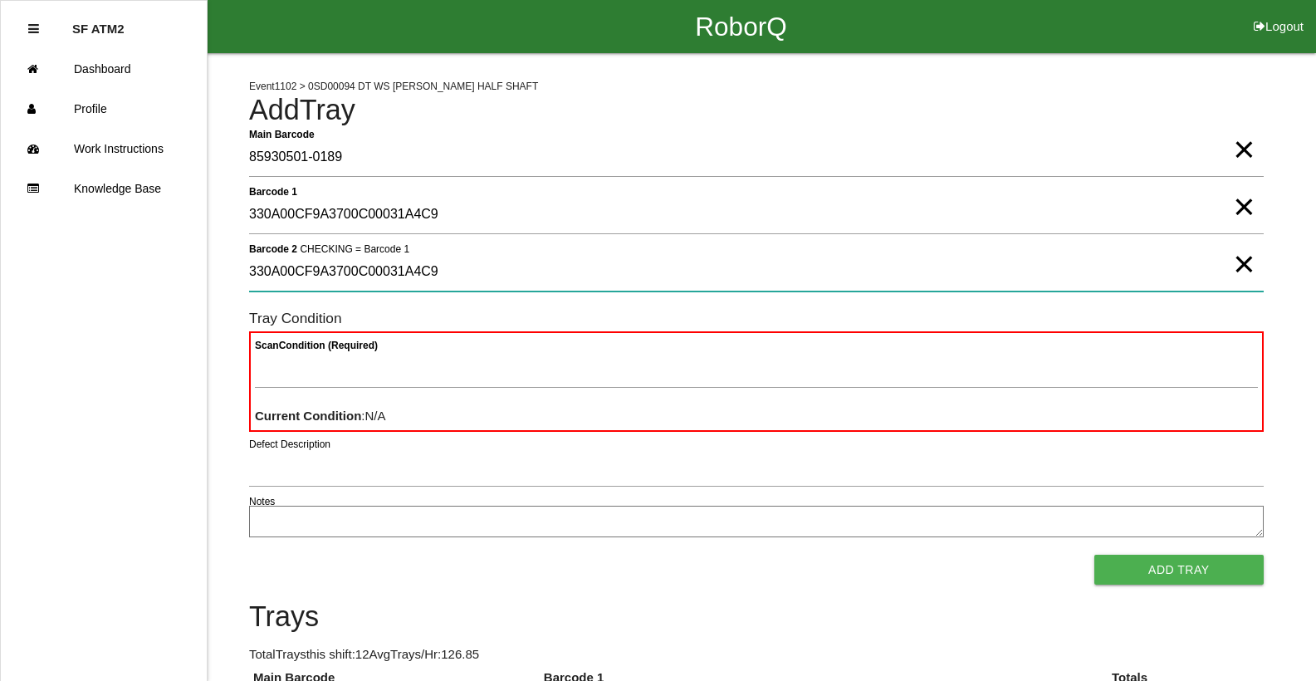
type 2 "330A00CF9A3700C00031A4C9"
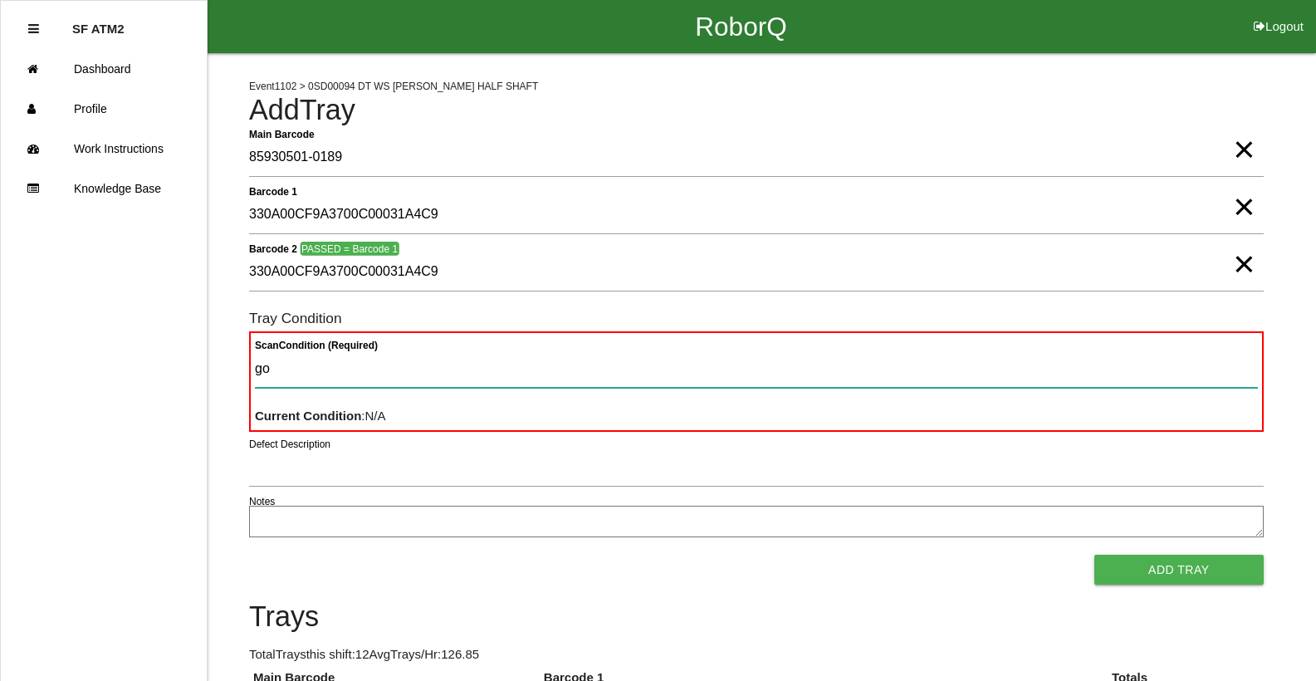
type Condition "goo"
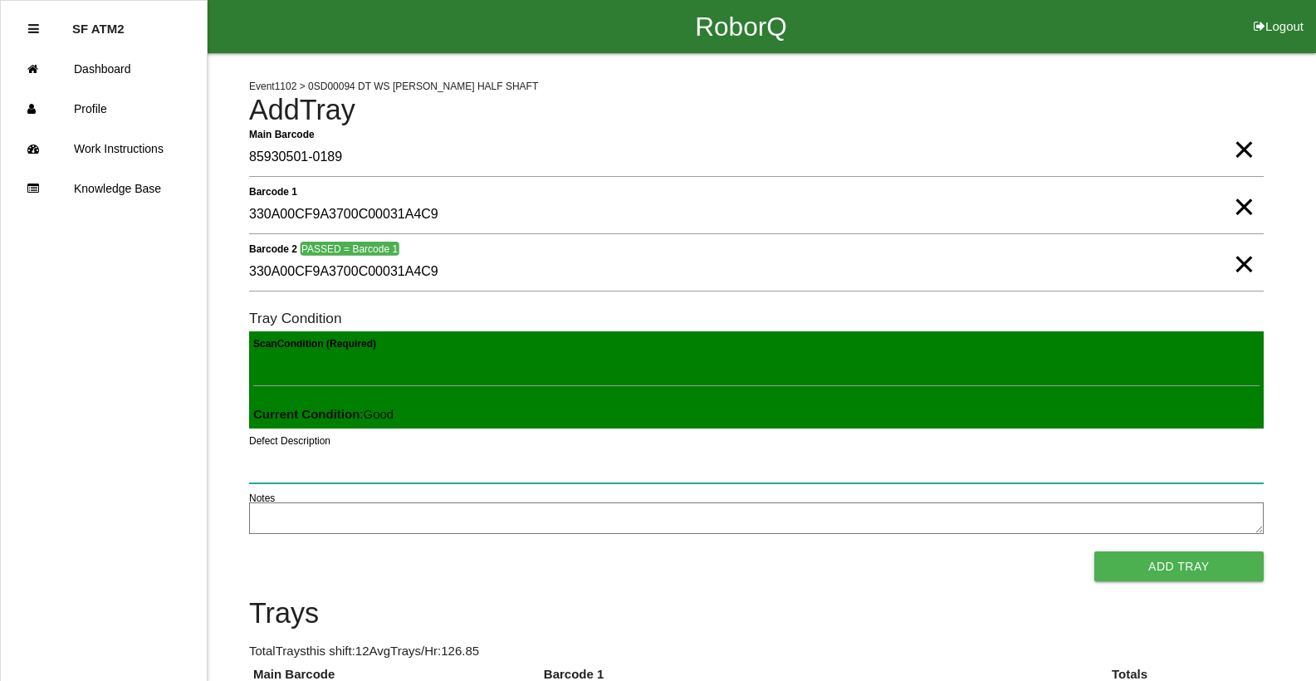
click at [1094, 551] on button "Add Tray" at bounding box center [1178, 566] width 169 height 30
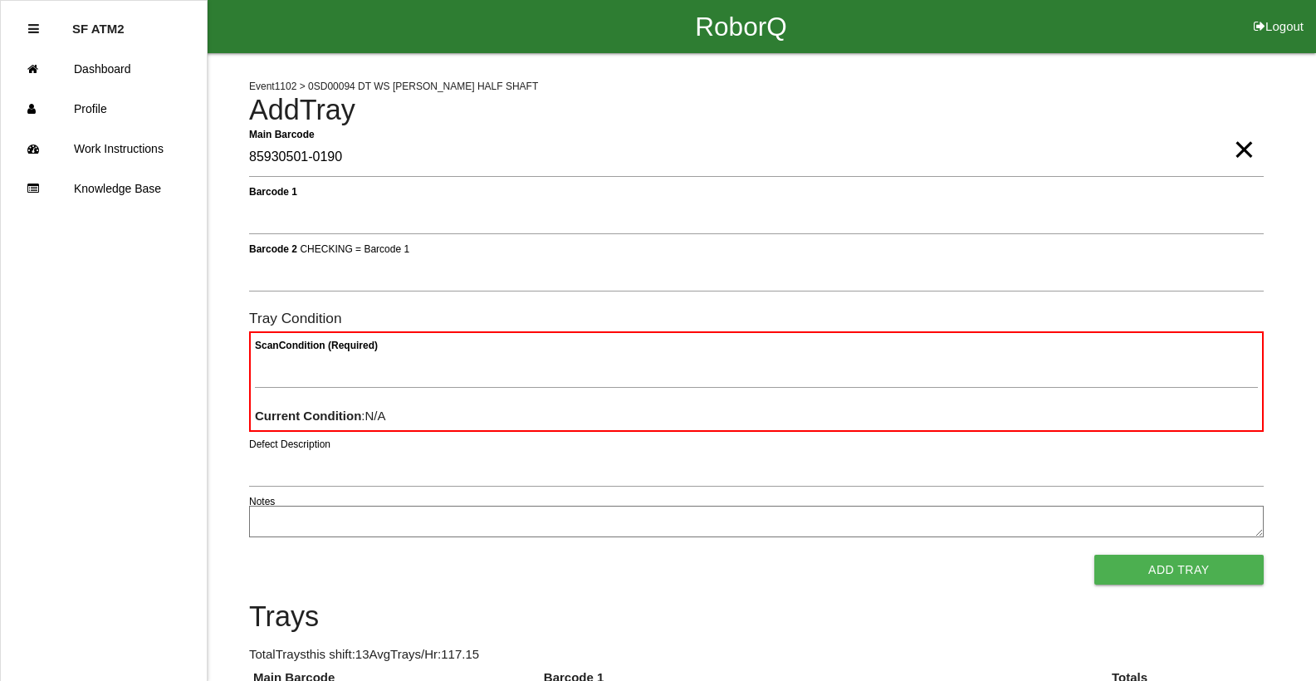
type Barcode "85930501-0190"
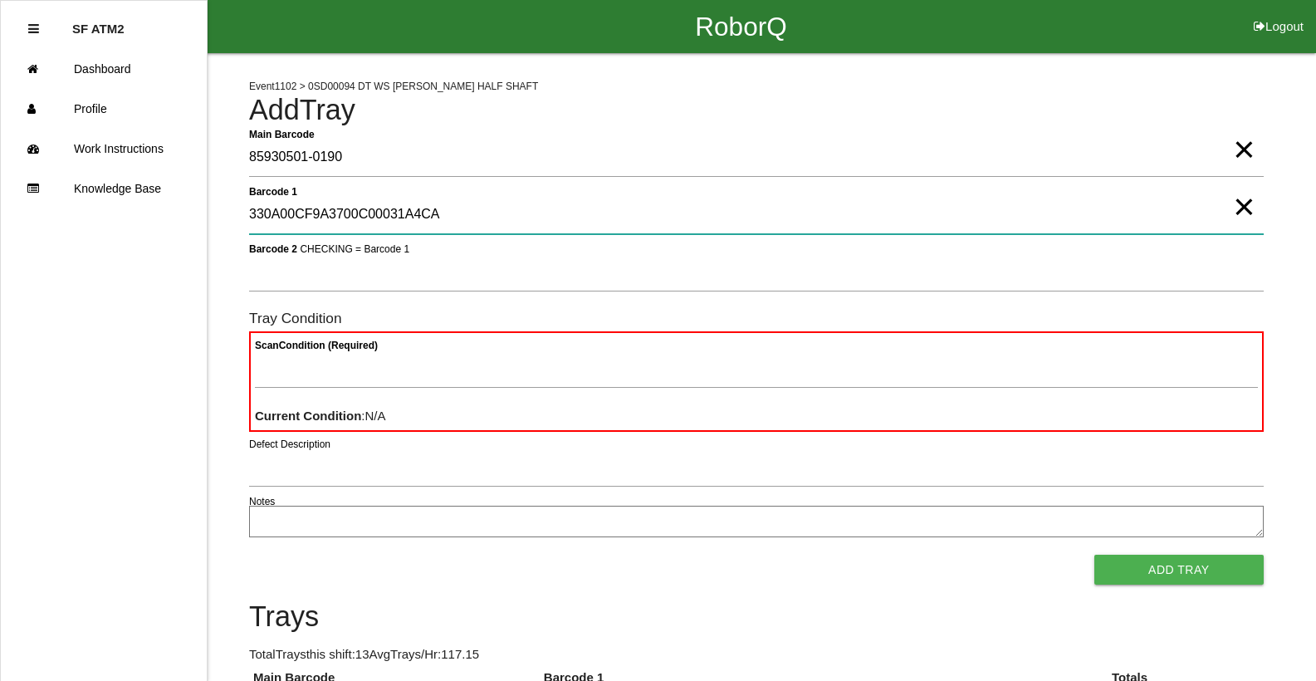
type 1 "330A00CF9A3700C00031A4CA"
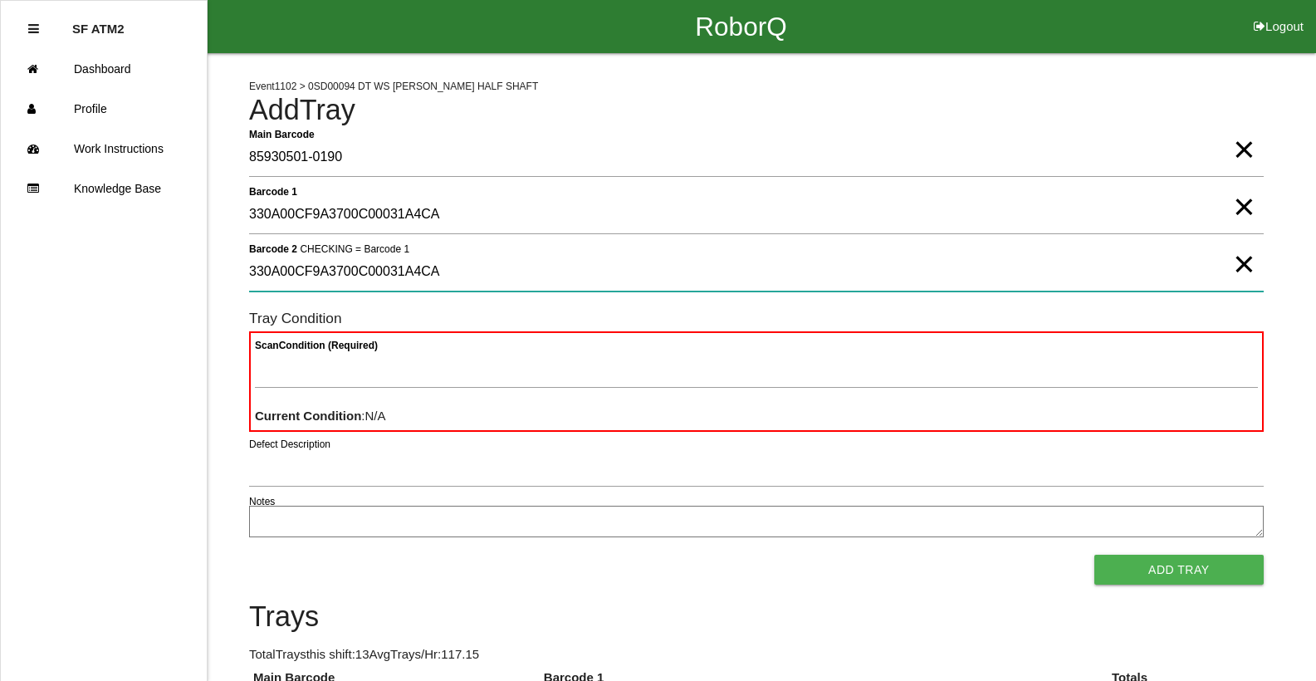
type 2 "330A00CF9A3700C00031A4CA"
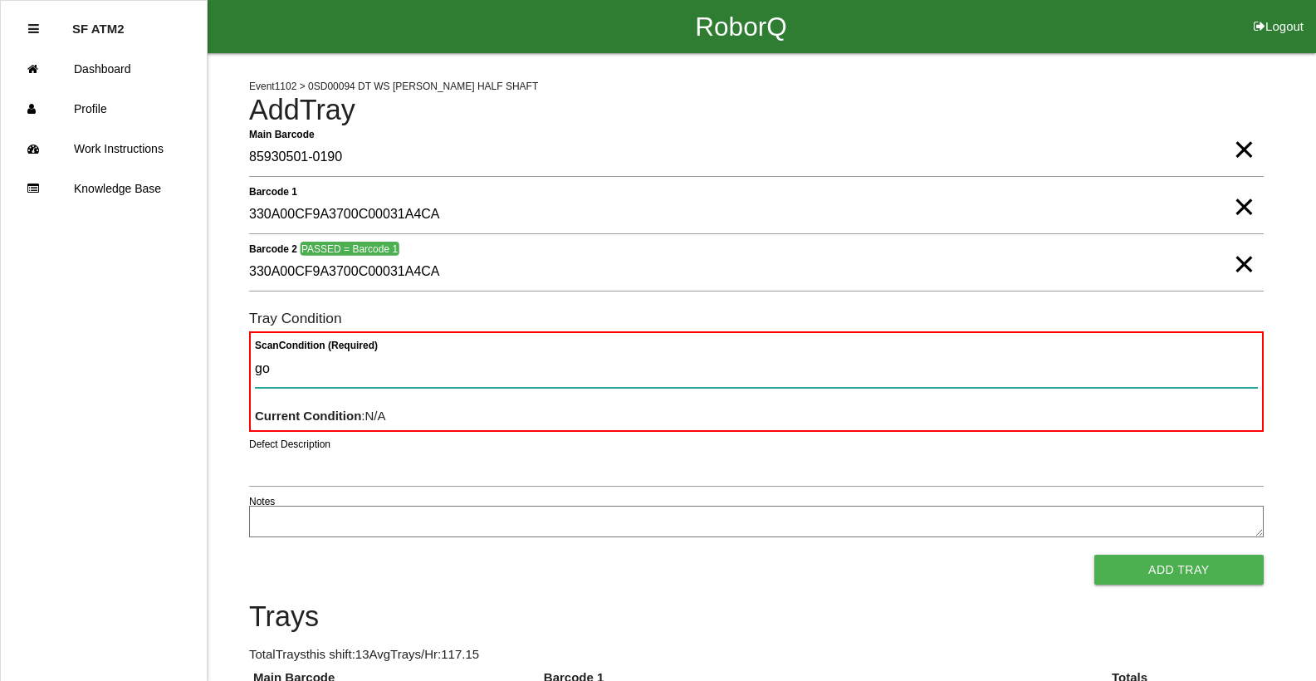
type Condition "goo"
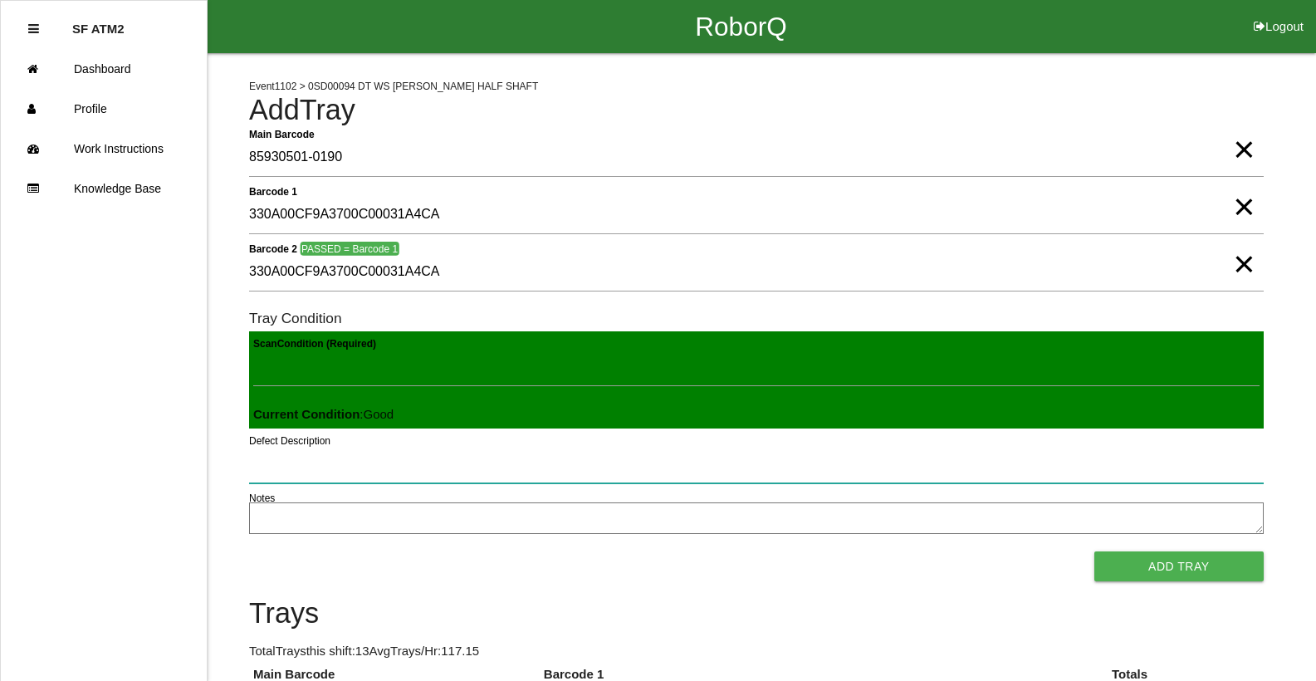
click at [1094, 551] on button "Add Tray" at bounding box center [1178, 566] width 169 height 30
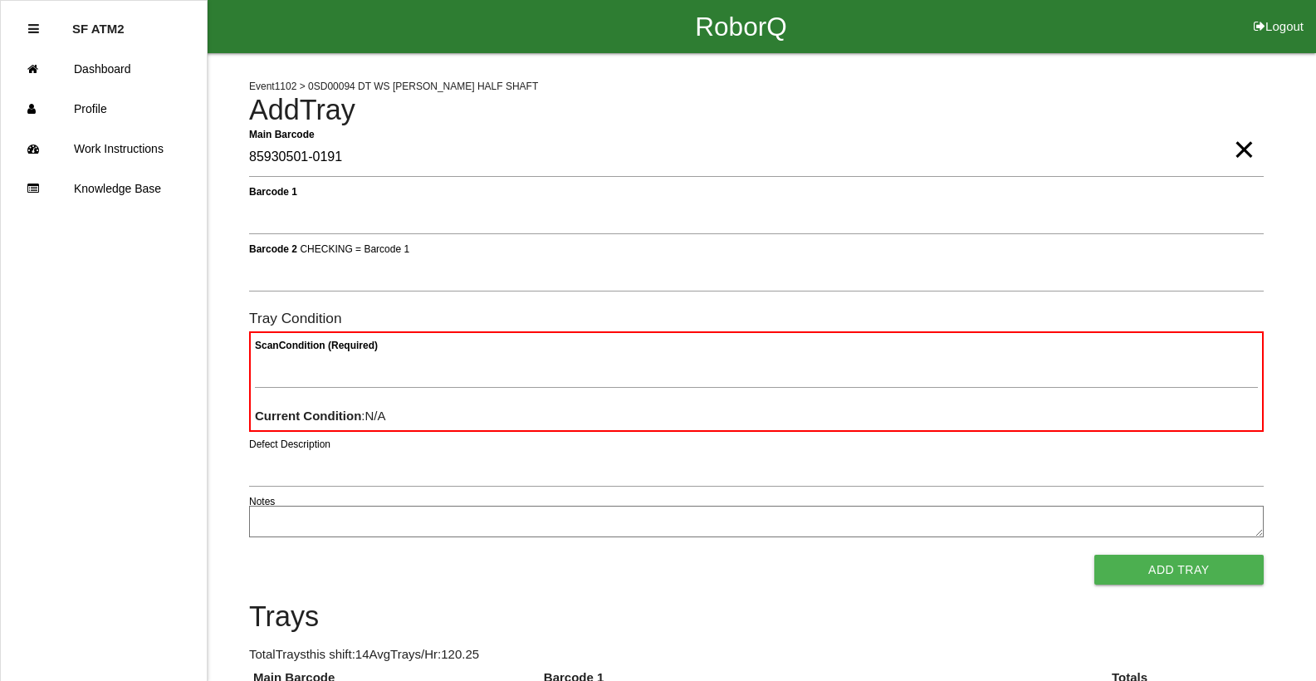
type Barcode "85930501-0191"
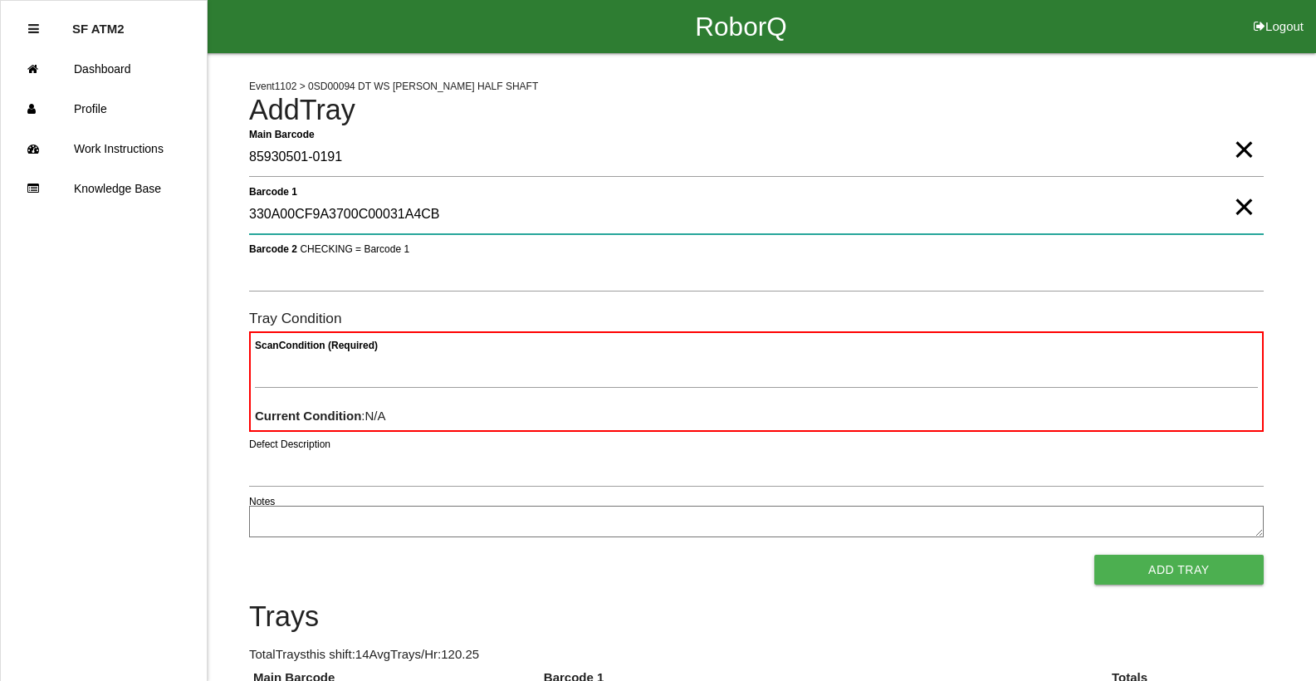
type 1 "330A00CF9A3700C00031A4CB"
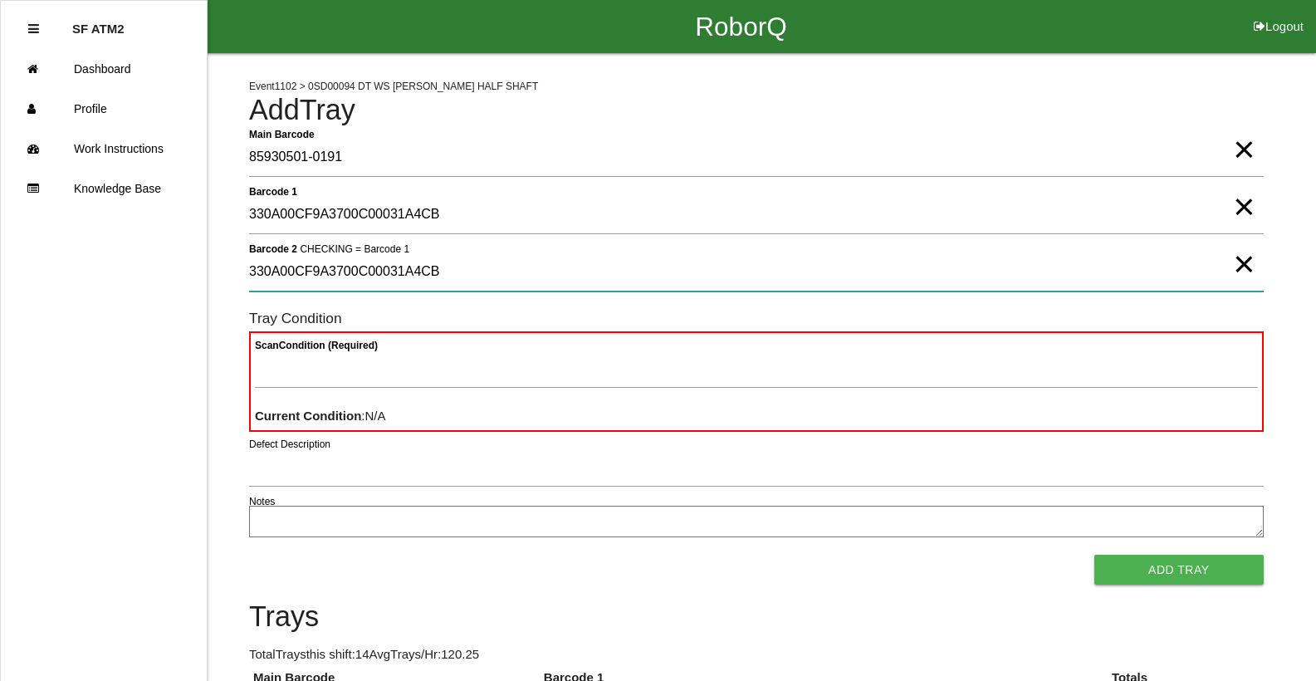
type 2 "330A00CF9A3700C00031A4CB"
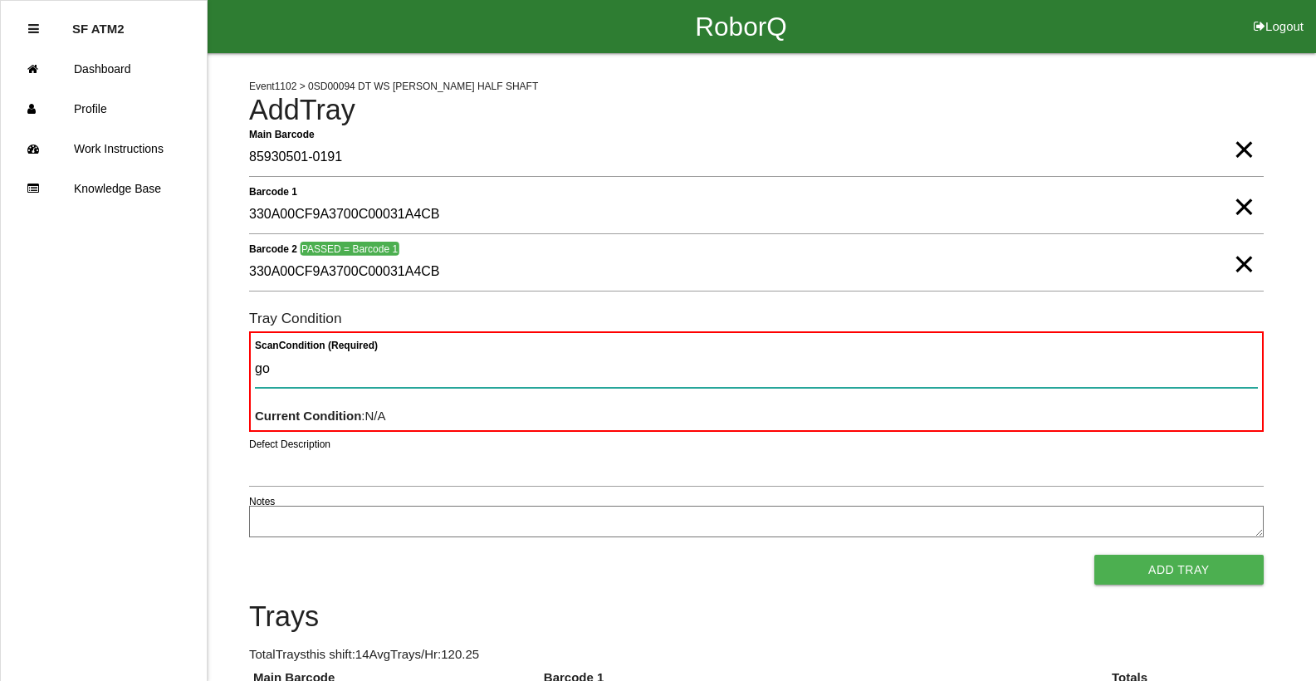
type Condition "goo"
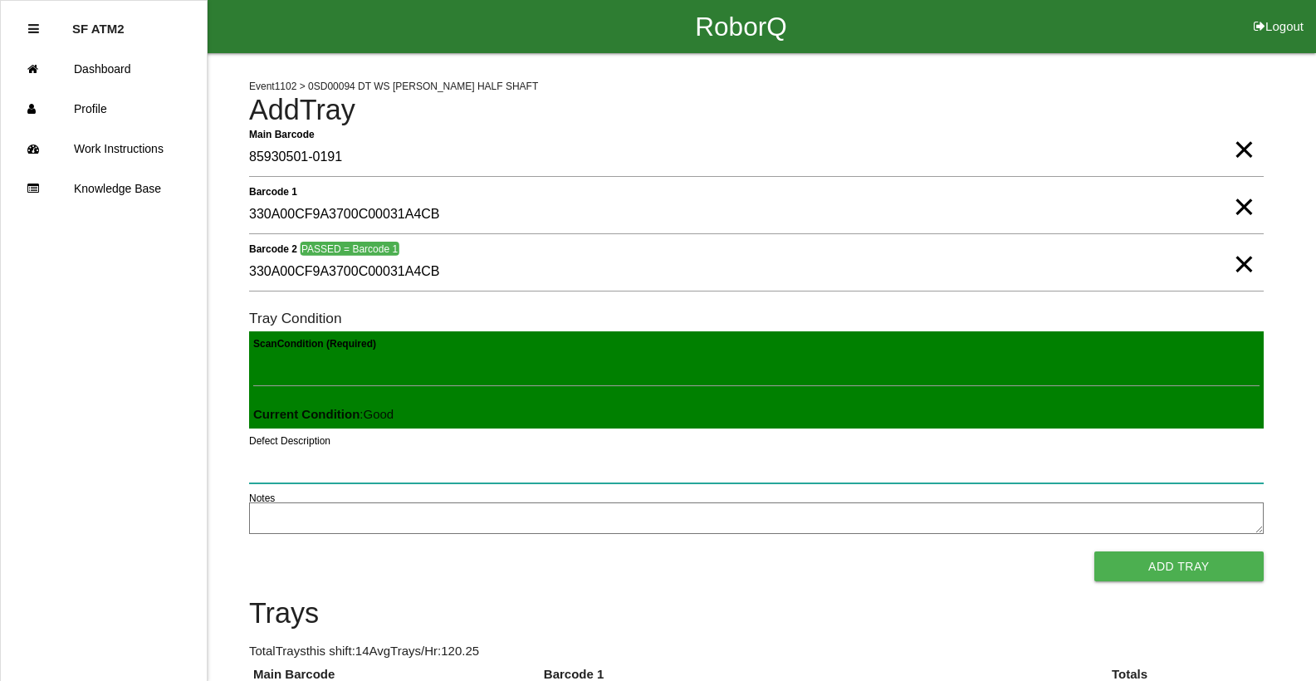
click at [1094, 551] on button "Add Tray" at bounding box center [1178, 566] width 169 height 30
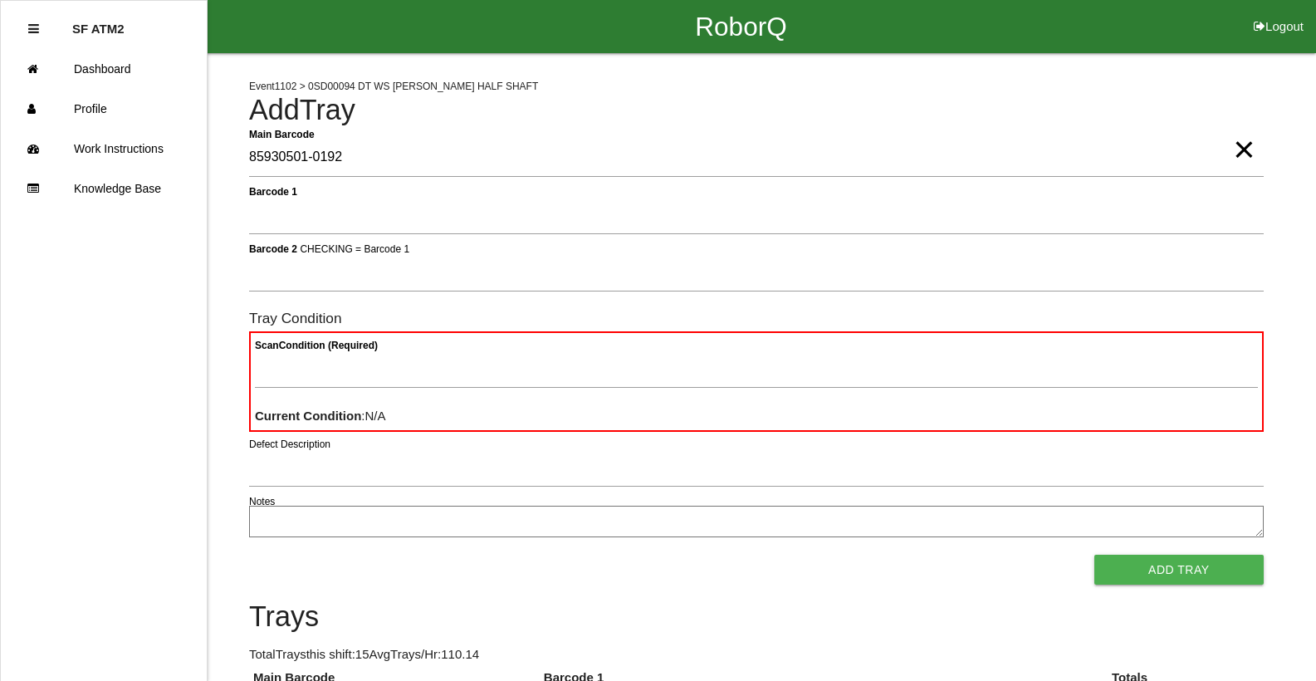
type Barcode "85930501-0192"
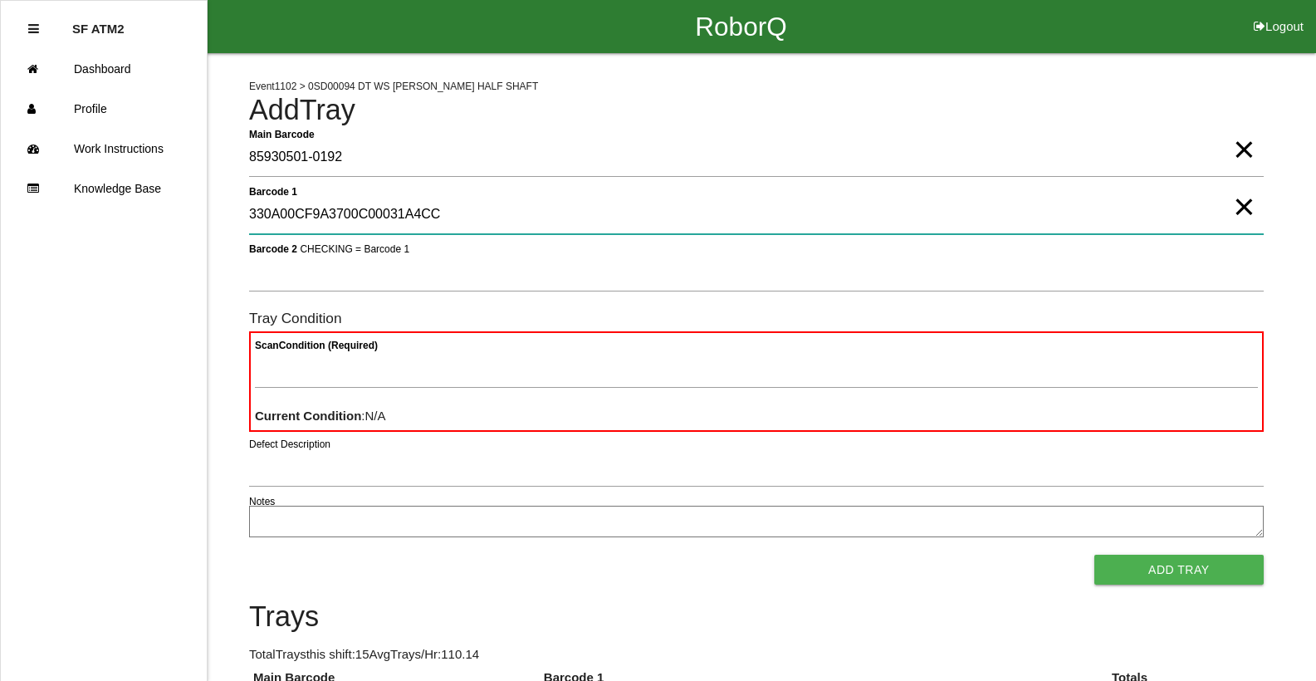
type 1 "330A00CF9A3700C00031A4CC"
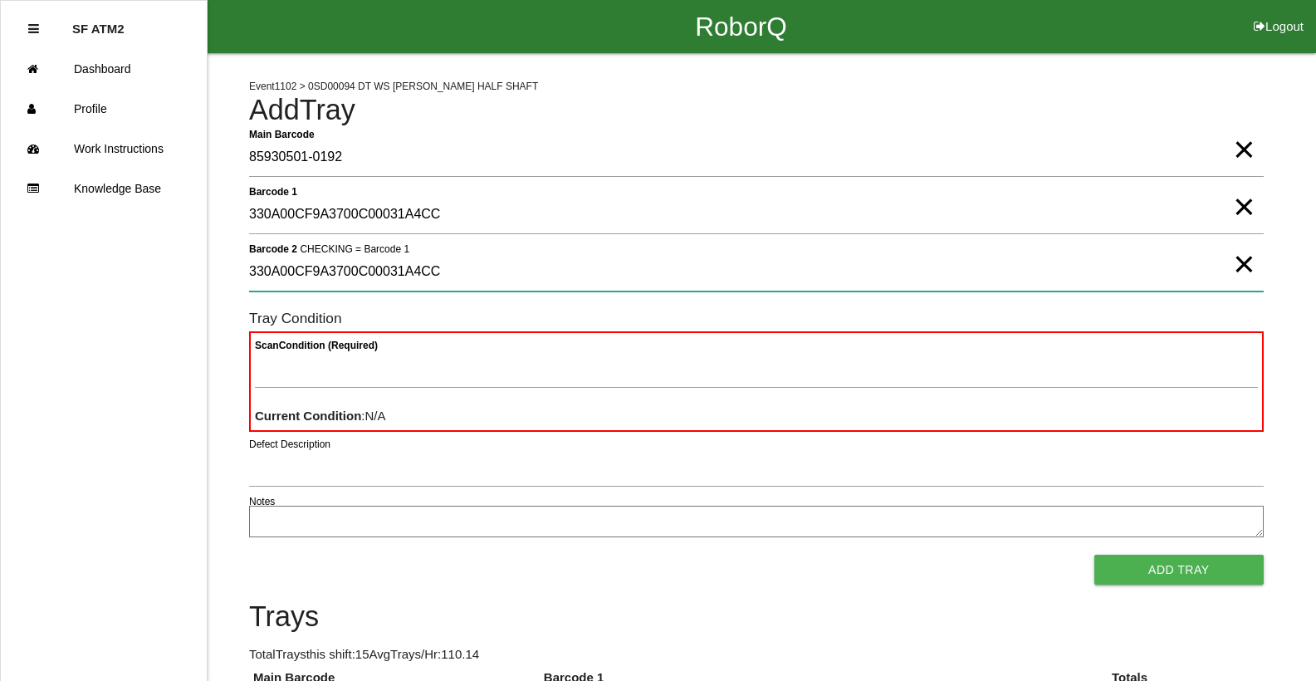
type 2 "330A00CF9A3700C00031A4CC"
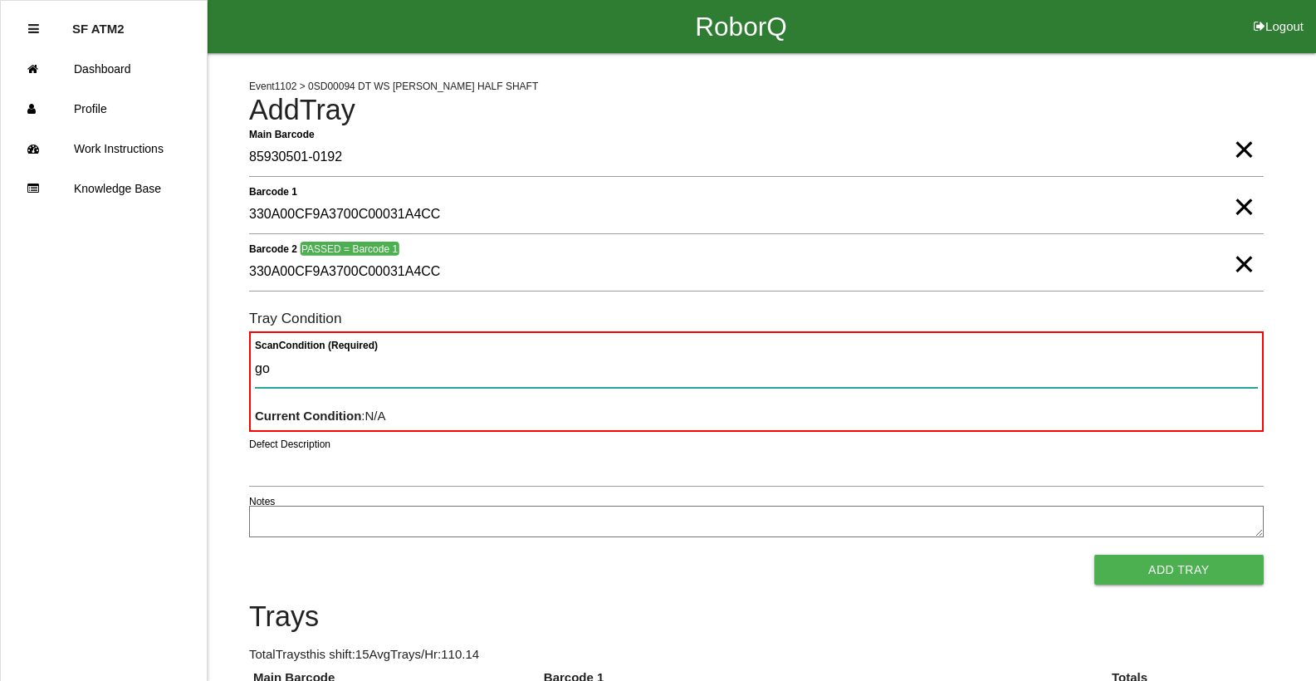
type Condition "goo"
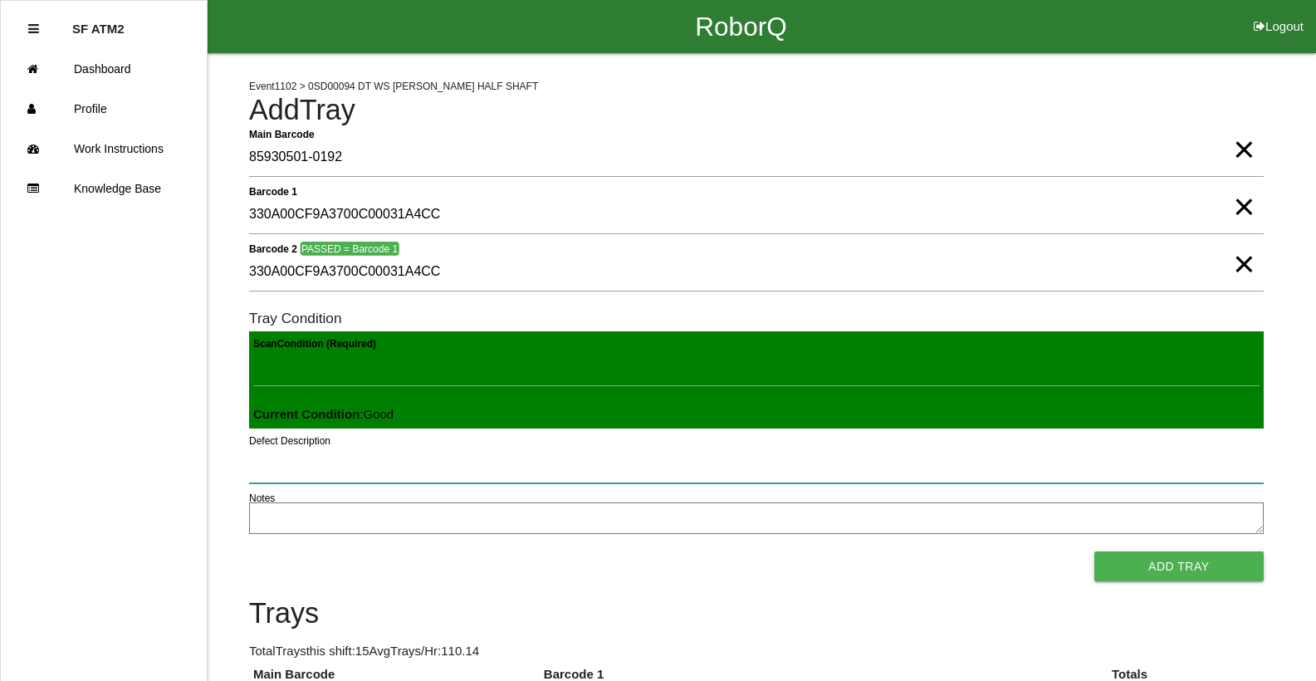
click at [1094, 551] on button "Add Tray" at bounding box center [1178, 566] width 169 height 30
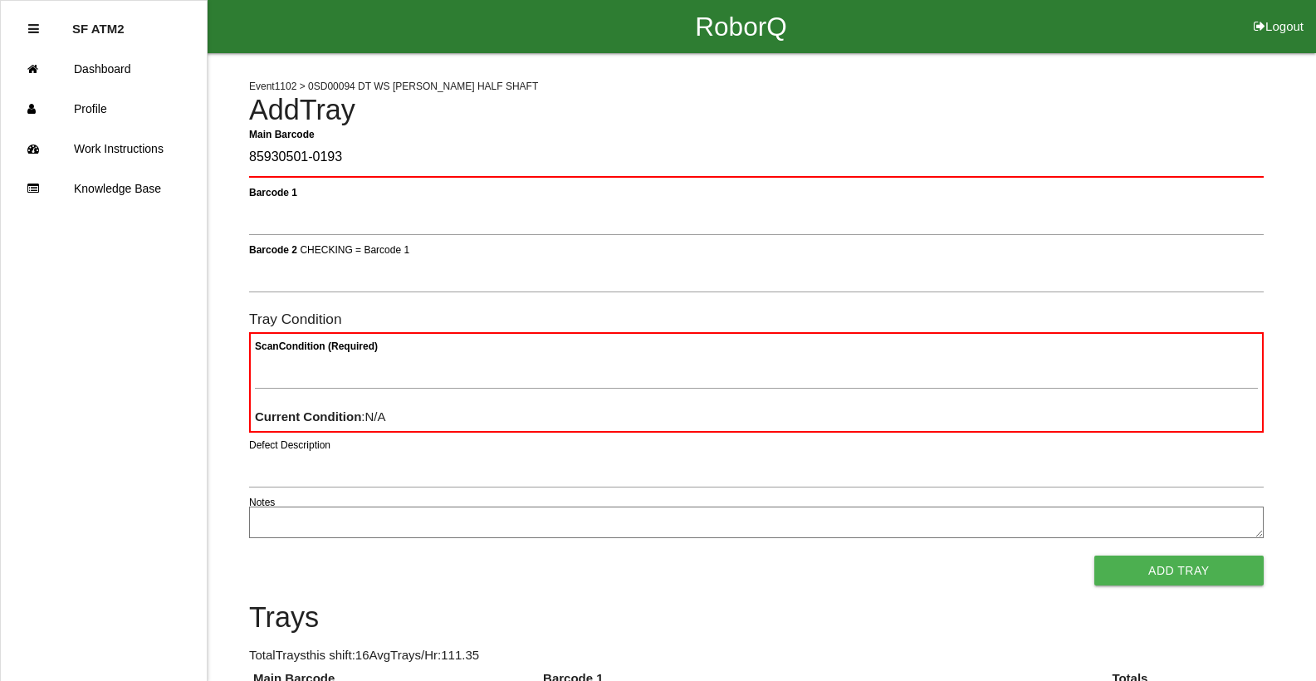
type Barcode "85930501-0193"
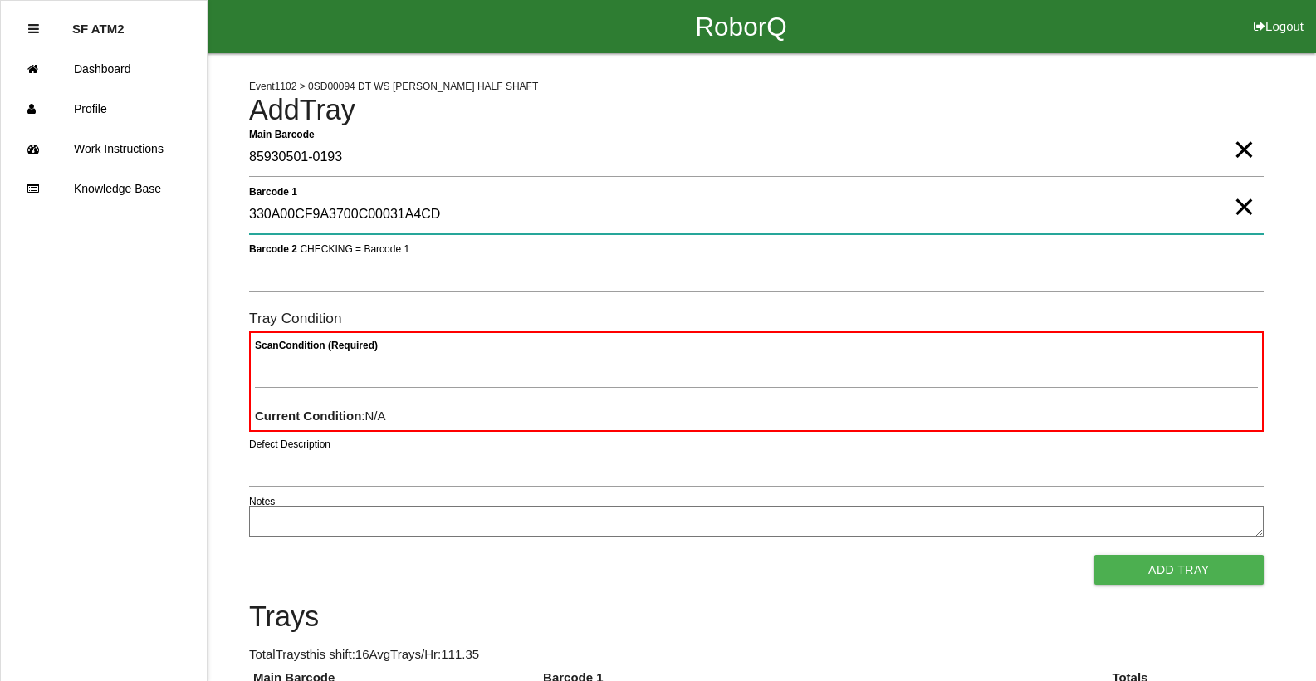
type 1 "330A00CF9A3700C00031A4CD"
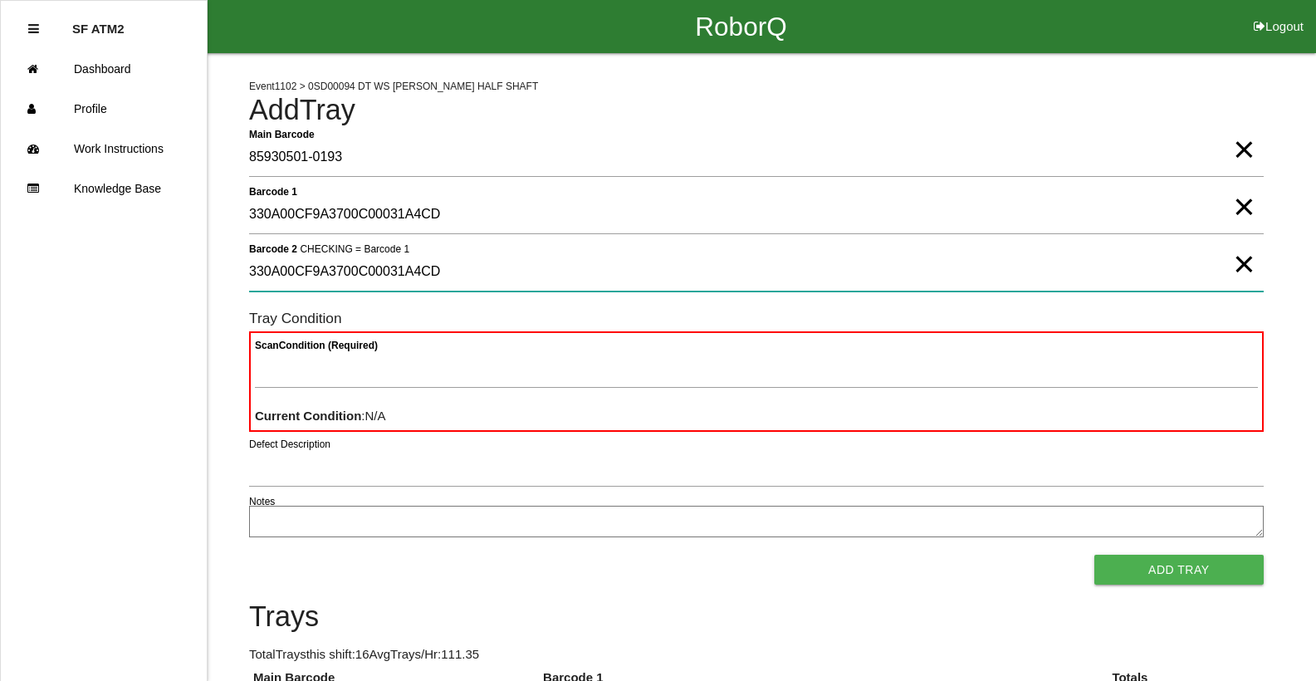
type 2 "330A00CF9A3700C00031A4CD"
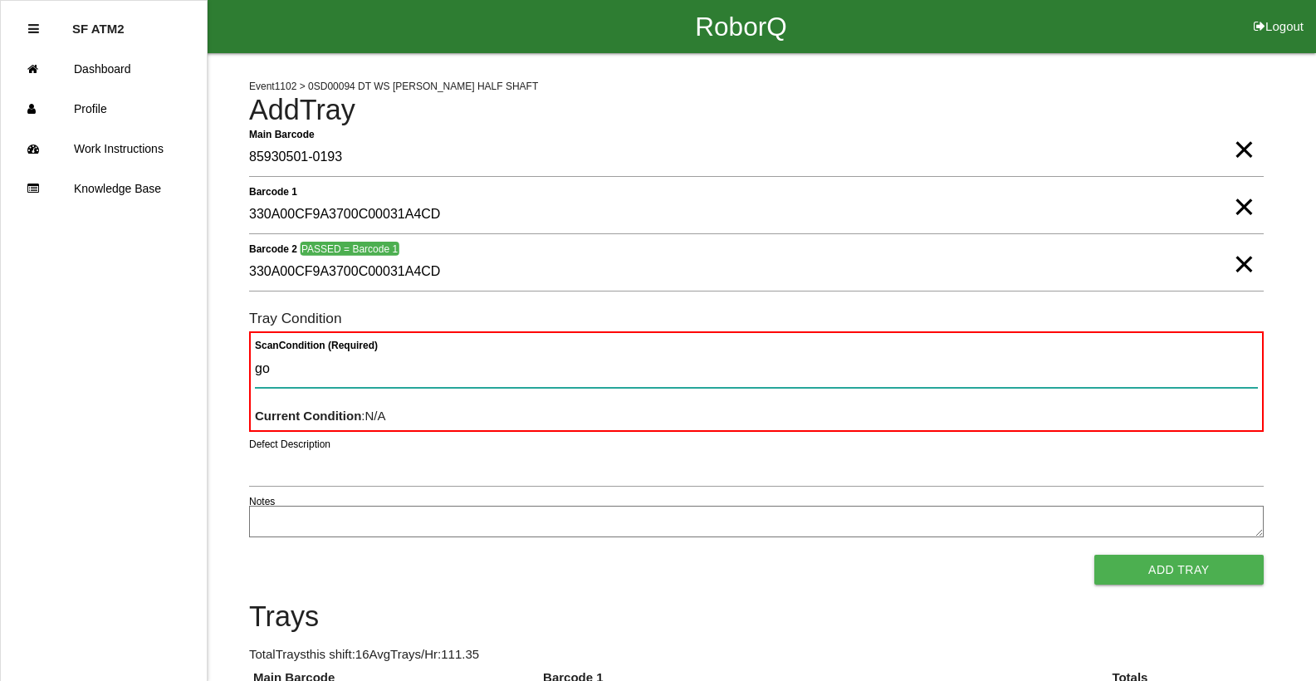
type Condition "goo"
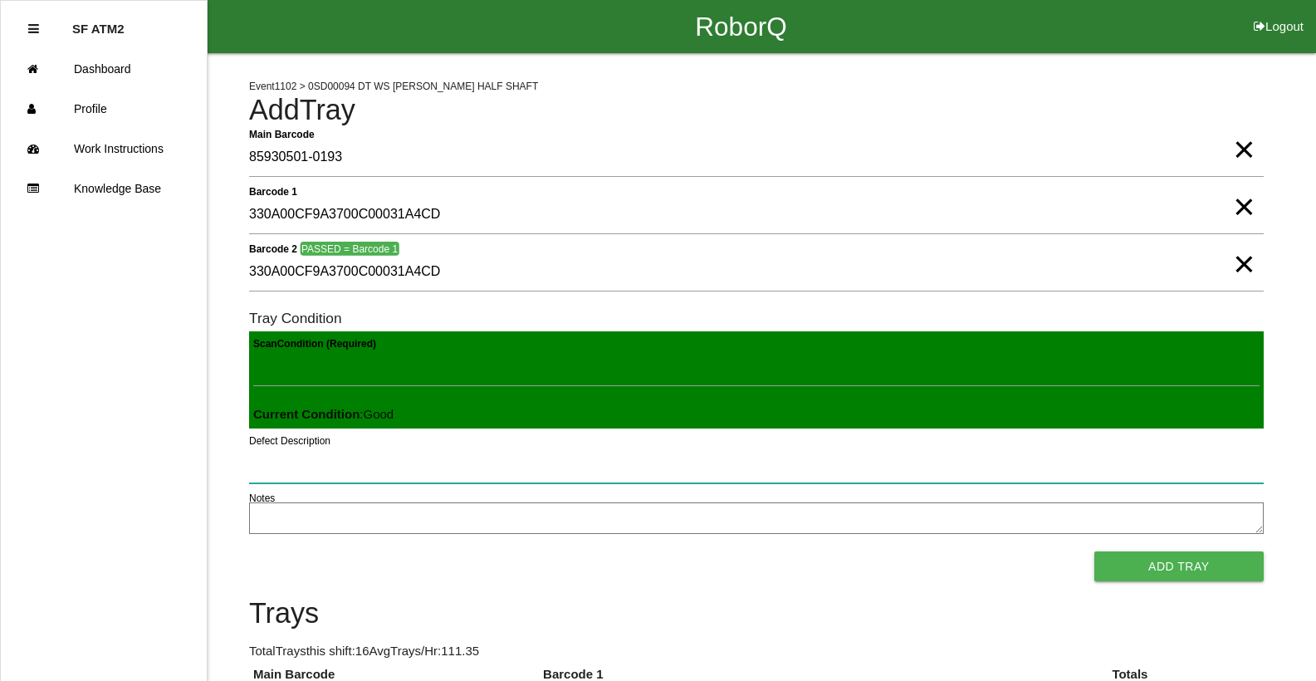
click at [1094, 551] on button "Add Tray" at bounding box center [1178, 566] width 169 height 30
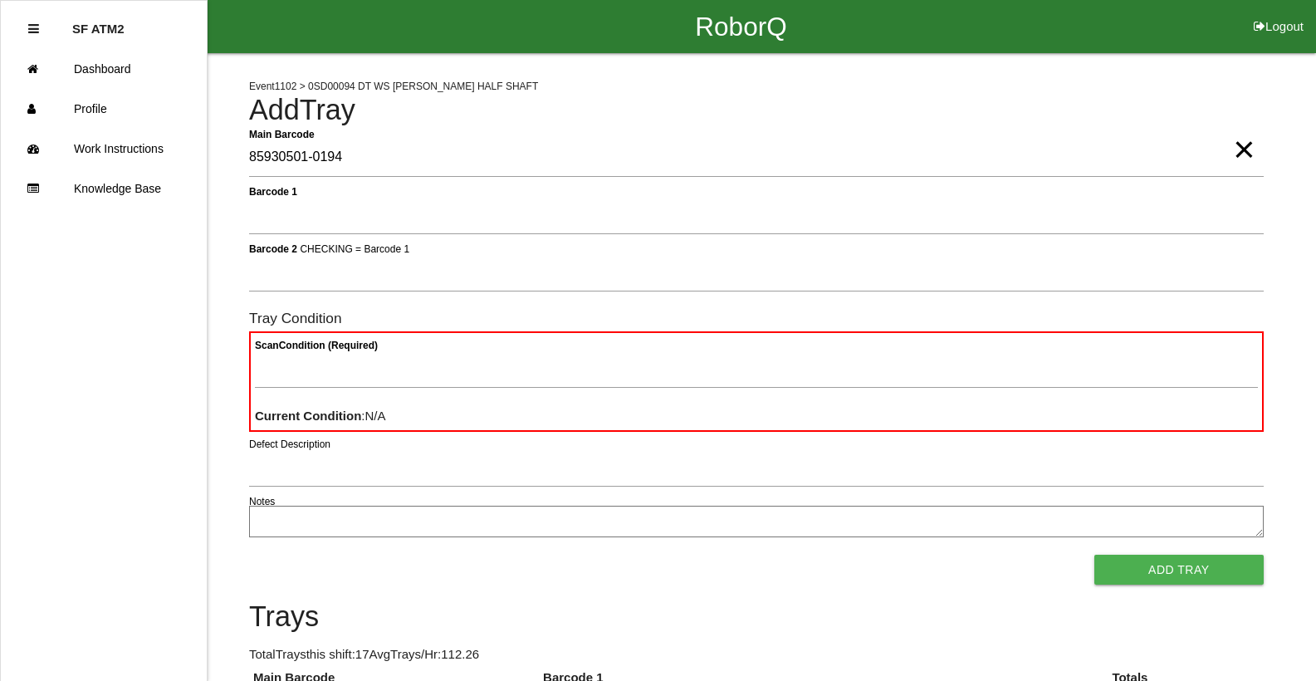
type Barcode "85930501-0194"
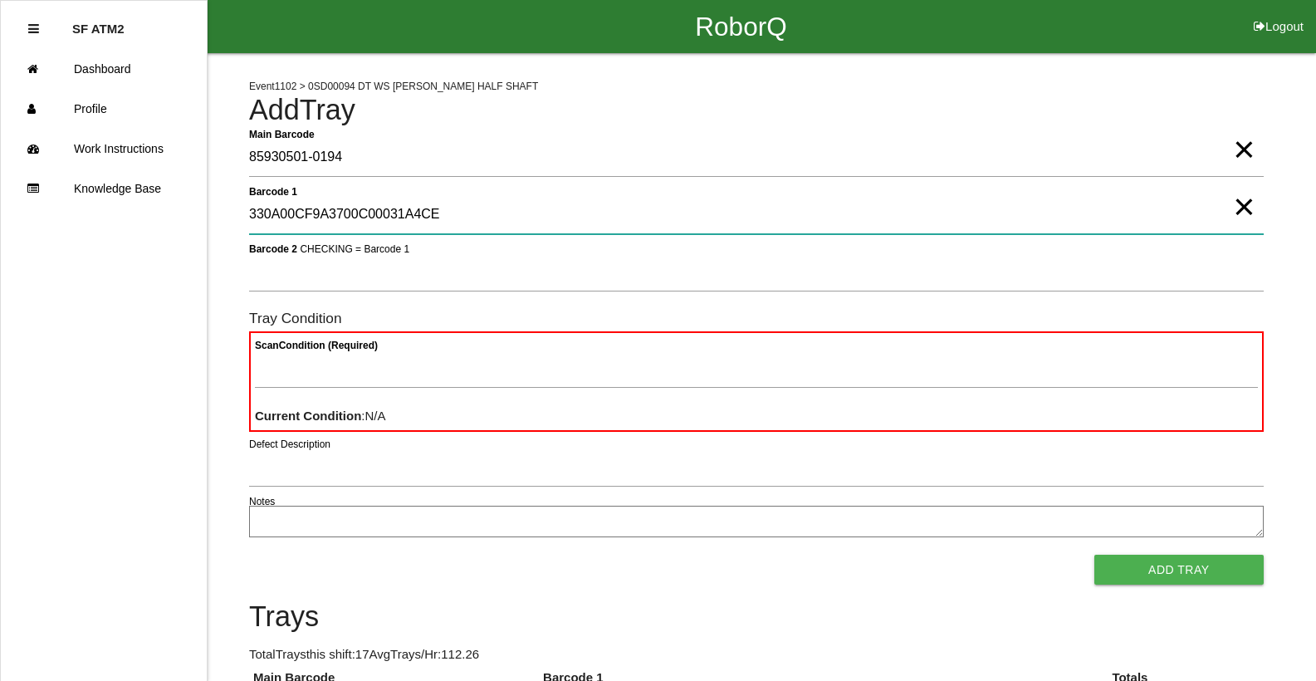
type 1 "330A00CF9A3700C00031A4CE"
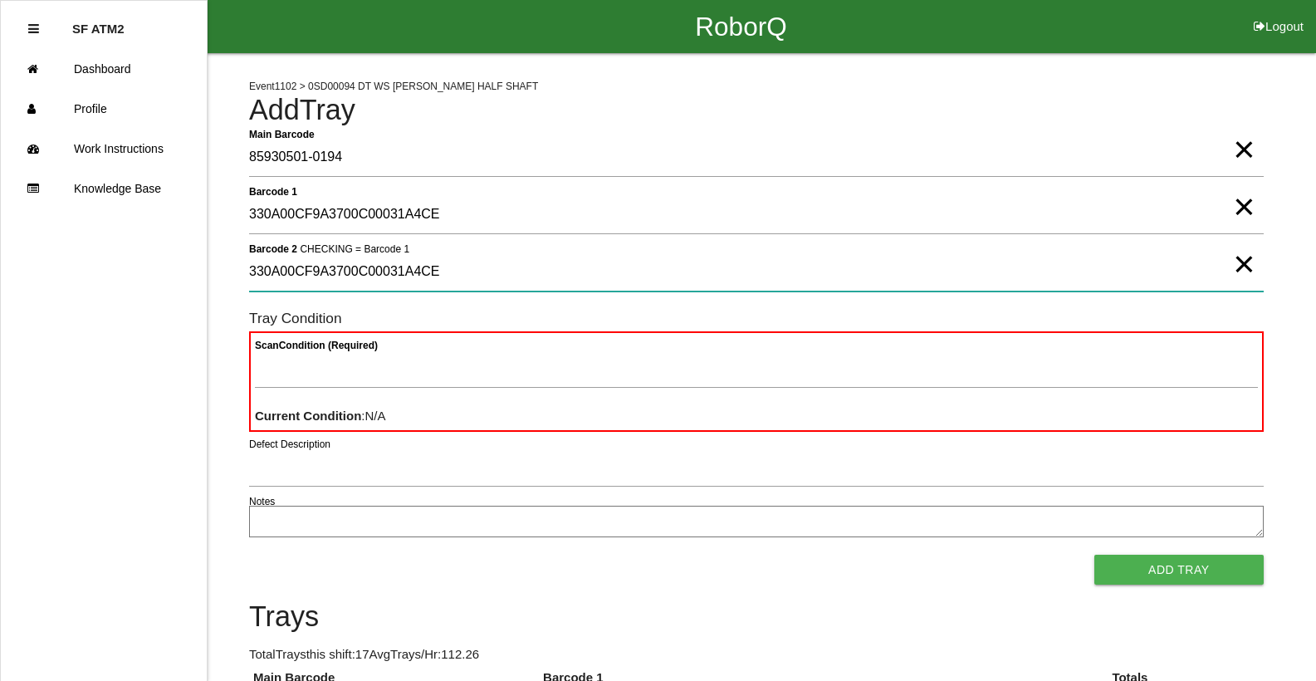
type 2 "330A00CF9A3700C00031A4CE"
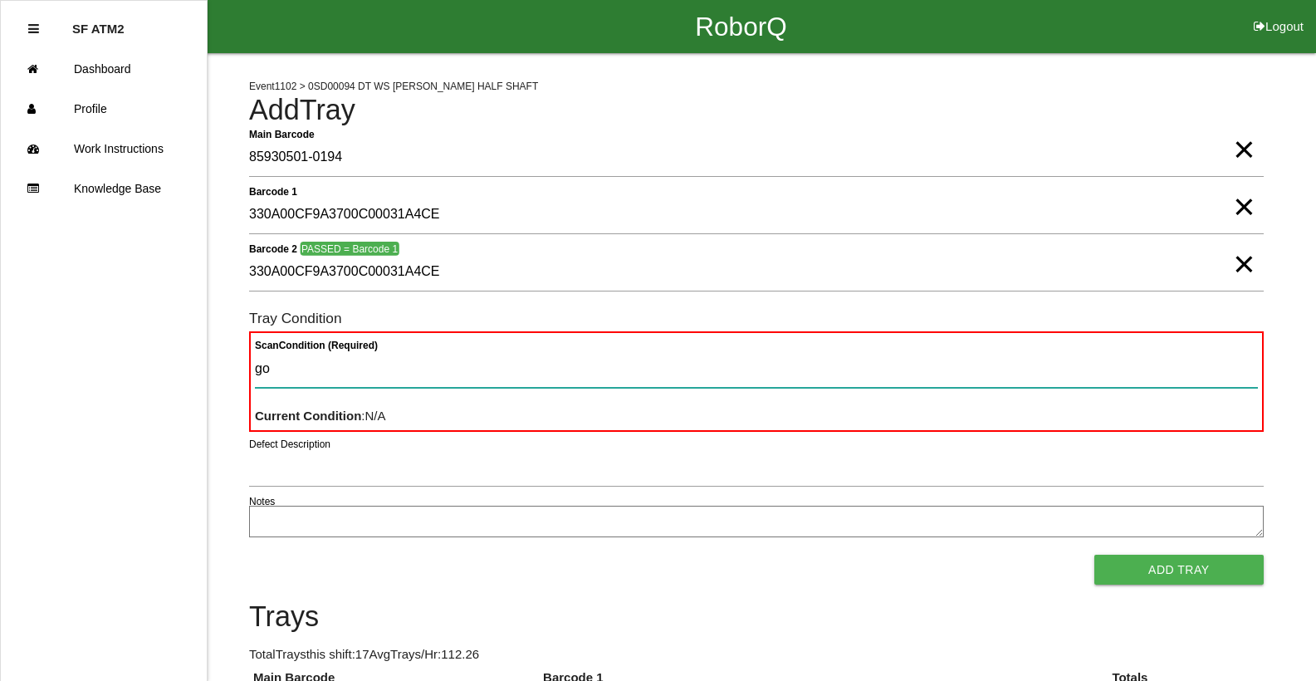
type Condition "goo"
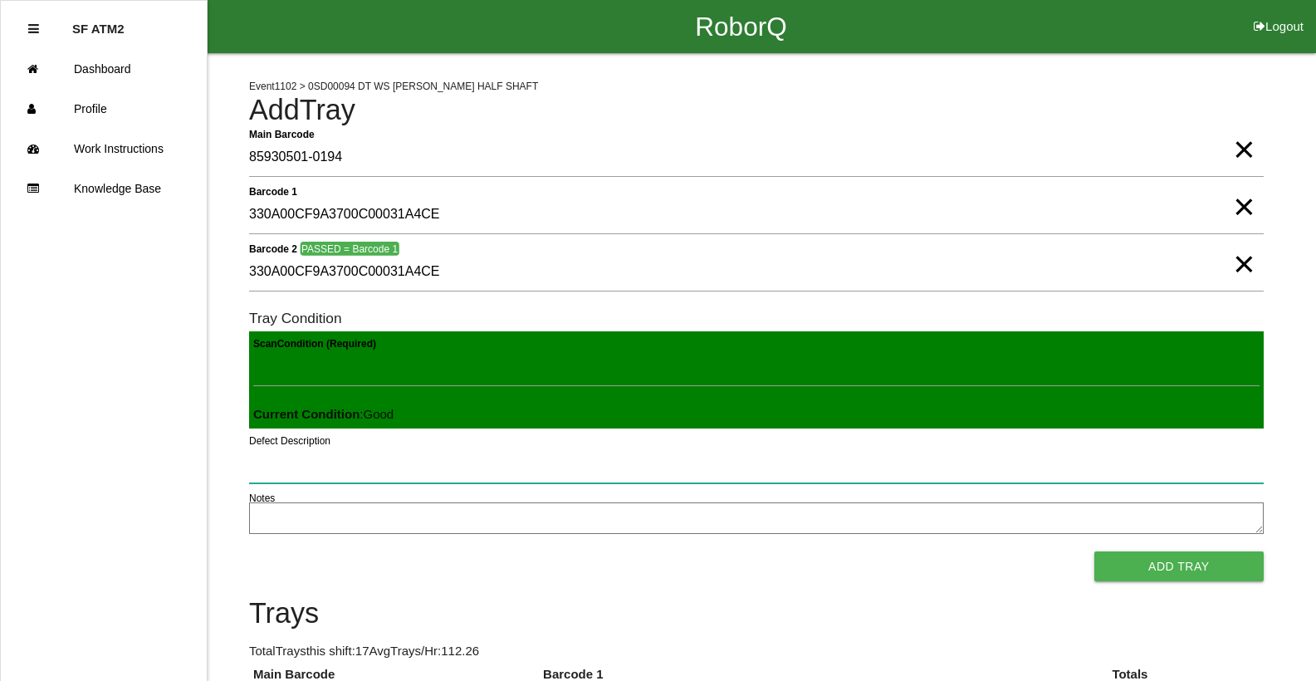
click at [1094, 551] on button "Add Tray" at bounding box center [1178, 566] width 169 height 30
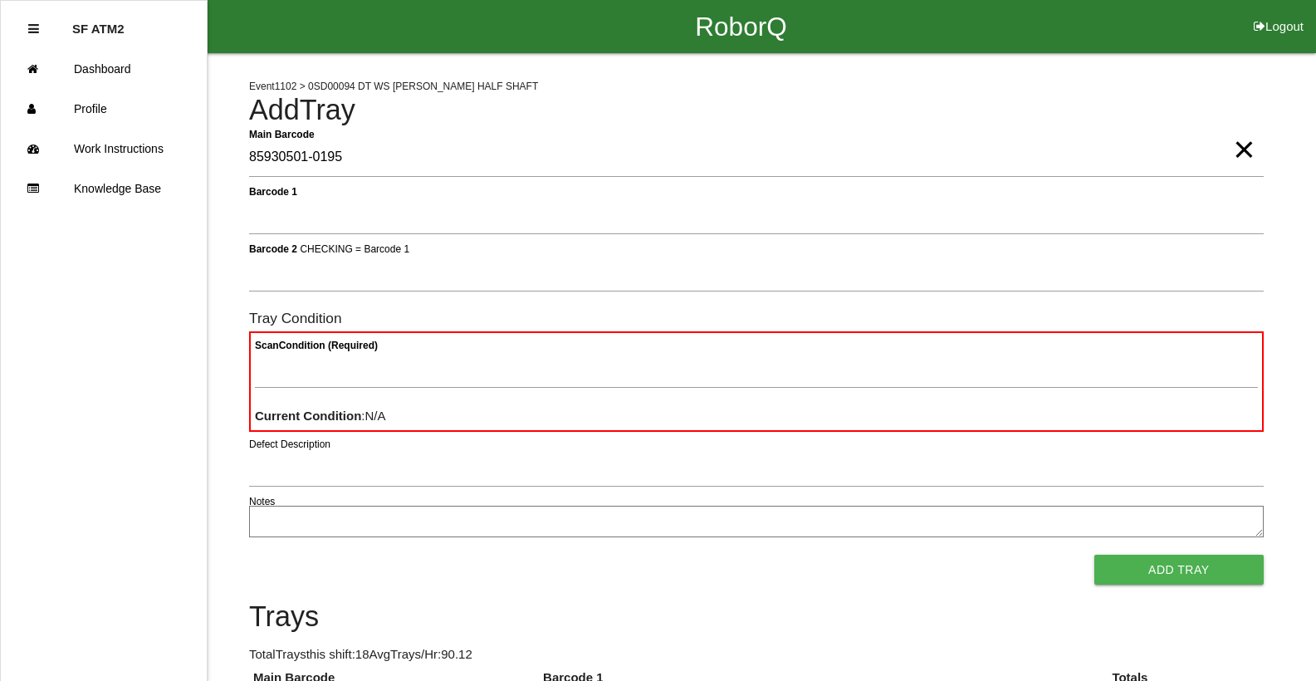
type Barcode "85930501-0195"
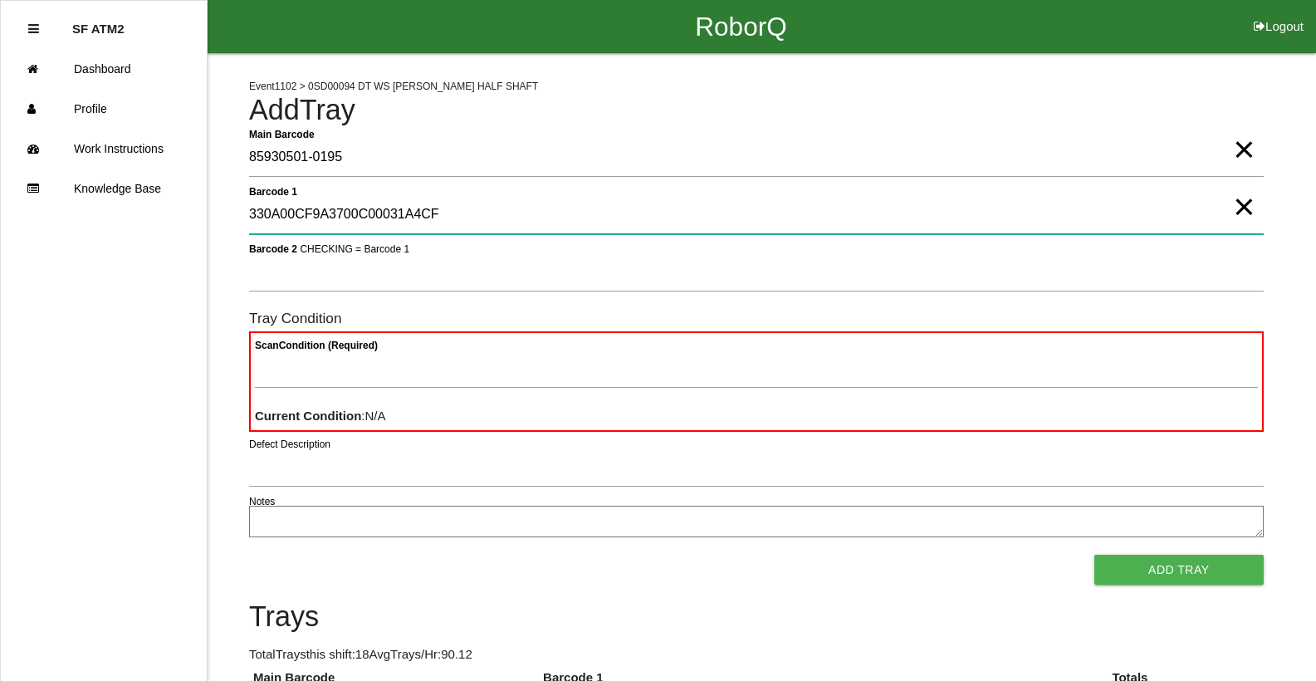
type 1 "330A00CF9A3700C00031A4CF"
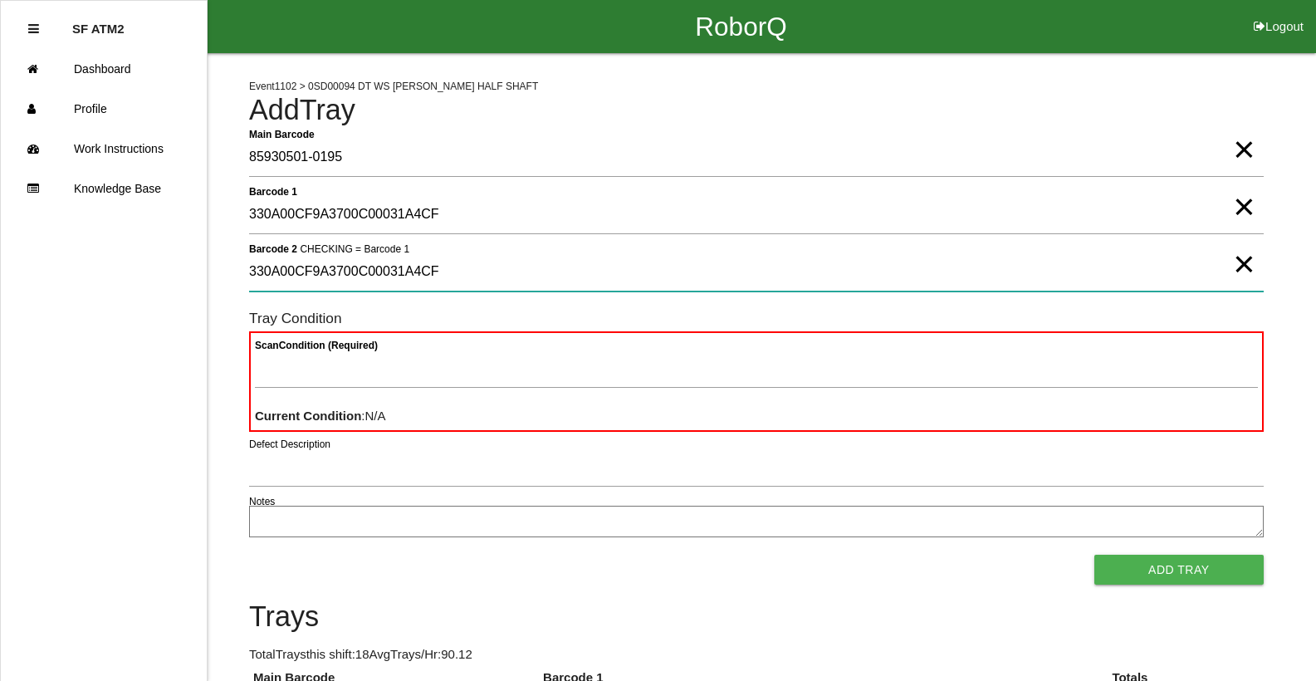
type 2 "330A00CF9A3700C00031A4CF"
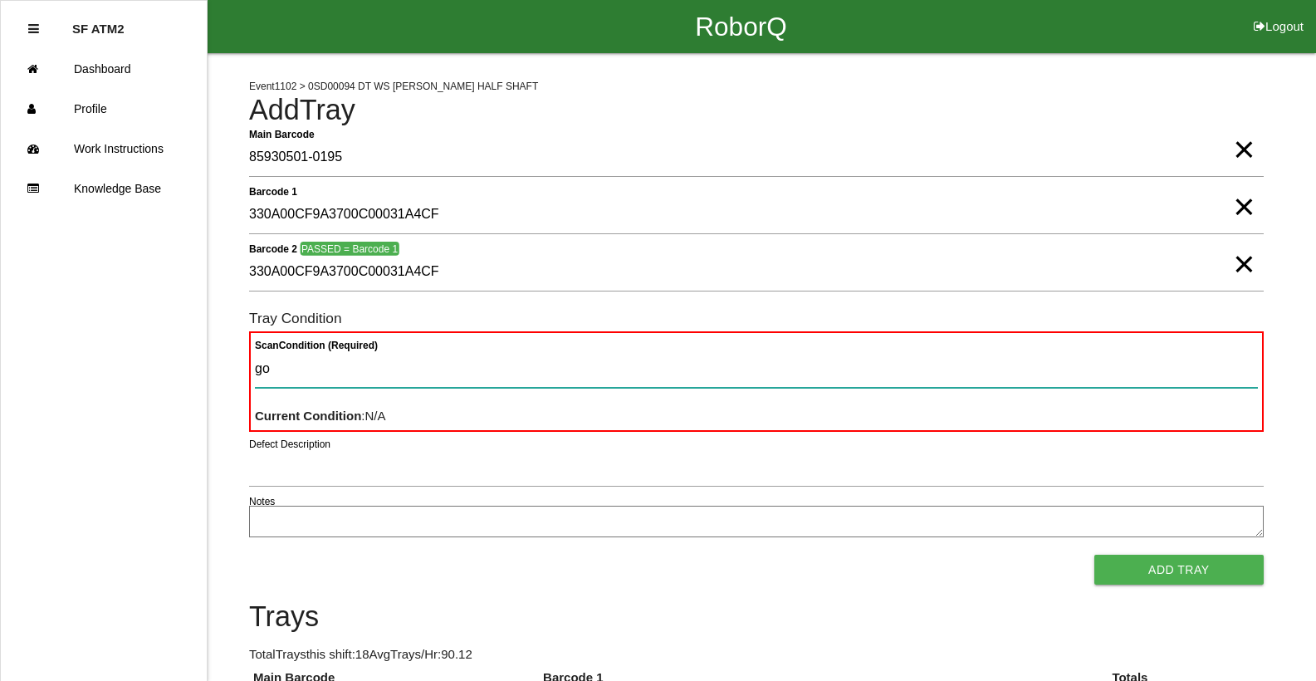
type Condition "goo"
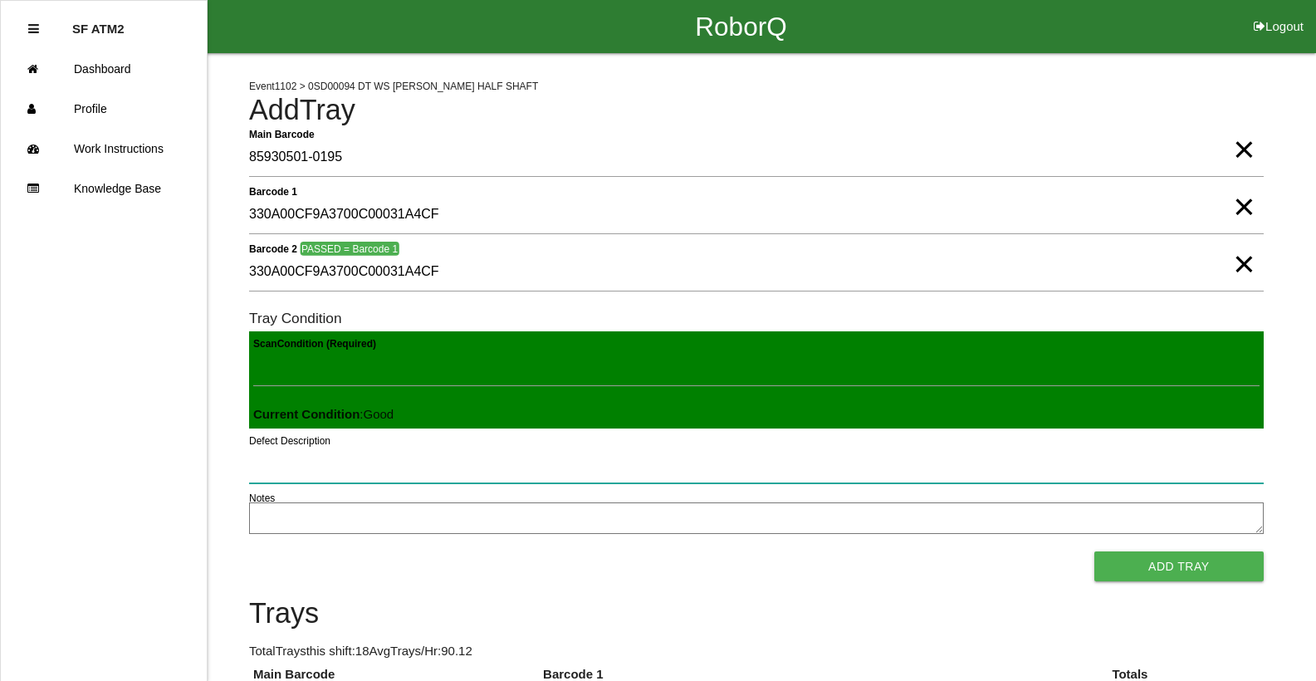
click at [1094, 551] on button "Add Tray" at bounding box center [1178, 566] width 169 height 30
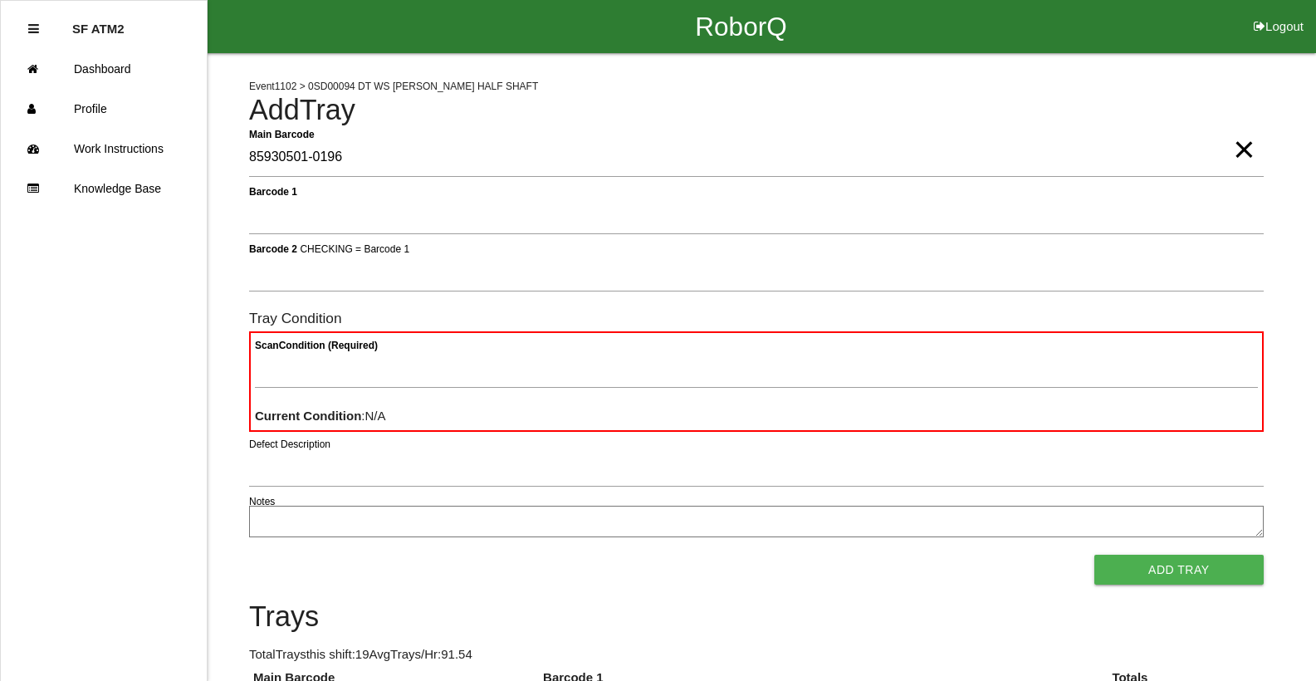
type Barcode "85930501-0196"
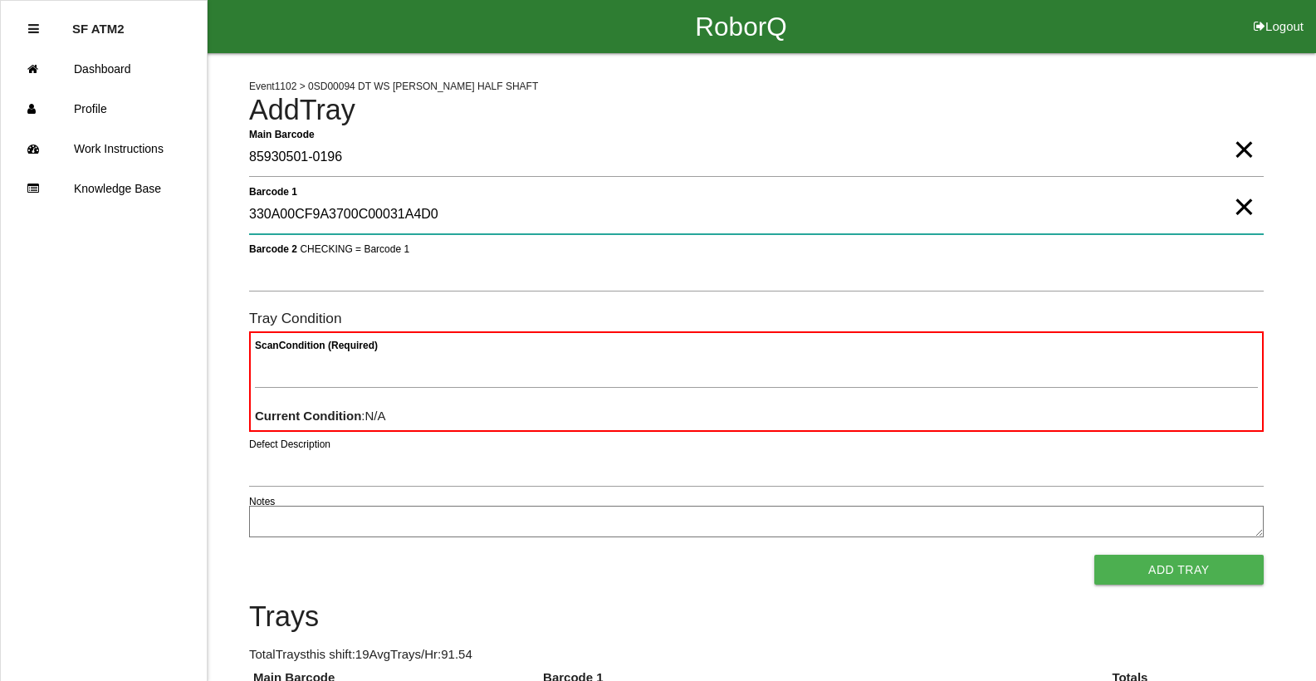
type 1 "330A00CF9A3700C00031A4D0"
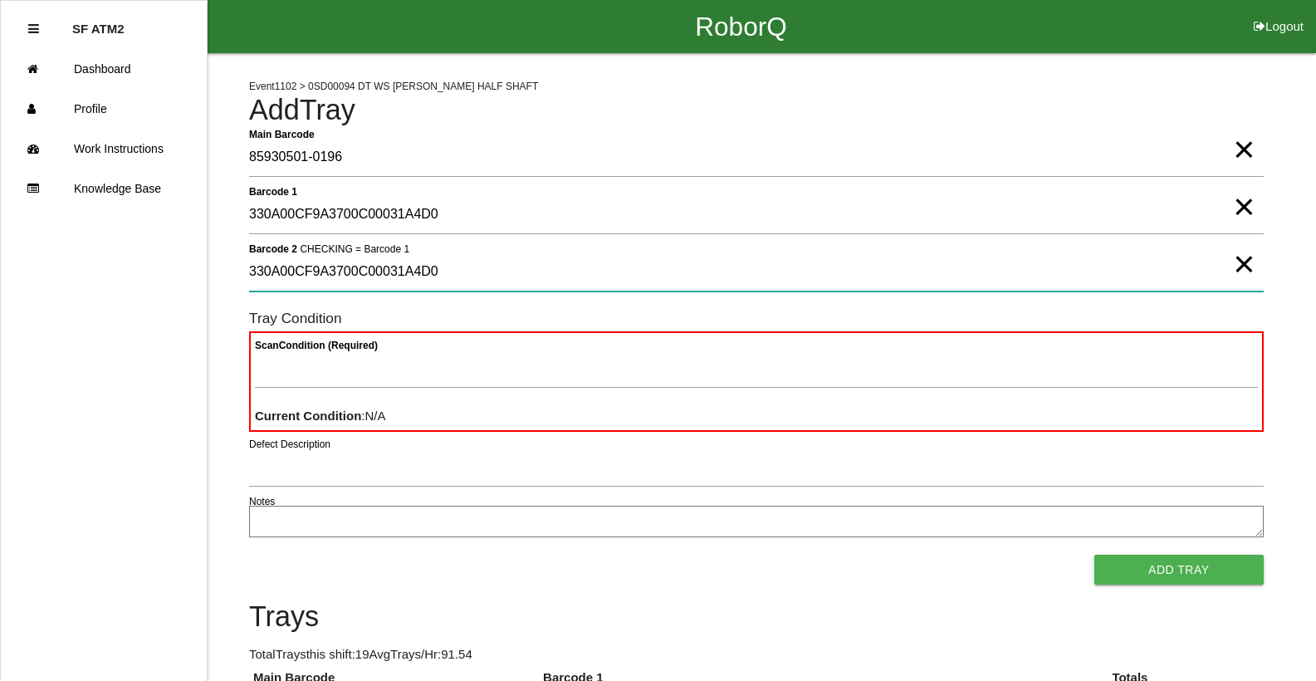
type 2 "330A00CF9A3700C00031A4D0"
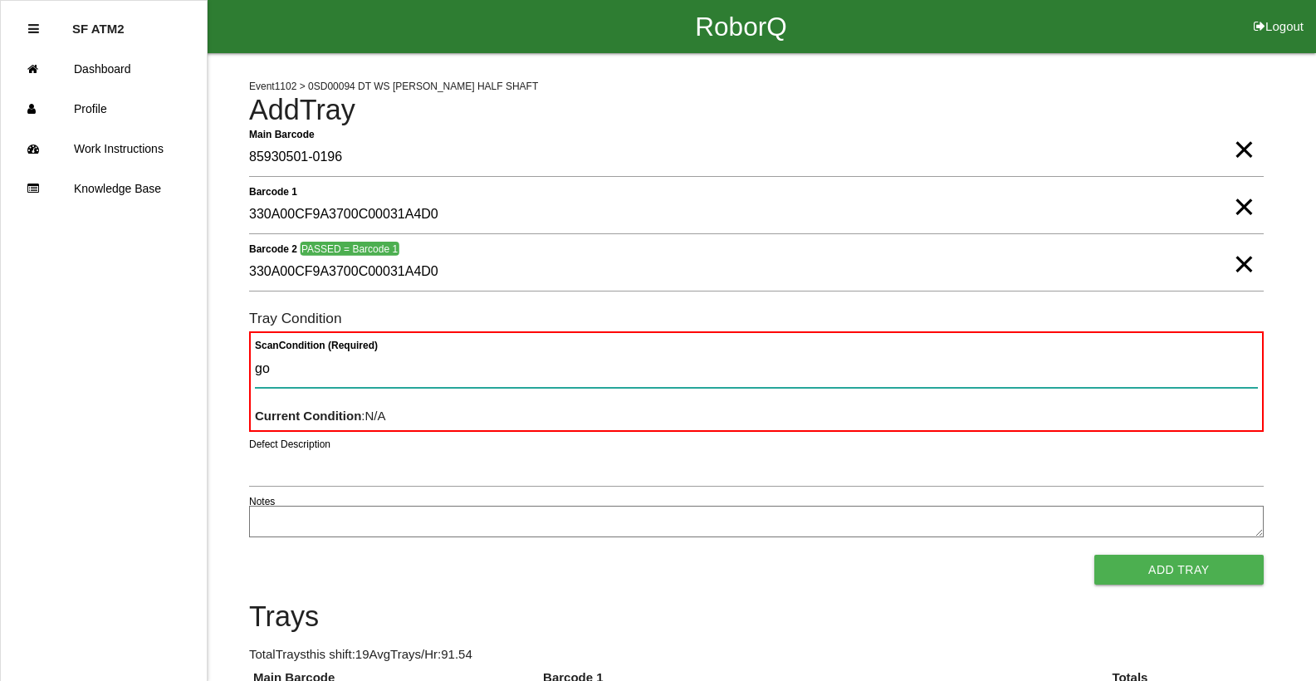
type Condition "goo"
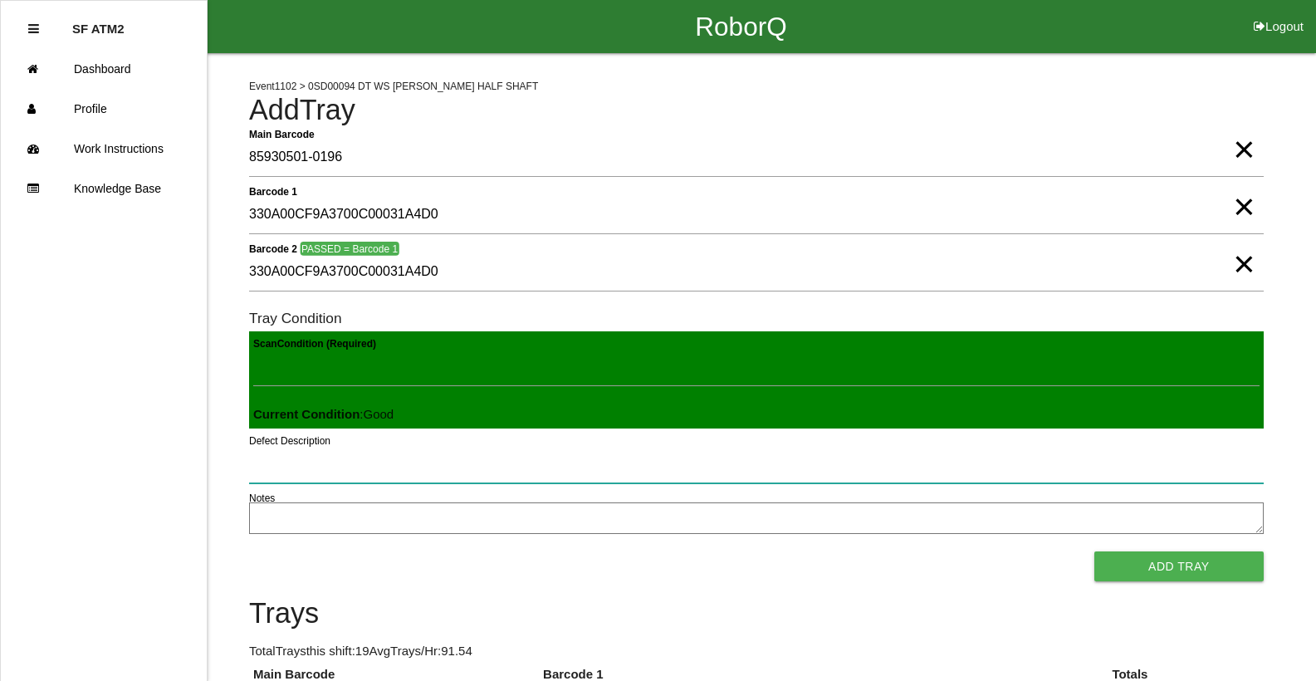
click at [1094, 551] on button "Add Tray" at bounding box center [1178, 566] width 169 height 30
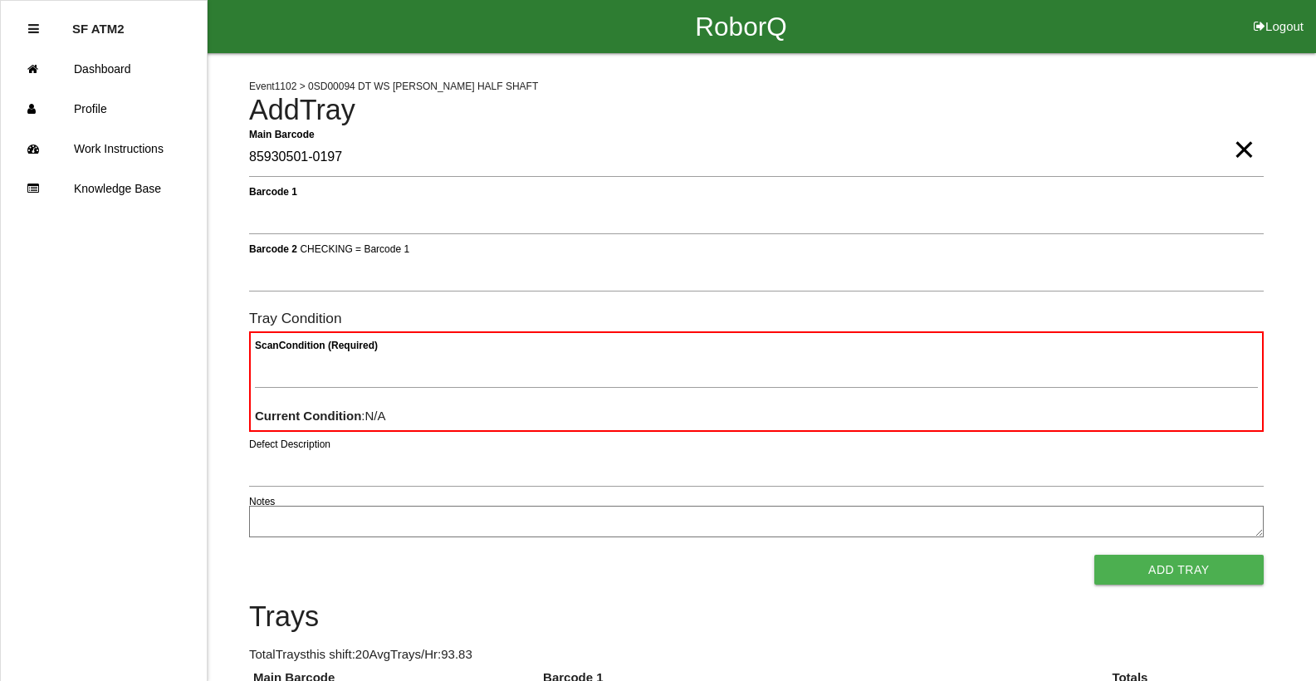
type Barcode "85930501-0197"
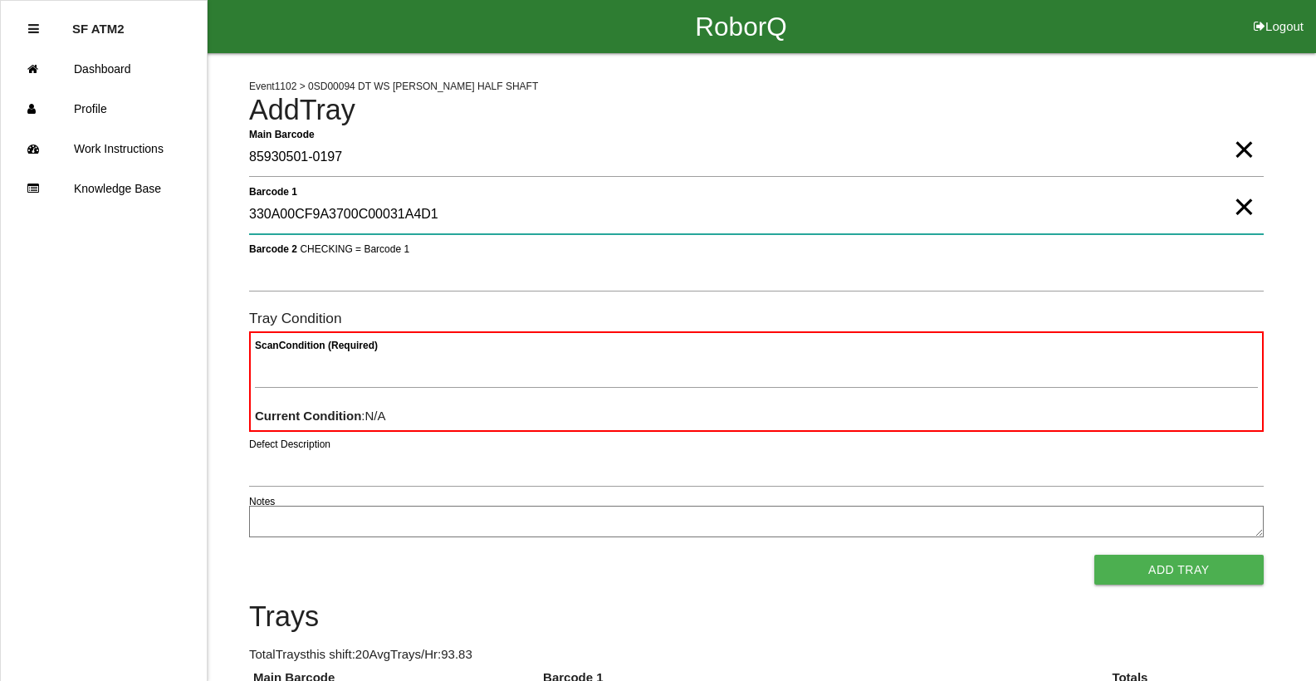
type 1 "330A00CF9A3700C00031A4D1"
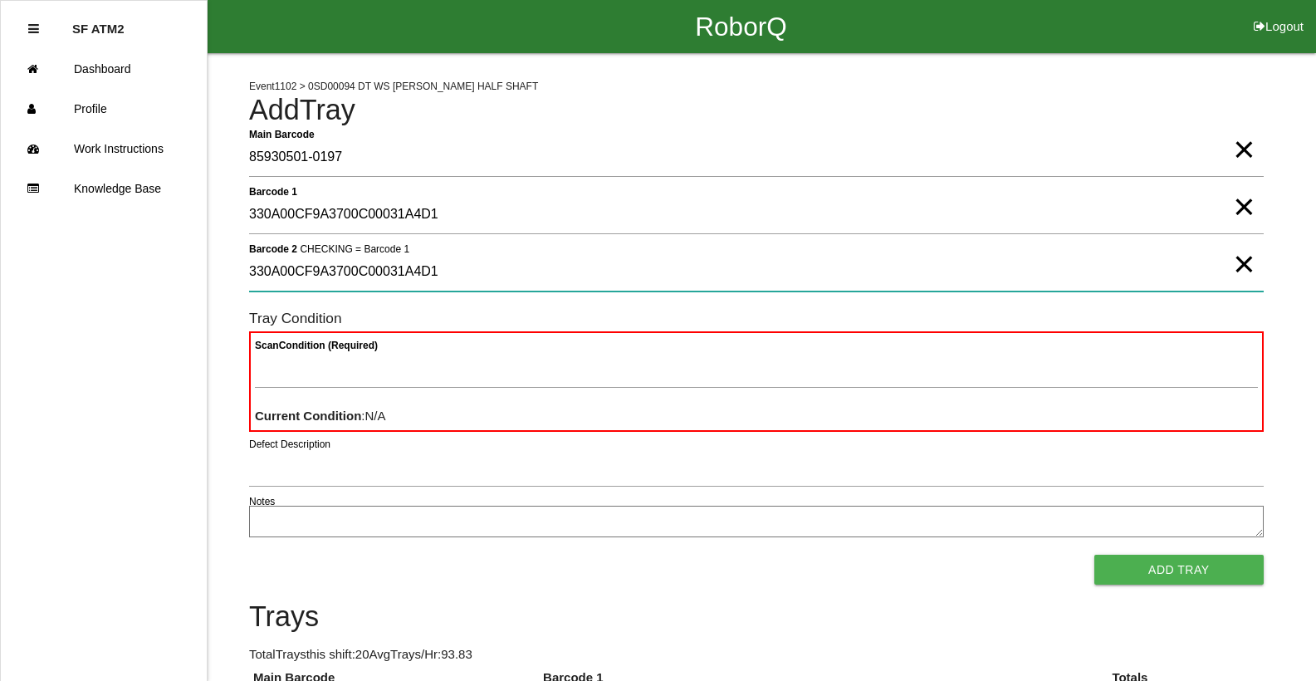
type 2 "330A00CF9A3700C00031A4D1"
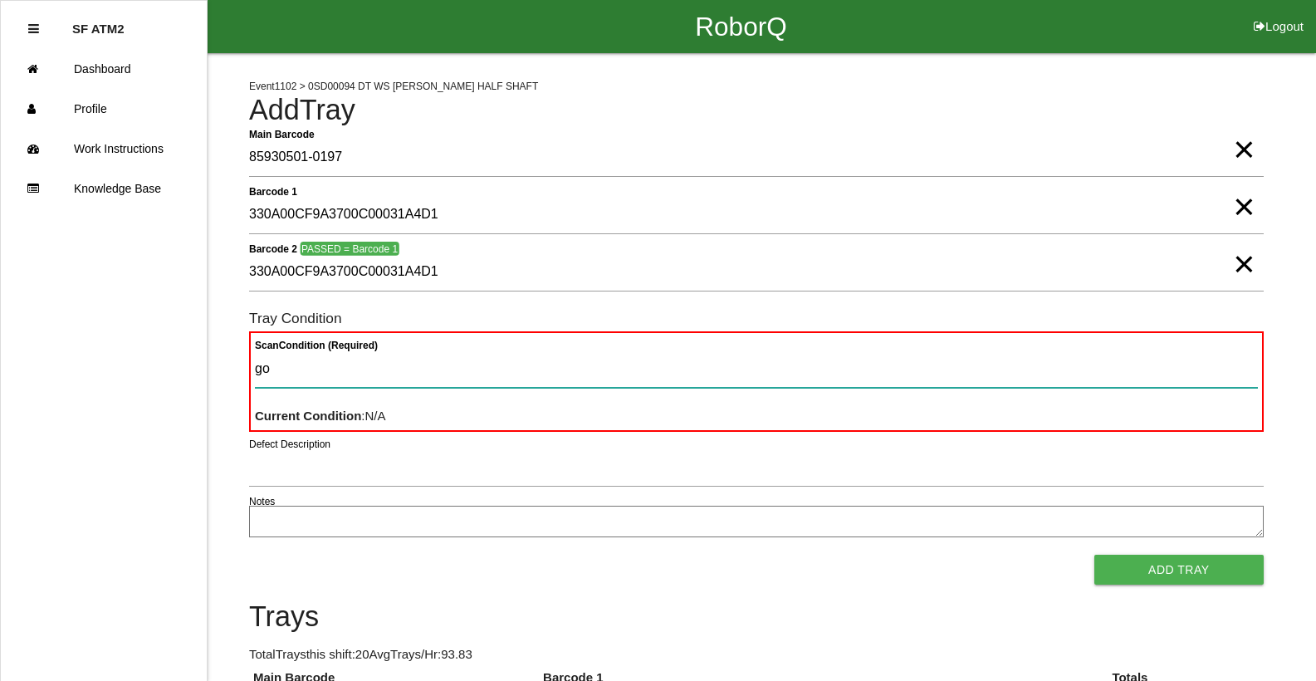
type Condition "goo"
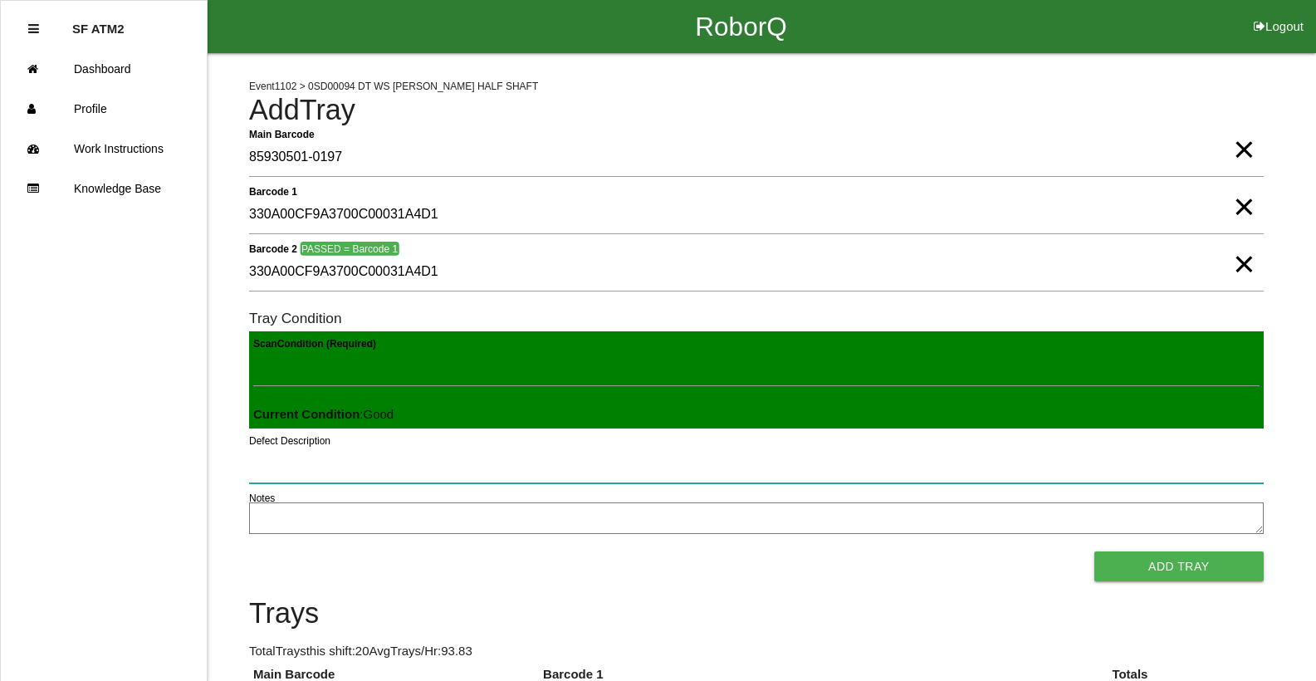
click at [1094, 551] on button "Add Tray" at bounding box center [1178, 566] width 169 height 30
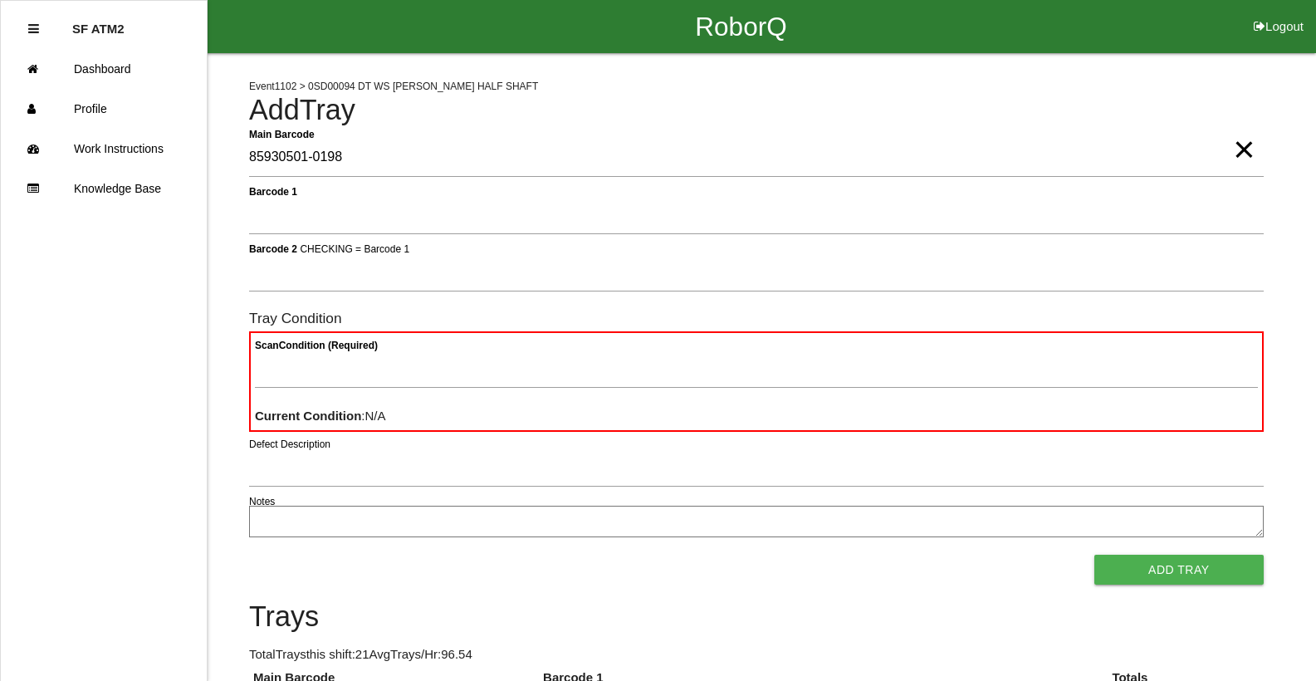
type Barcode "85930501-0198"
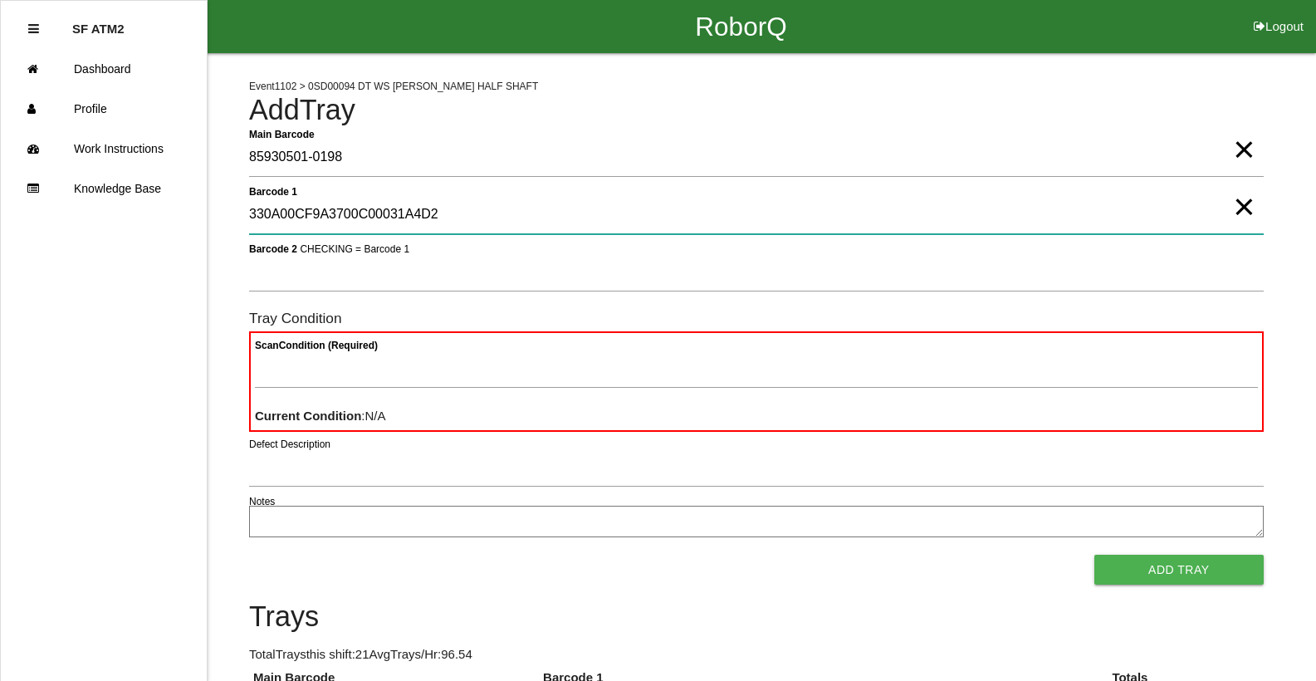
type 1 "330A00CF9A3700C00031A4D2"
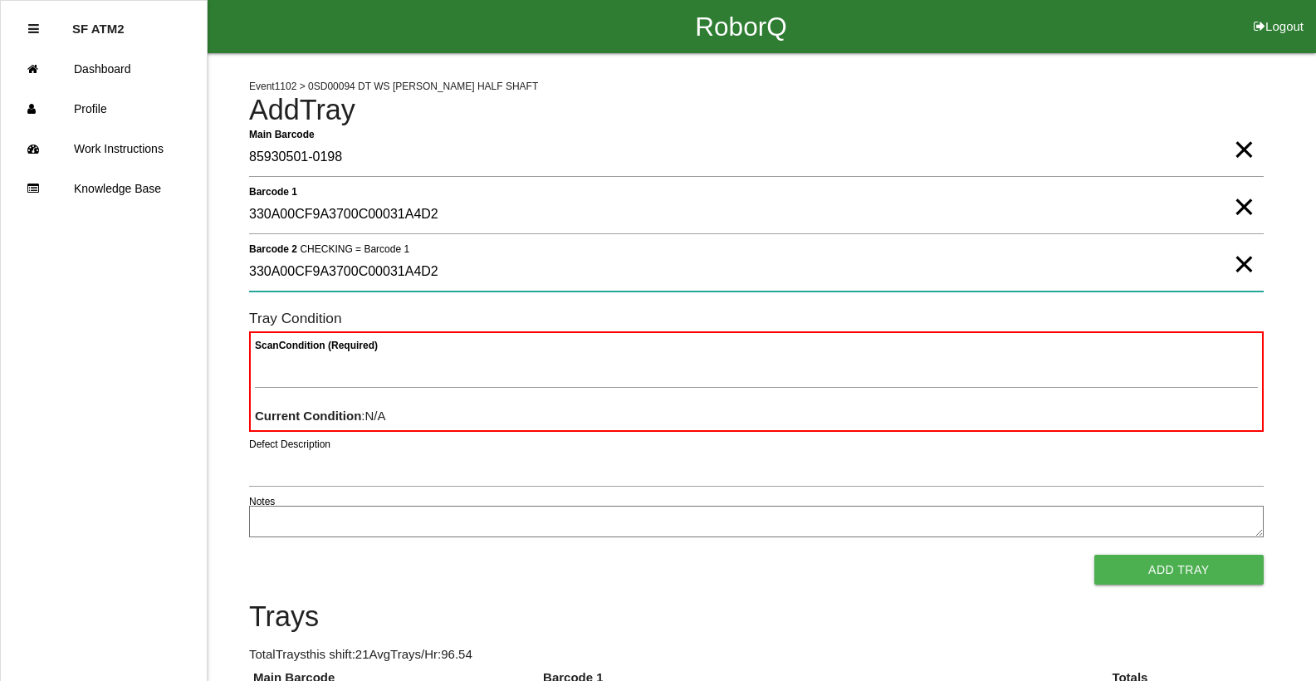
type 2 "330A00CF9A3700C00031A4D2"
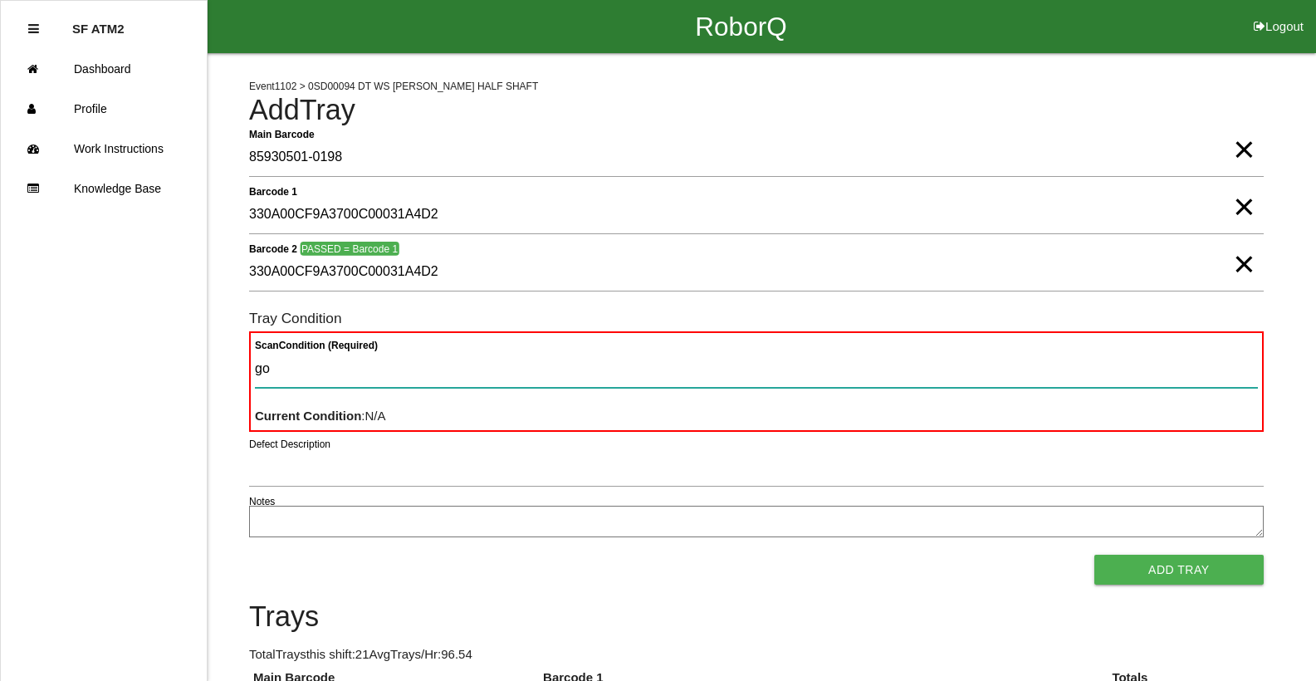
type Condition "goo"
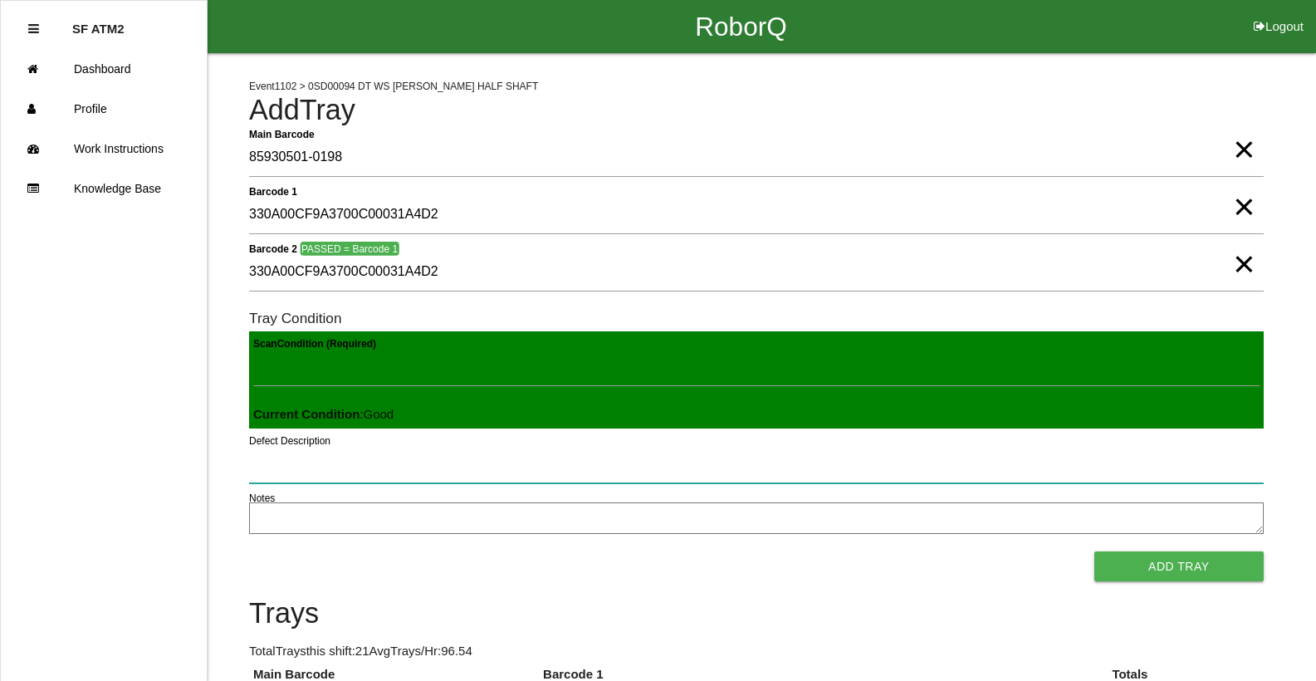
click at [1094, 551] on button "Add Tray" at bounding box center [1178, 566] width 169 height 30
